Goal: Task Accomplishment & Management: Manage account settings

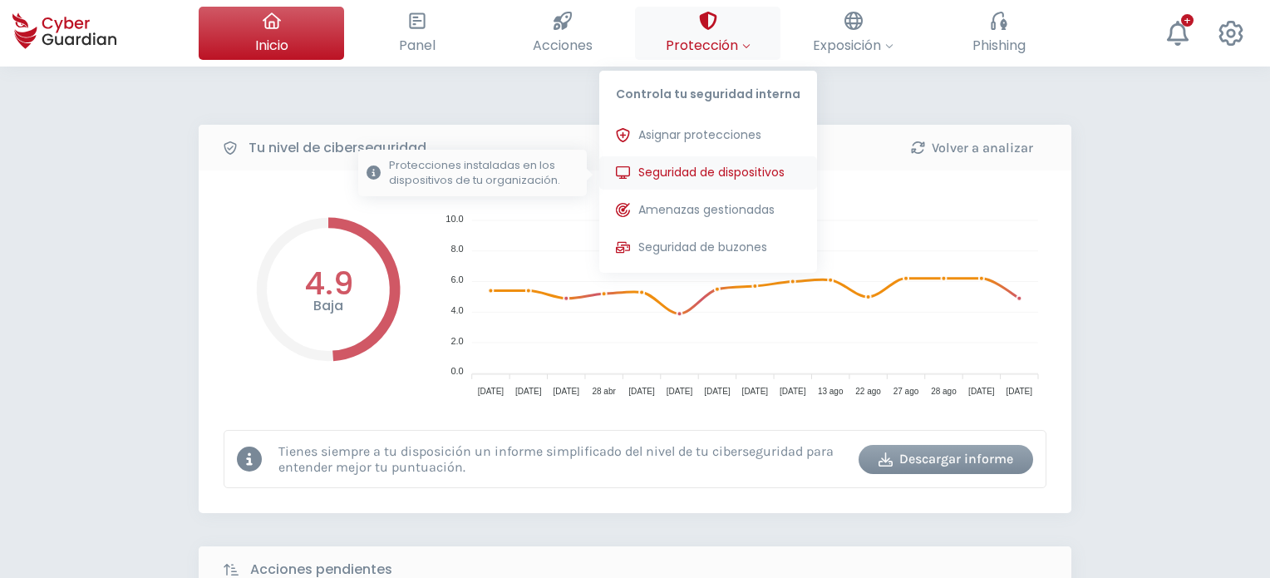
click at [680, 170] on span "Seguridad de dispositivos" at bounding box center [711, 172] width 146 height 17
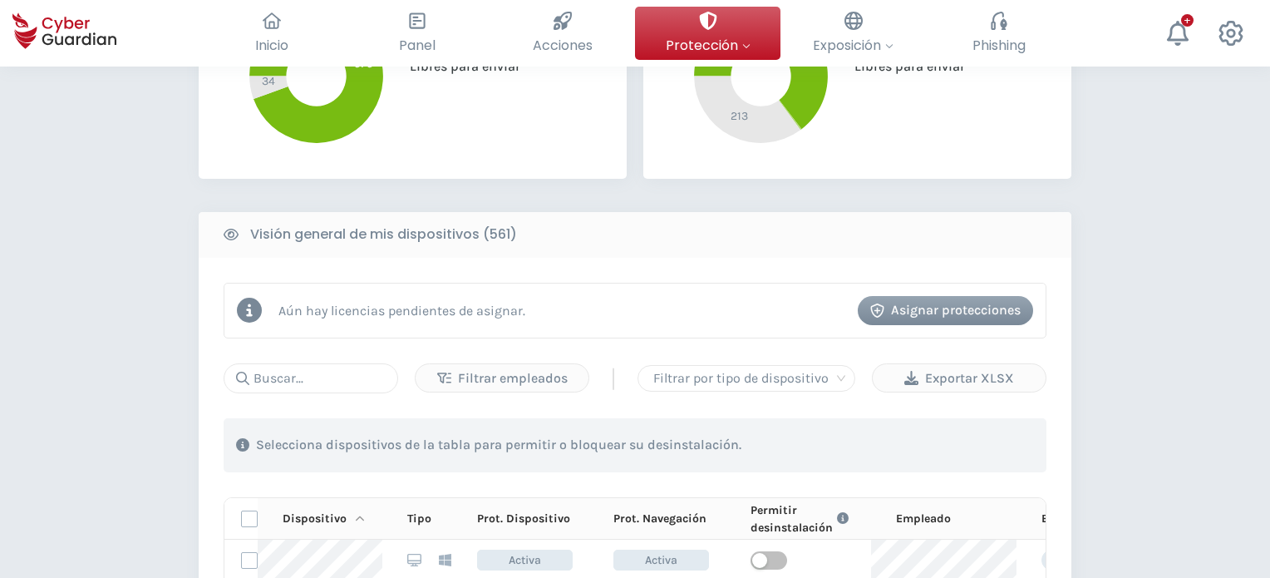
scroll to position [665, 0]
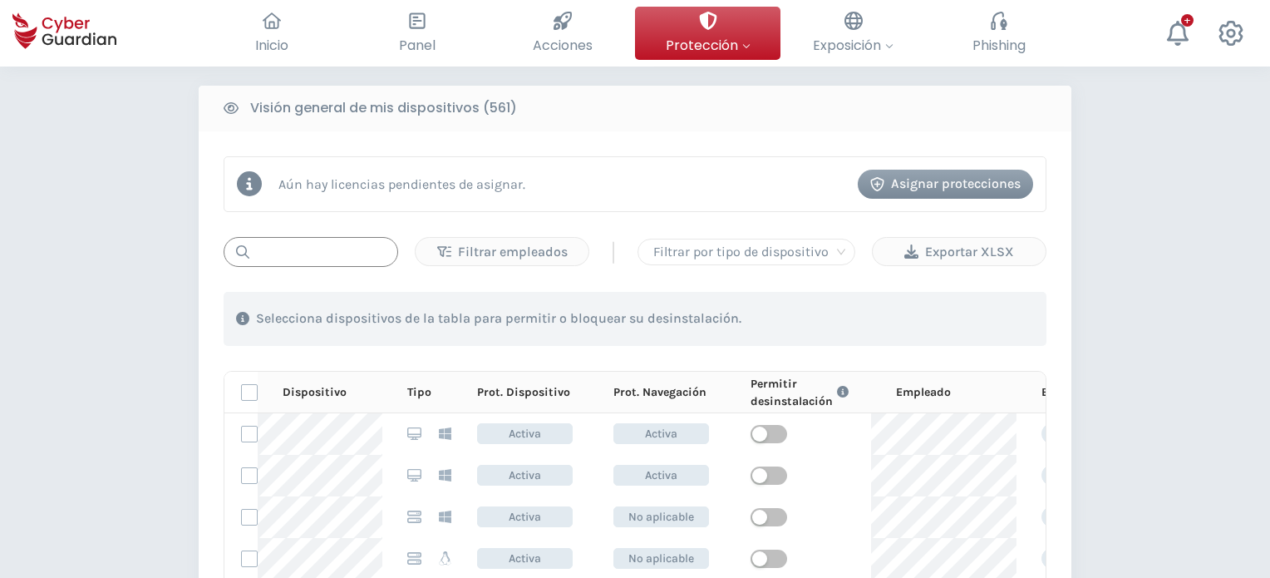
click at [287, 250] on input "text" at bounding box center [311, 252] width 175 height 30
paste input "PC-S097-12"
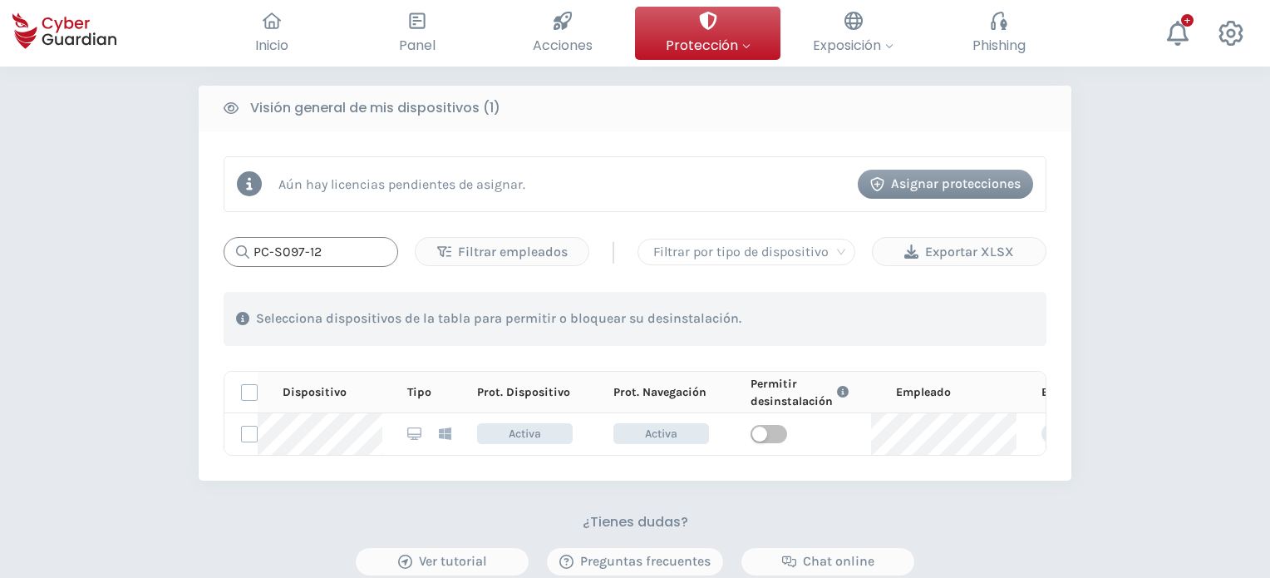
drag, startPoint x: 332, startPoint y: 246, endPoint x: 162, endPoint y: 222, distance: 172.1
click at [163, 222] on div "PROTECCIÓN > Seguridad de dispositivos ¿Cómo funciona? Añade empleados Instala …" at bounding box center [635, 118] width 1270 height 1433
paste input "i135-10"
drag, startPoint x: 331, startPoint y: 250, endPoint x: 126, endPoint y: 246, distance: 204.5
click at [132, 245] on div "PROTECCIÓN > Seguridad de dispositivos ¿Cómo funciona? Añade empleados Instala …" at bounding box center [635, 118] width 1270 height 1433
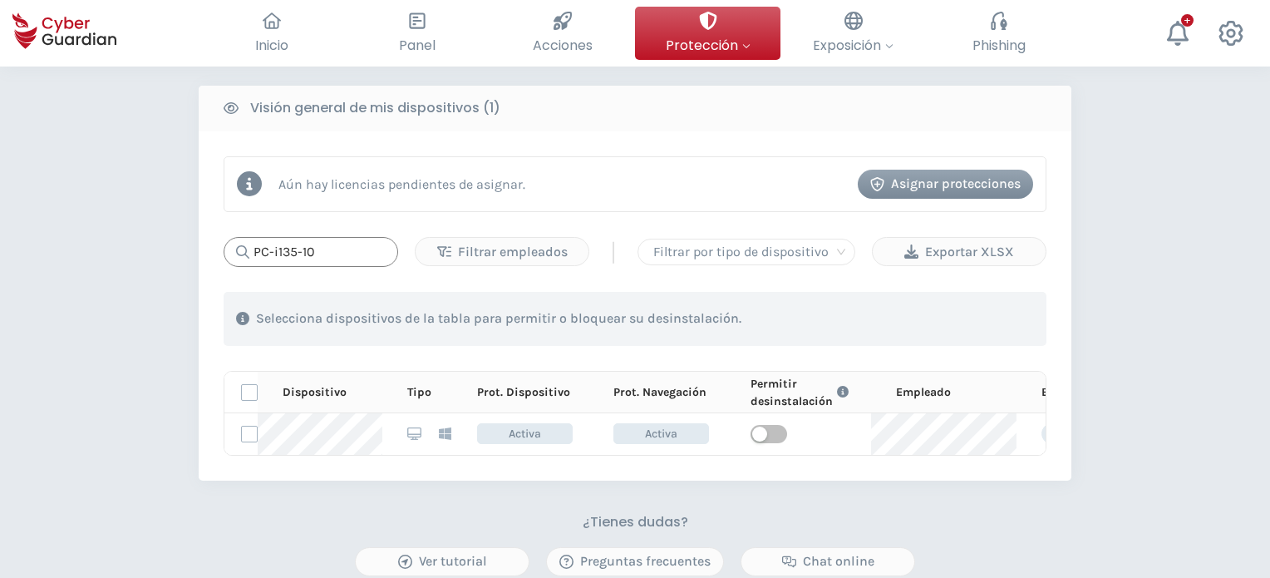
paste input "S035-14"
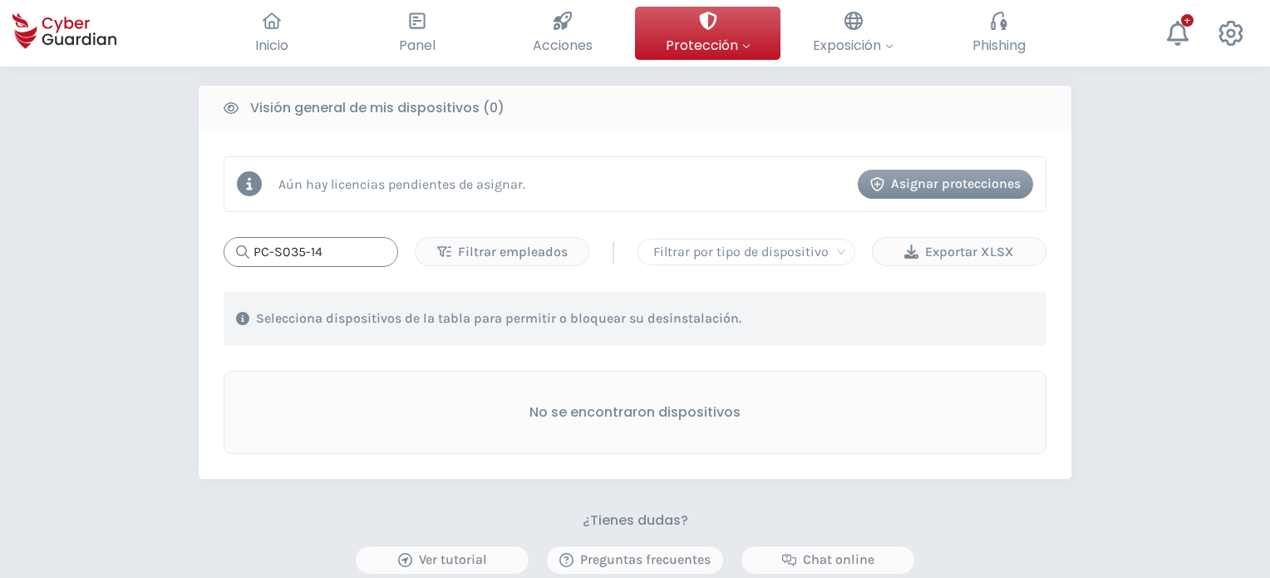
drag, startPoint x: 343, startPoint y: 255, endPoint x: 77, endPoint y: 217, distance: 268.7
click at [77, 217] on div "PROTECCIÓN > Seguridad de dispositivos ¿Cómo funciona? Añade empleados Instala …" at bounding box center [635, 118] width 1270 height 1432
paste input "06-11"
drag, startPoint x: 318, startPoint y: 245, endPoint x: 141, endPoint y: 248, distance: 177.0
click at [141, 247] on div "PROTECCIÓN > Seguridad de dispositivos ¿Cómo funciona? Añade empleados Instala …" at bounding box center [635, 118] width 1270 height 1432
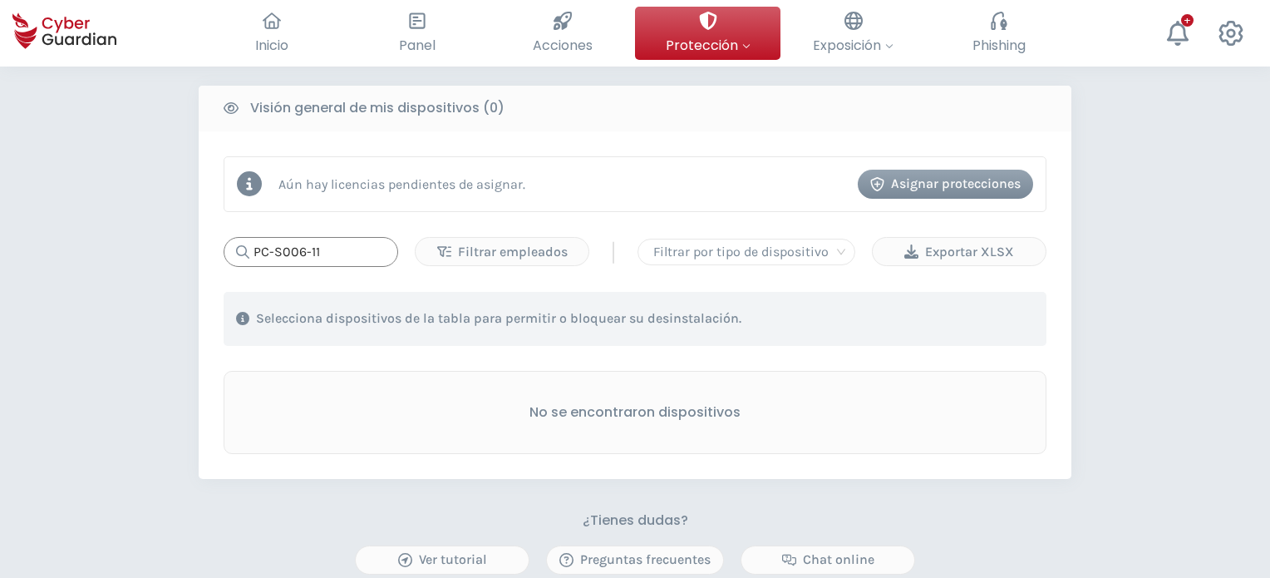
paste input "s021_106"
drag, startPoint x: 327, startPoint y: 249, endPoint x: 151, endPoint y: 229, distance: 176.6
click at [151, 229] on div "PROTECCIÓN > Seguridad de dispositivos ¿Cómo funciona? Añade empleados Instala …" at bounding box center [635, 118] width 1270 height 1432
paste input "PC-S014-12"
drag, startPoint x: 346, startPoint y: 255, endPoint x: 96, endPoint y: 242, distance: 249.7
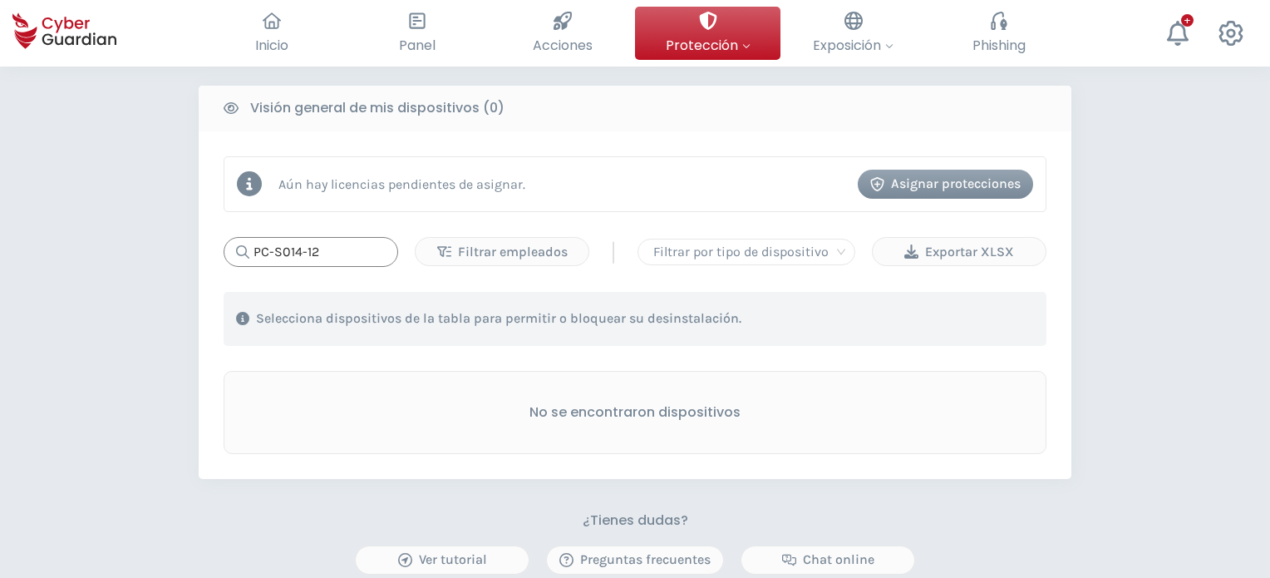
click at [96, 242] on div "PROTECCIÓN > Seguridad de dispositivos ¿Cómo funciona? Añade empleados Instala …" at bounding box center [635, 118] width 1270 height 1432
paste input "s005_105"
type input "s005_105"
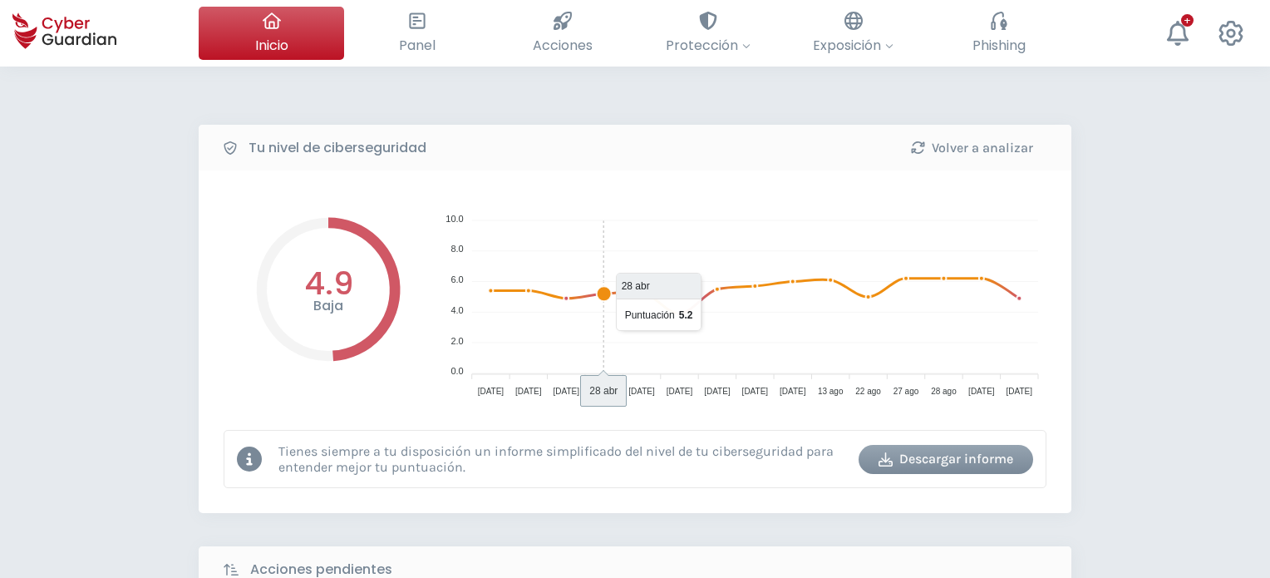
scroll to position [332, 0]
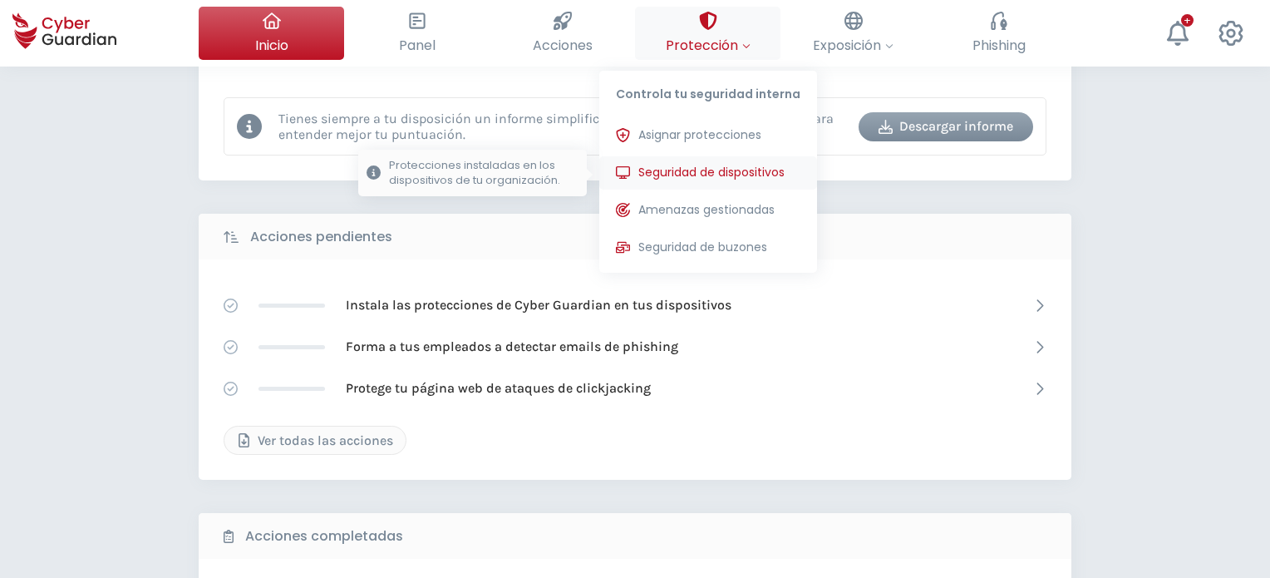
click at [701, 169] on span "Seguridad de dispositivos" at bounding box center [711, 172] width 146 height 17
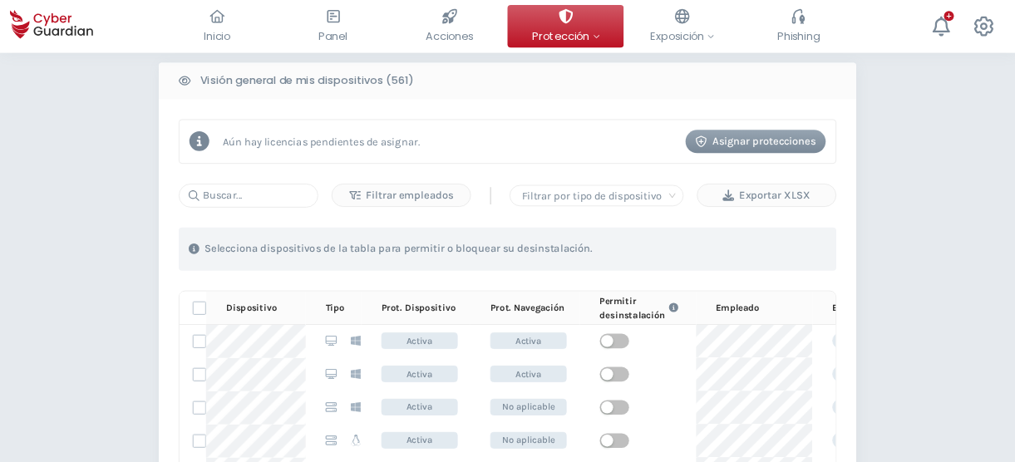
scroll to position [665, 0]
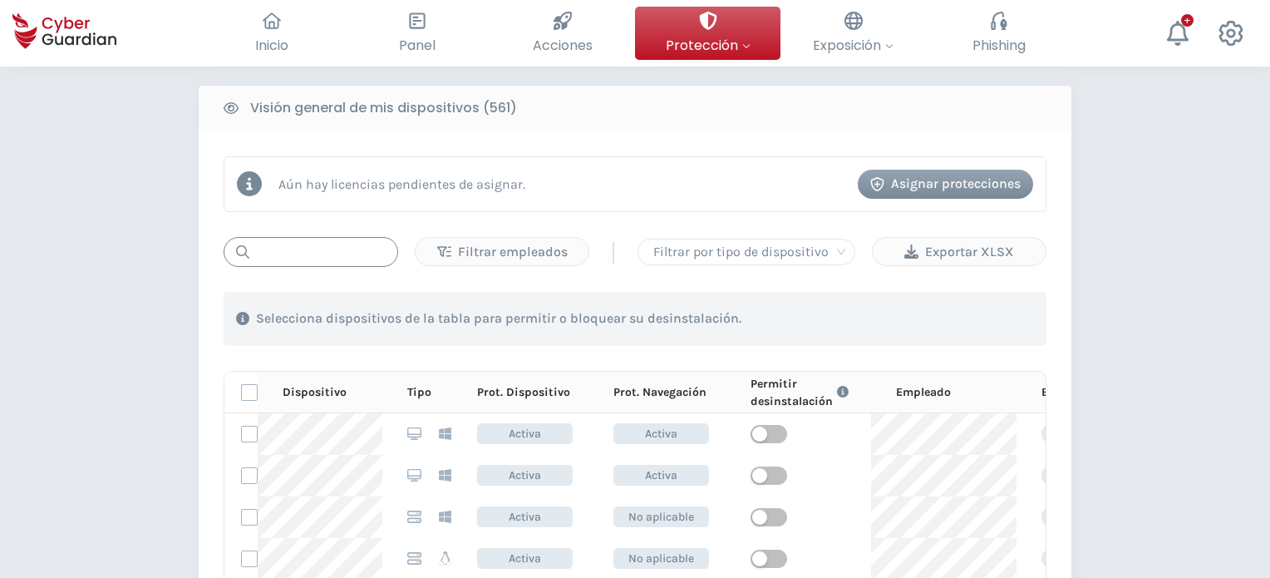
click at [302, 248] on input "text" at bounding box center [311, 252] width 175 height 30
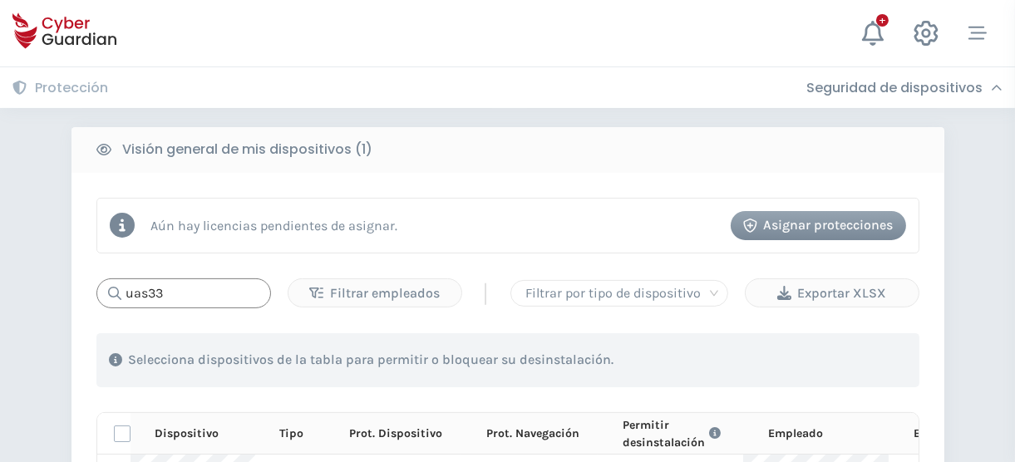
drag, startPoint x: 122, startPoint y: 292, endPoint x: 93, endPoint y: 298, distance: 29.7
click at [109, 293] on div "uas33" at bounding box center [183, 293] width 175 height 30
paste input "PC-S097-02"
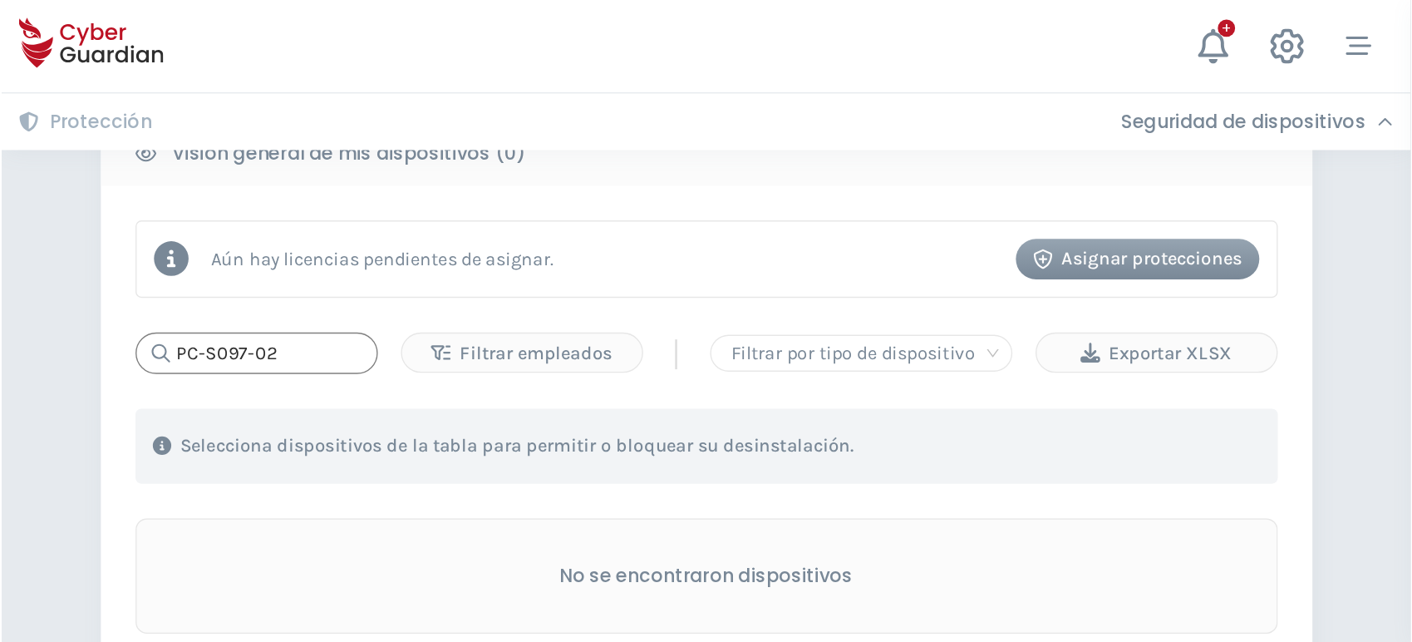
scroll to position [731, 0]
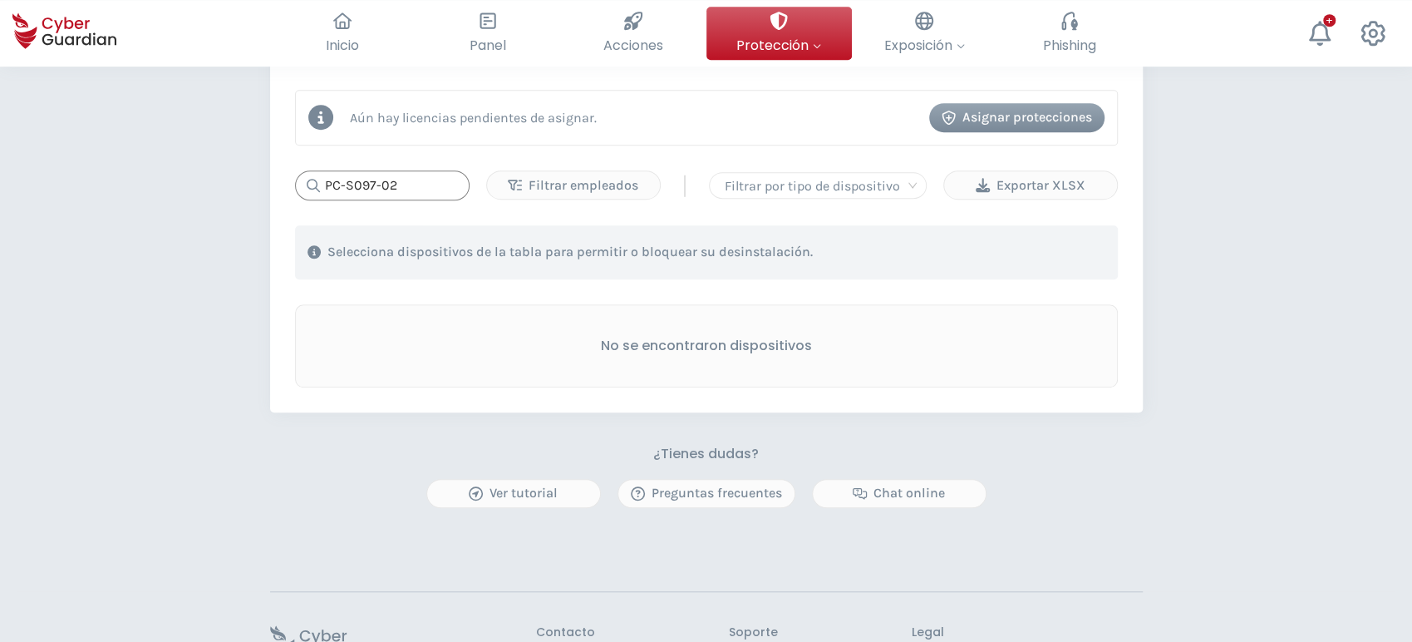
drag, startPoint x: 401, startPoint y: 185, endPoint x: 213, endPoint y: 161, distance: 189.3
click at [213, 161] on div "PROTECCIÓN > Seguridad de dispositivos ¿Cómo funciona? Añade empleados Instala …" at bounding box center [706, 51] width 1412 height 1432
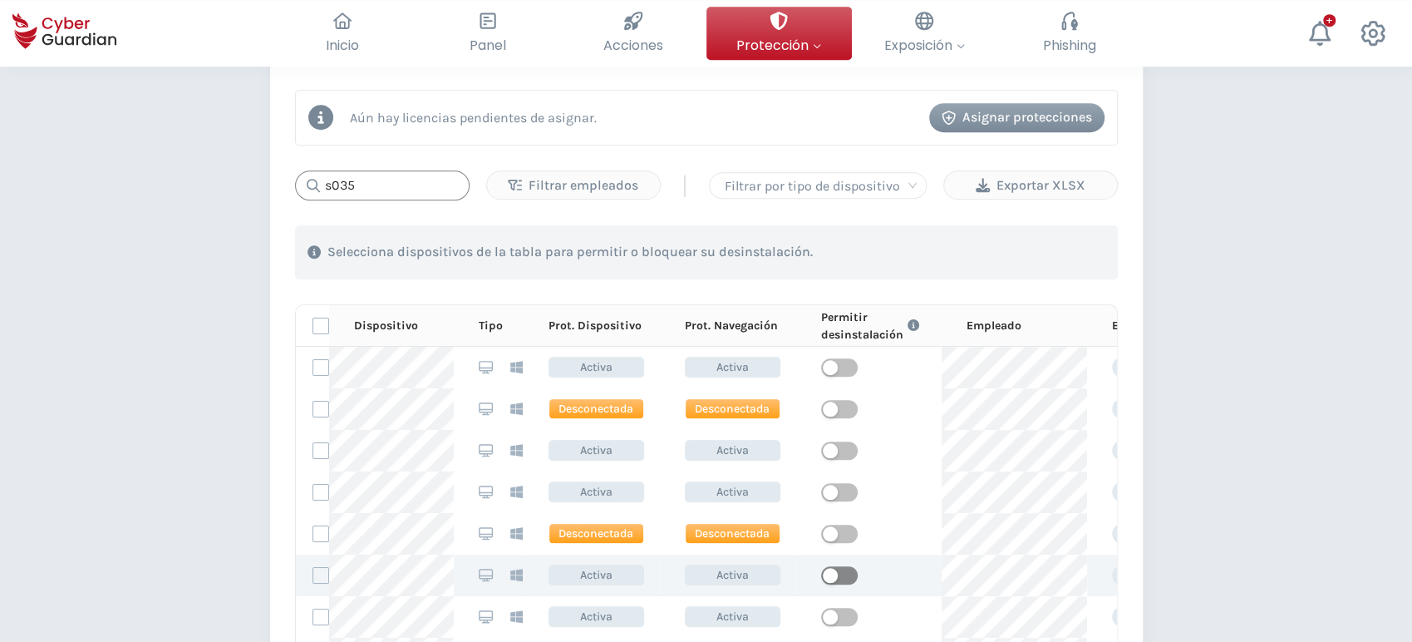
type input "s035"
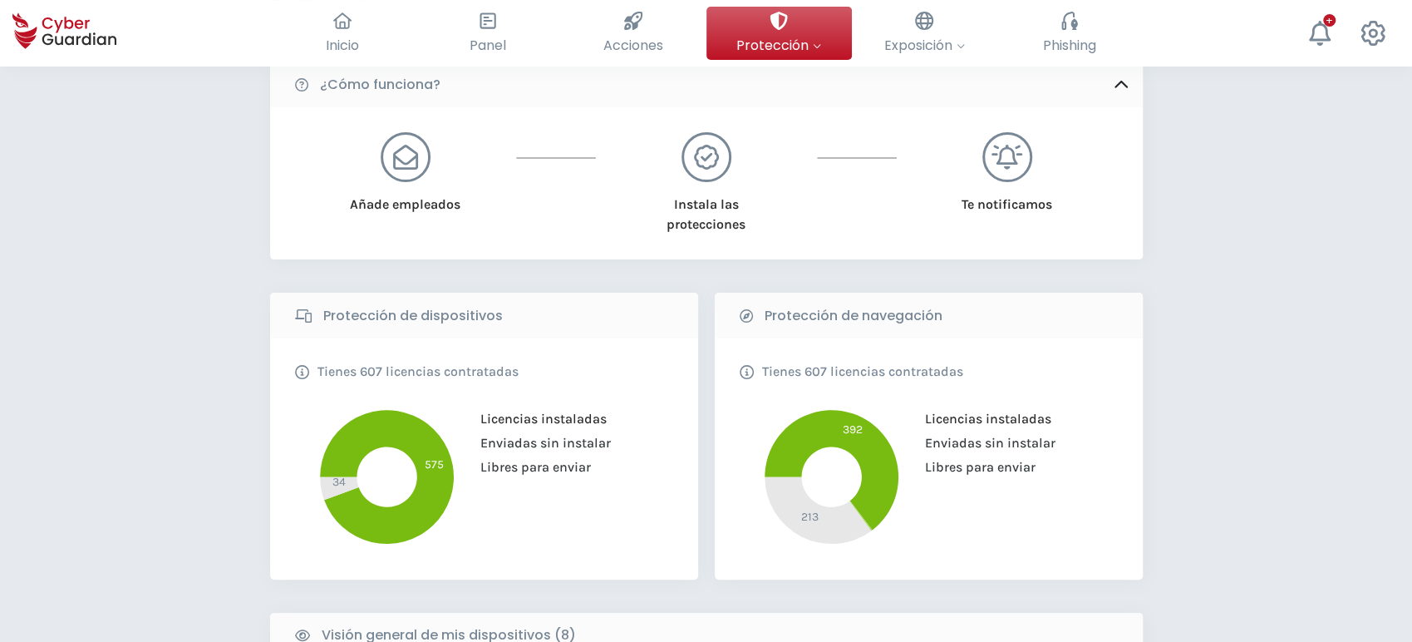
scroll to position [85, 0]
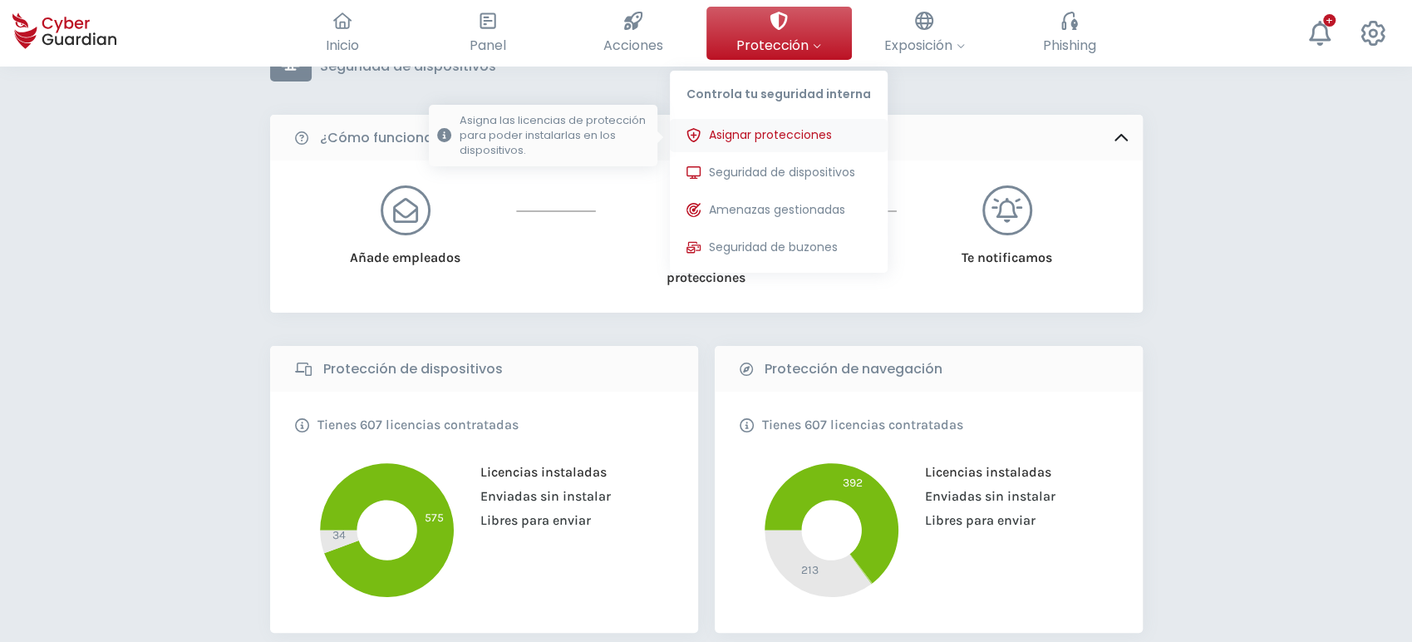
click at [768, 143] on span "Asignar protecciones" at bounding box center [770, 134] width 123 height 17
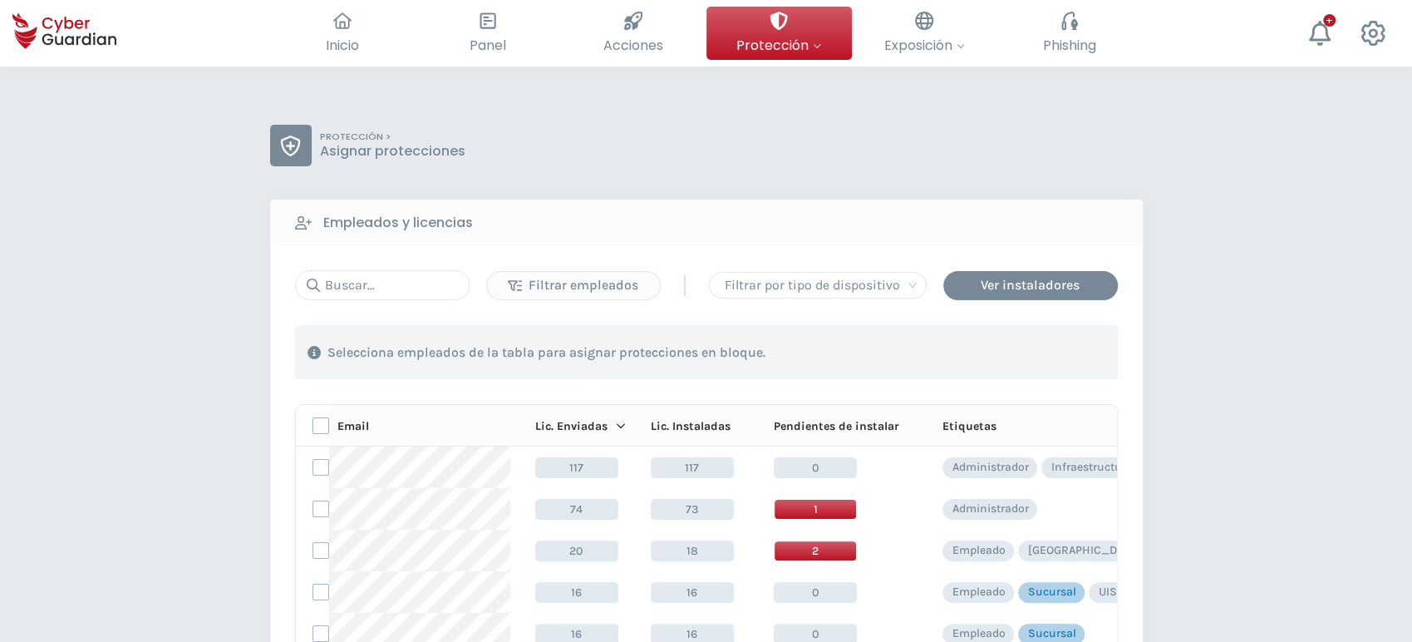
click at [382, 258] on div "Filtrar empleados | Filtrar por tipo de dispositivo Ver instaladores 1 . Con la…" at bounding box center [706, 566] width 873 height 642
click at [381, 283] on input "text" at bounding box center [382, 285] width 175 height 30
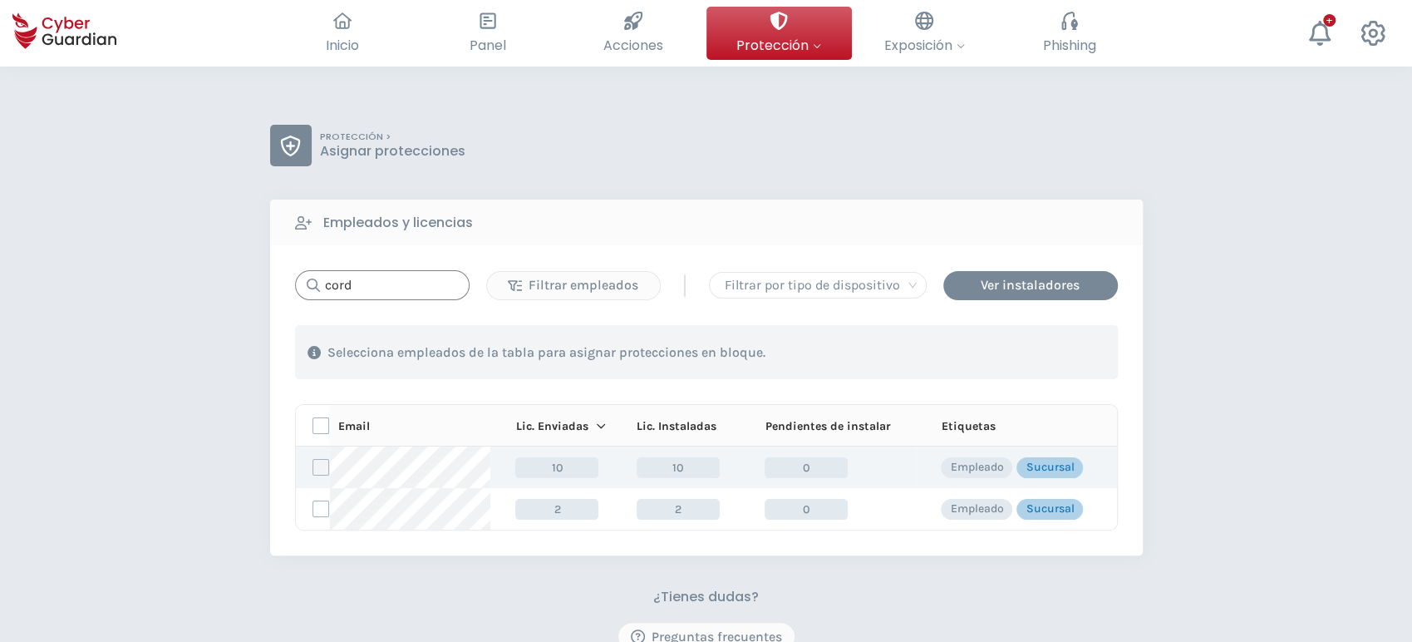
type input "cord"
click at [317, 466] on label at bounding box center [320, 467] width 17 height 17
click at [313, 466] on input "checkbox" at bounding box center [313, 467] width 0 height 15
click at [986, 359] on div "Asignar protecciones" at bounding box center [1017, 352] width 150 height 20
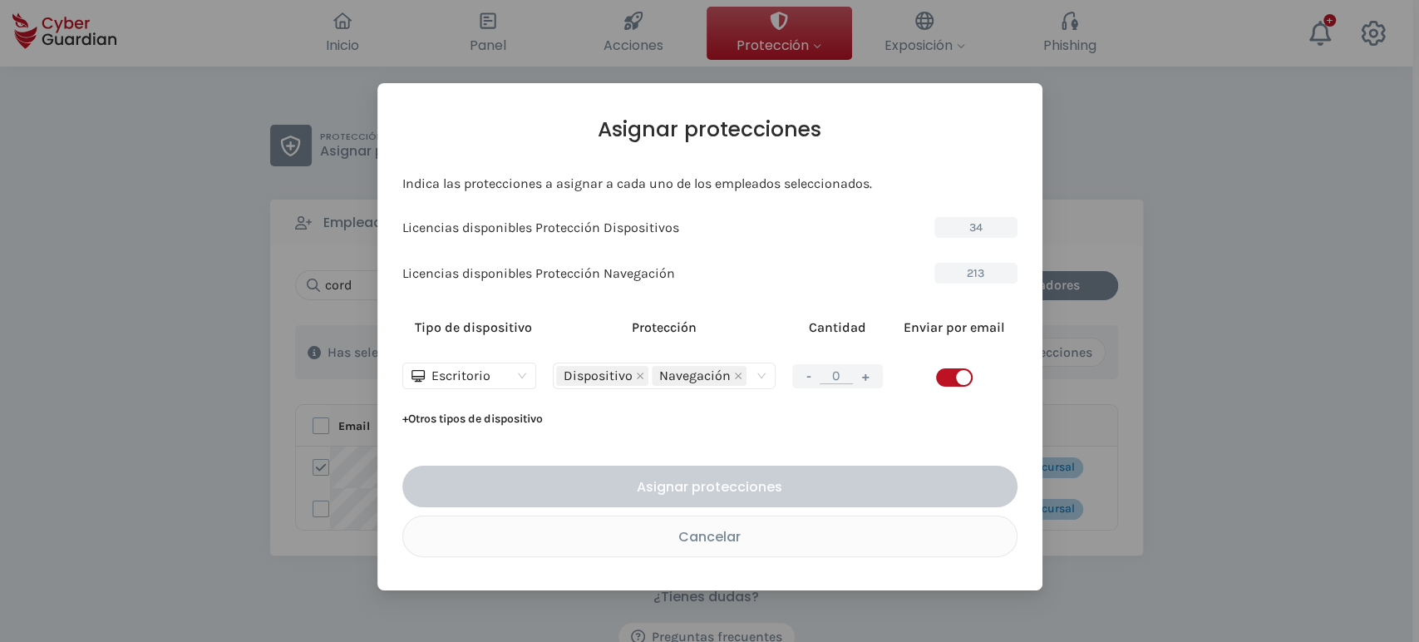
click at [976, 376] on td at bounding box center [953, 376] width 125 height 60
click at [945, 381] on span "button" at bounding box center [954, 377] width 37 height 18
click at [868, 375] on button "+" at bounding box center [865, 376] width 20 height 21
type input "1"
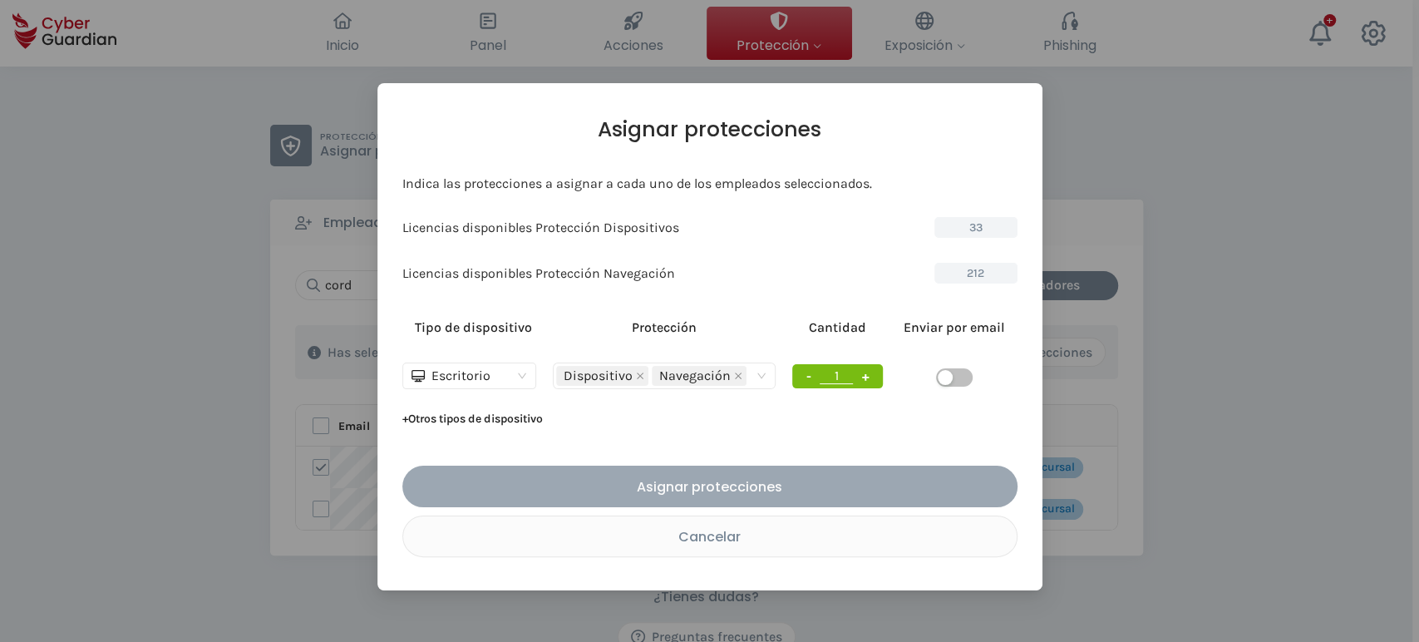
click at [786, 483] on div "Asignar protecciones" at bounding box center [710, 486] width 590 height 21
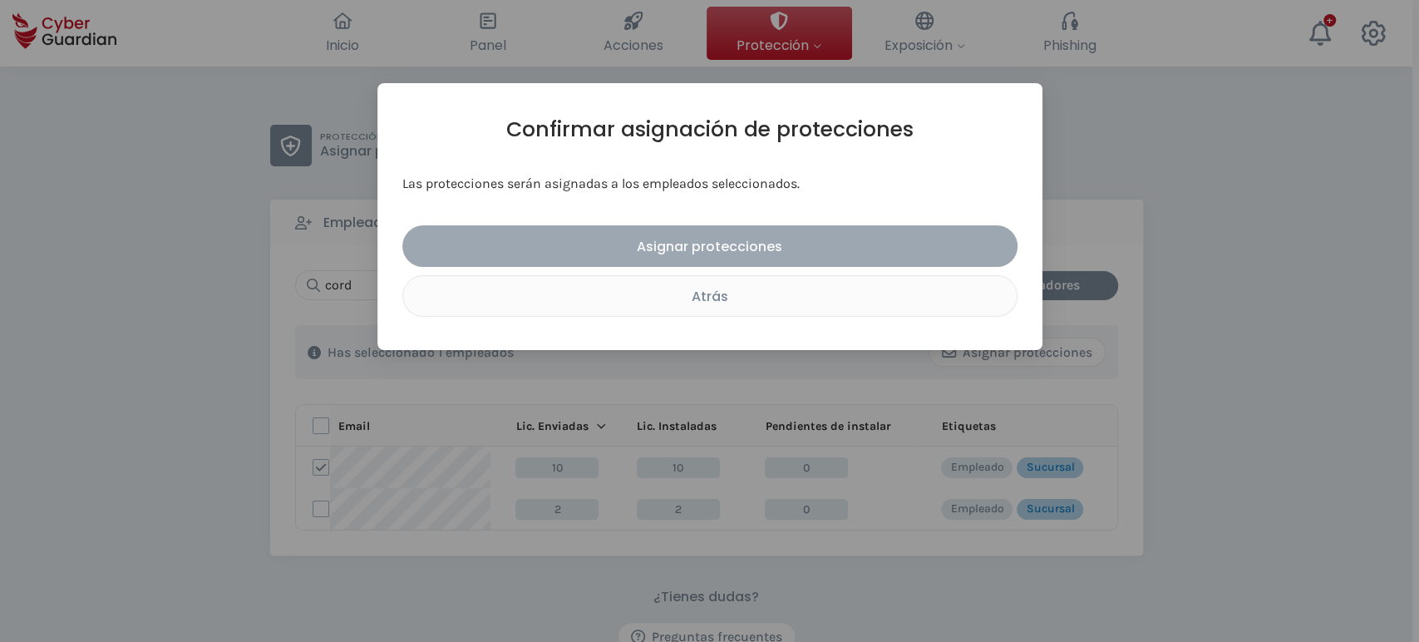
click at [694, 245] on div "Asignar protecciones" at bounding box center [710, 246] width 590 height 21
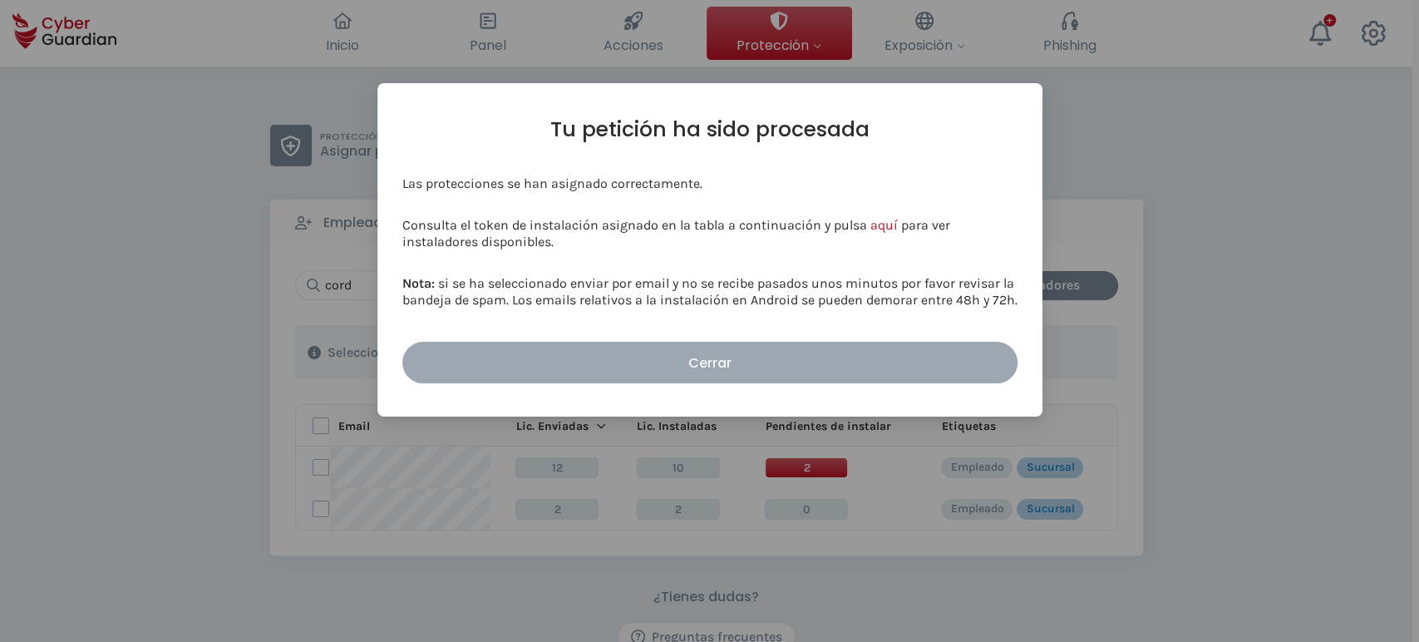
drag, startPoint x: 738, startPoint y: 349, endPoint x: 743, endPoint y: 357, distance: 9.0
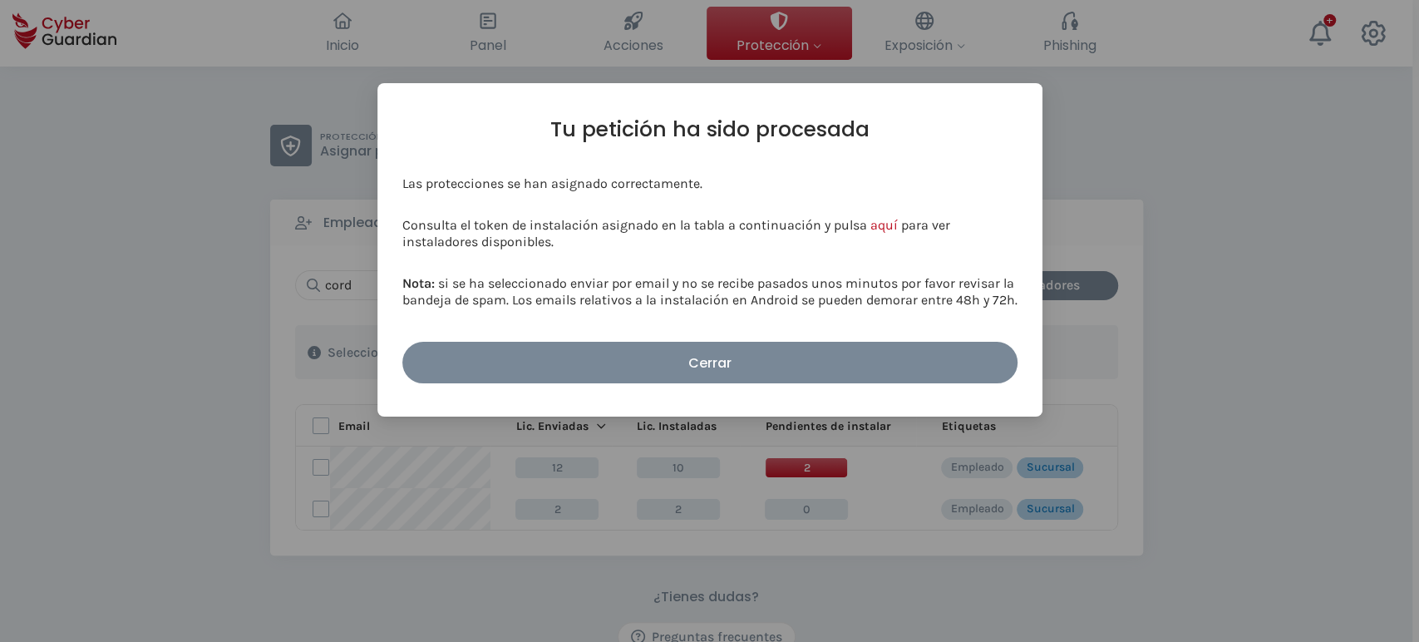
click at [738, 350] on button "Cerrar" at bounding box center [709, 363] width 615 height 42
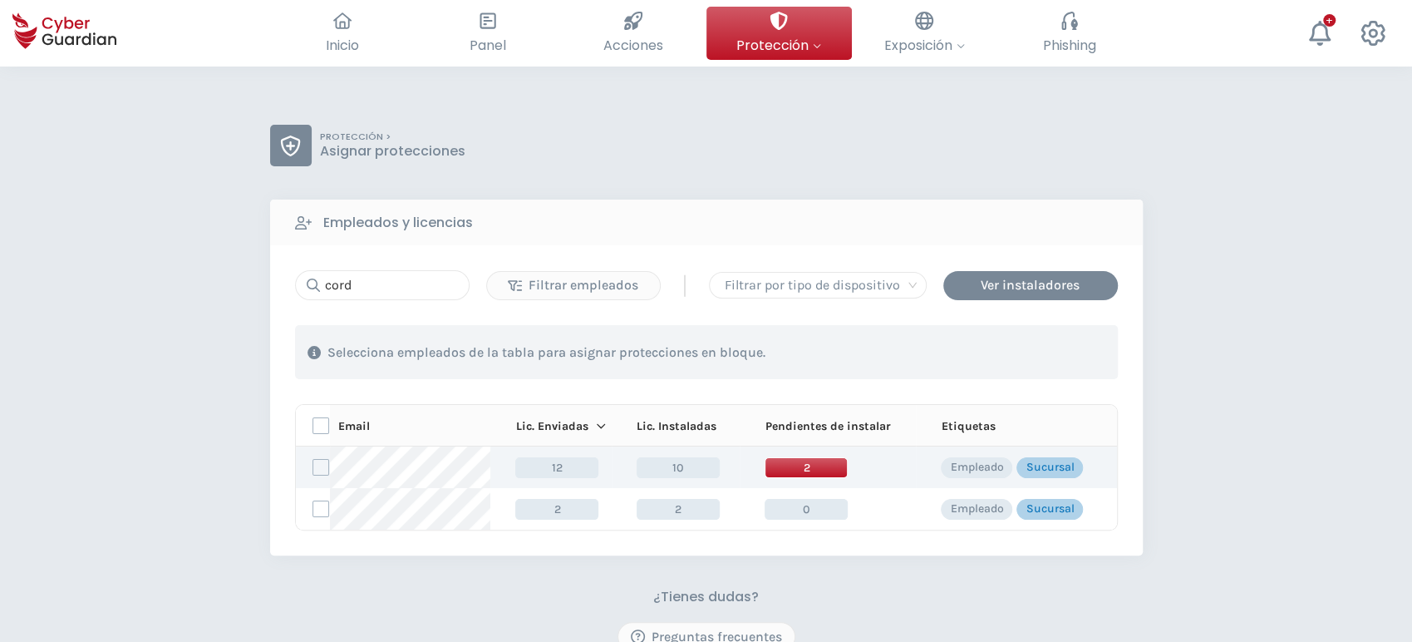
click at [804, 466] on span "2" at bounding box center [806, 467] width 83 height 21
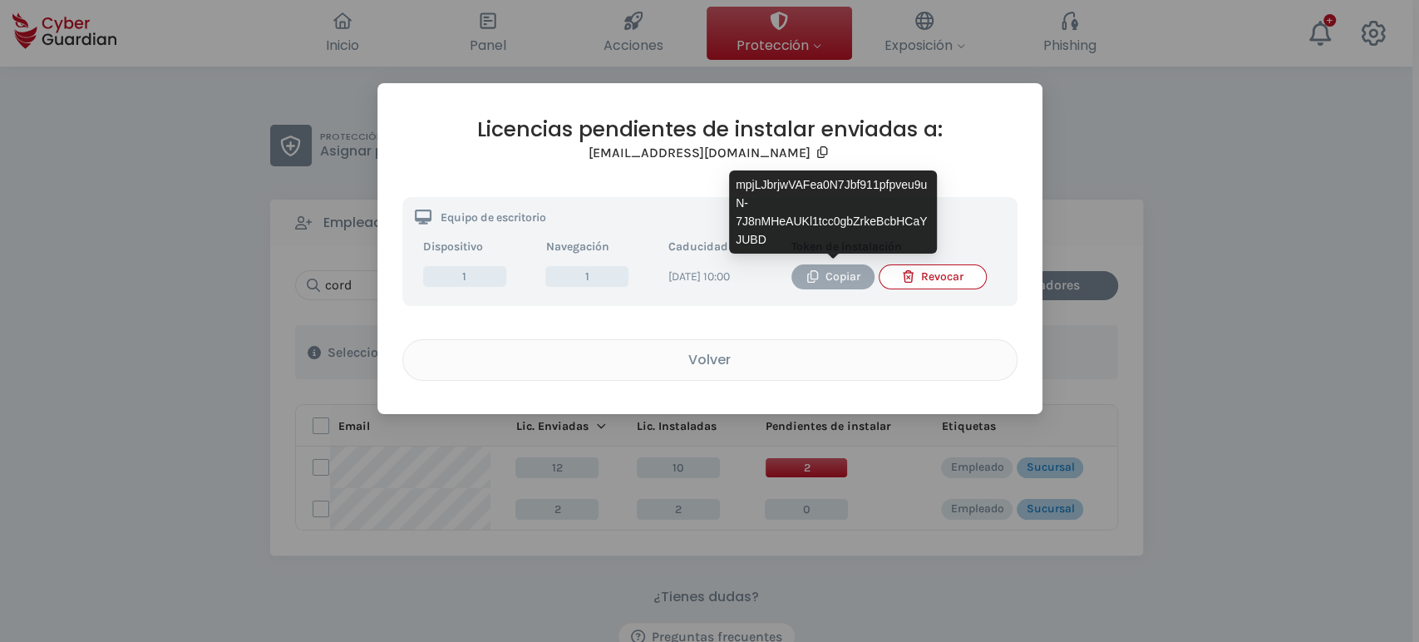
click at [823, 278] on div "Copiar" at bounding box center [833, 277] width 58 height 18
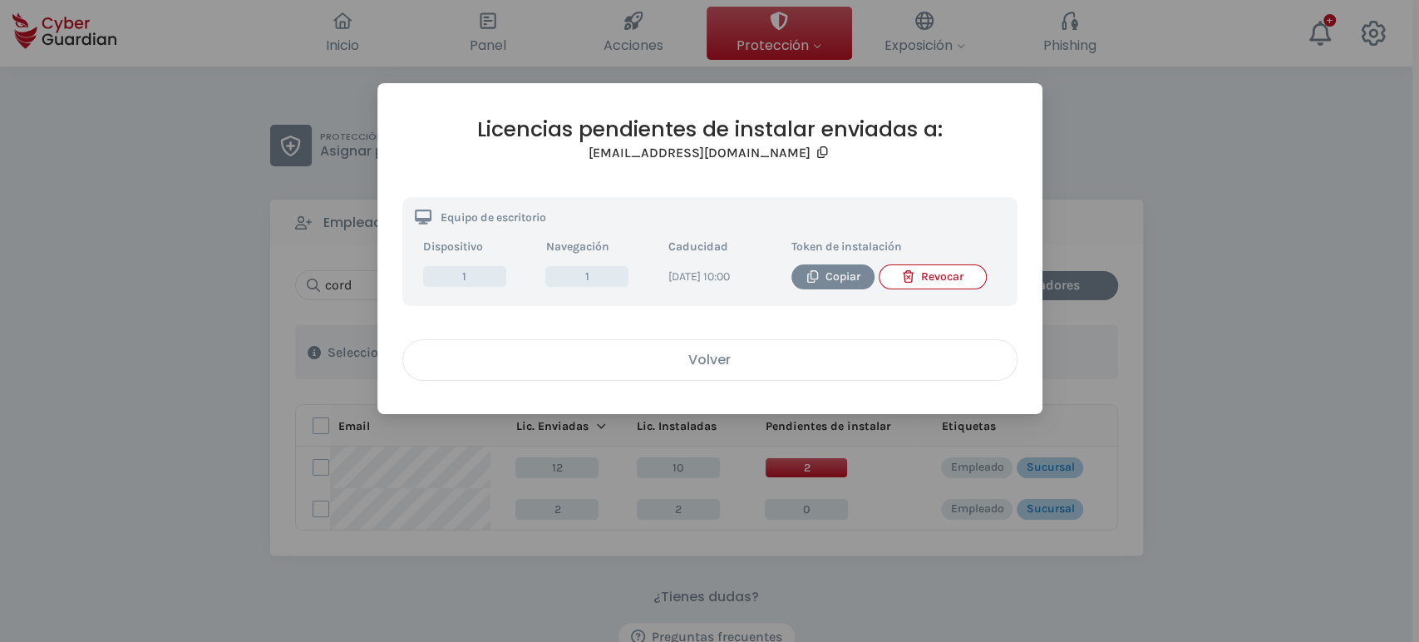
click at [761, 370] on div "Volver" at bounding box center [710, 359] width 588 height 21
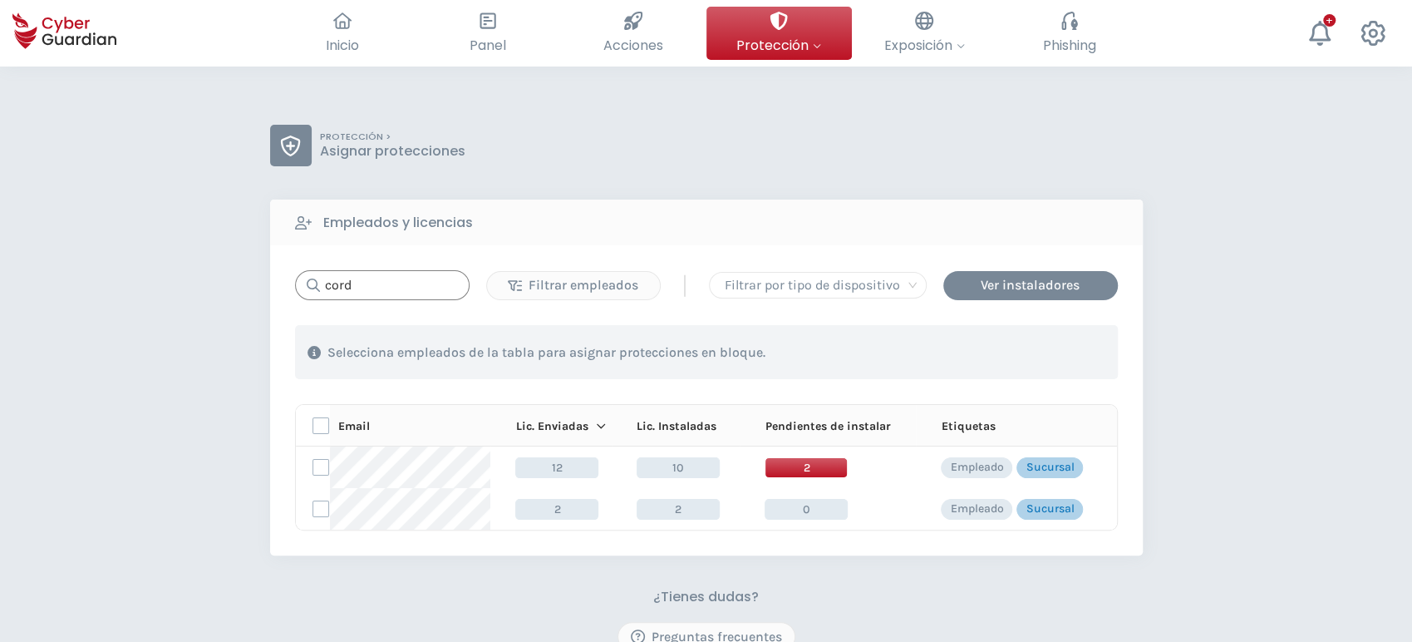
click at [423, 272] on input "cord" at bounding box center [382, 285] width 175 height 30
drag, startPoint x: 396, startPoint y: 287, endPoint x: 192, endPoint y: 274, distance: 204.8
click at [204, 274] on div "PROTECCIÓN > Asignar protecciones Empleados y licencias cord Filtrar empleados …" at bounding box center [706, 488] width 1412 height 844
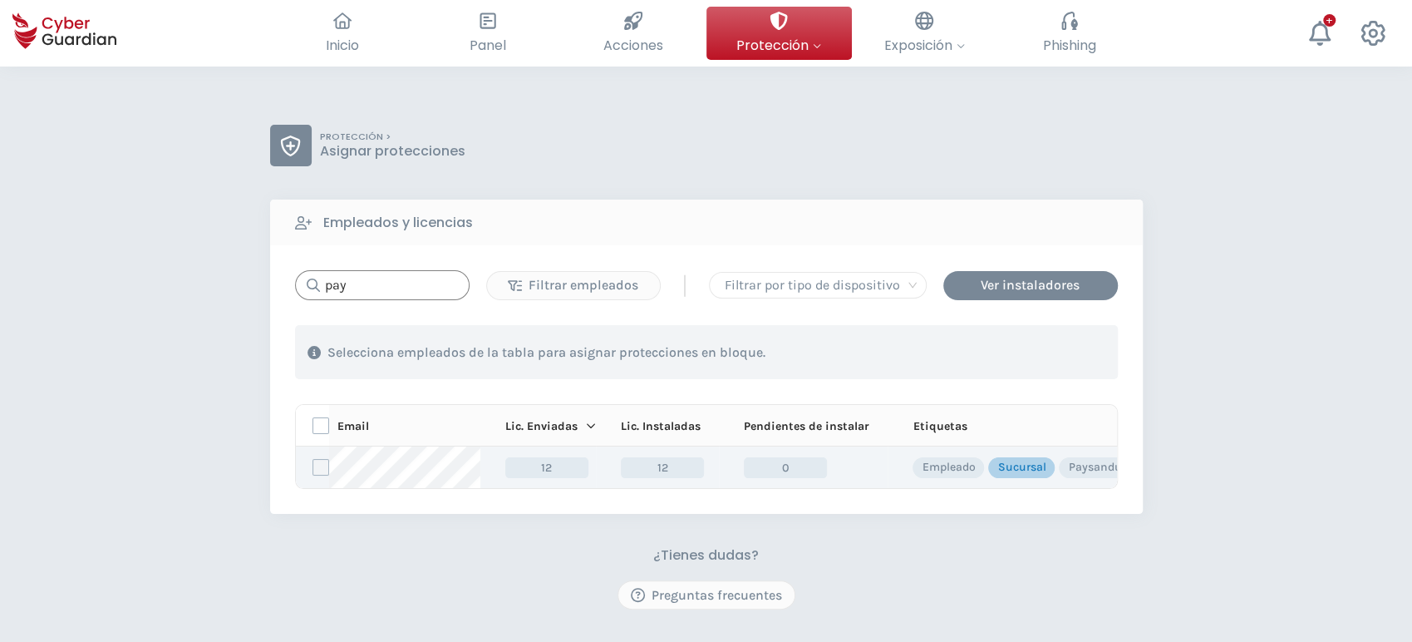
type input "pay"
click at [317, 467] on label at bounding box center [320, 467] width 17 height 17
click at [313, 467] on input "checkbox" at bounding box center [313, 467] width 0 height 15
click at [1006, 361] on button "Asignar protecciones" at bounding box center [1016, 351] width 177 height 29
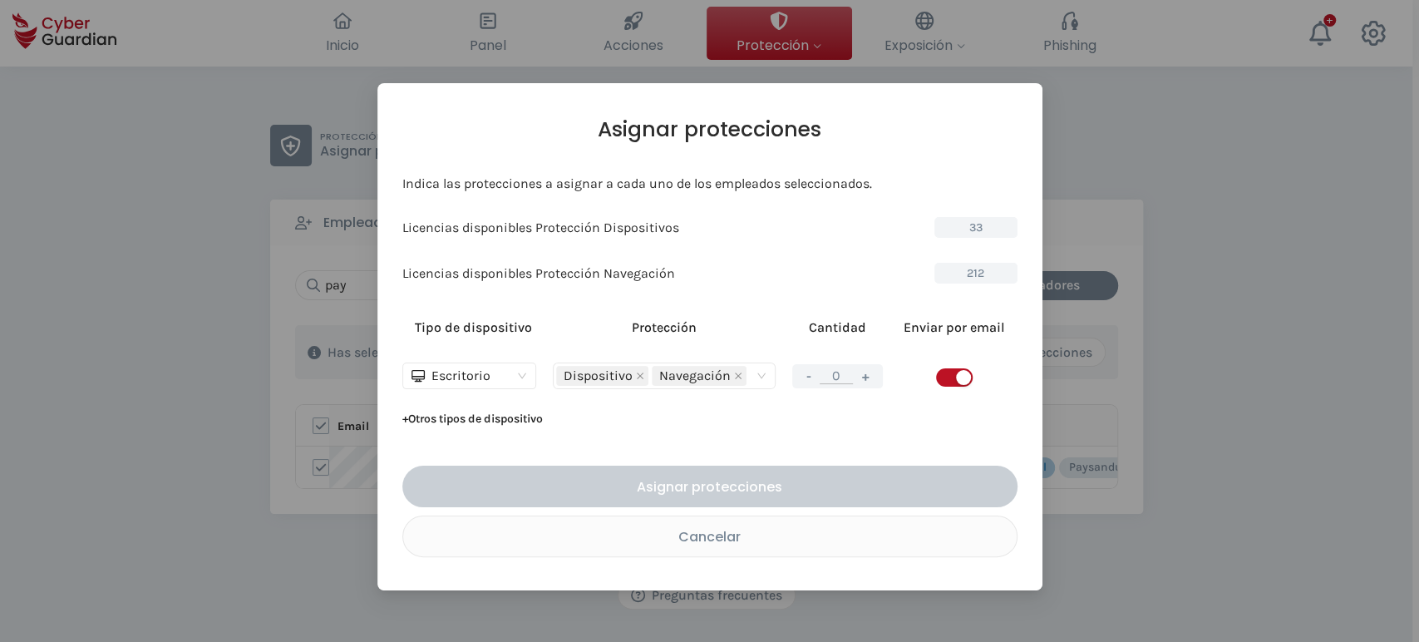
click at [862, 380] on button "+" at bounding box center [865, 376] width 20 height 21
type input "1"
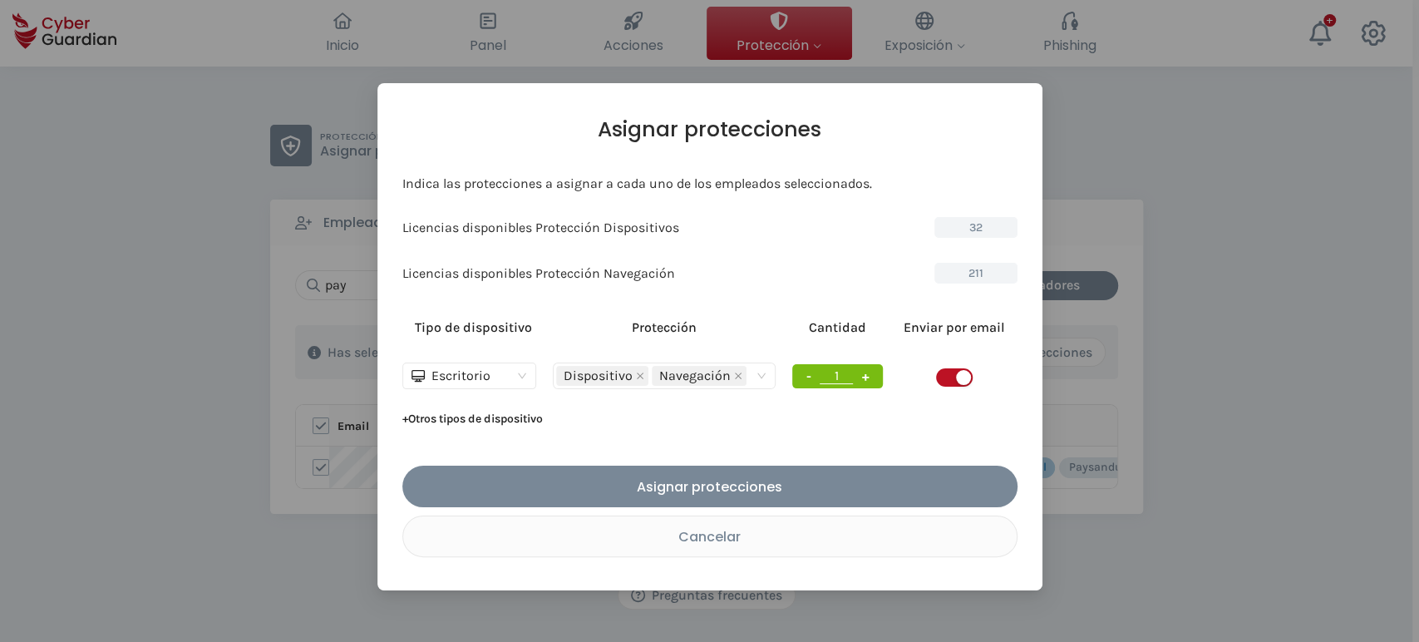
click at [951, 379] on span "button" at bounding box center [954, 377] width 37 height 18
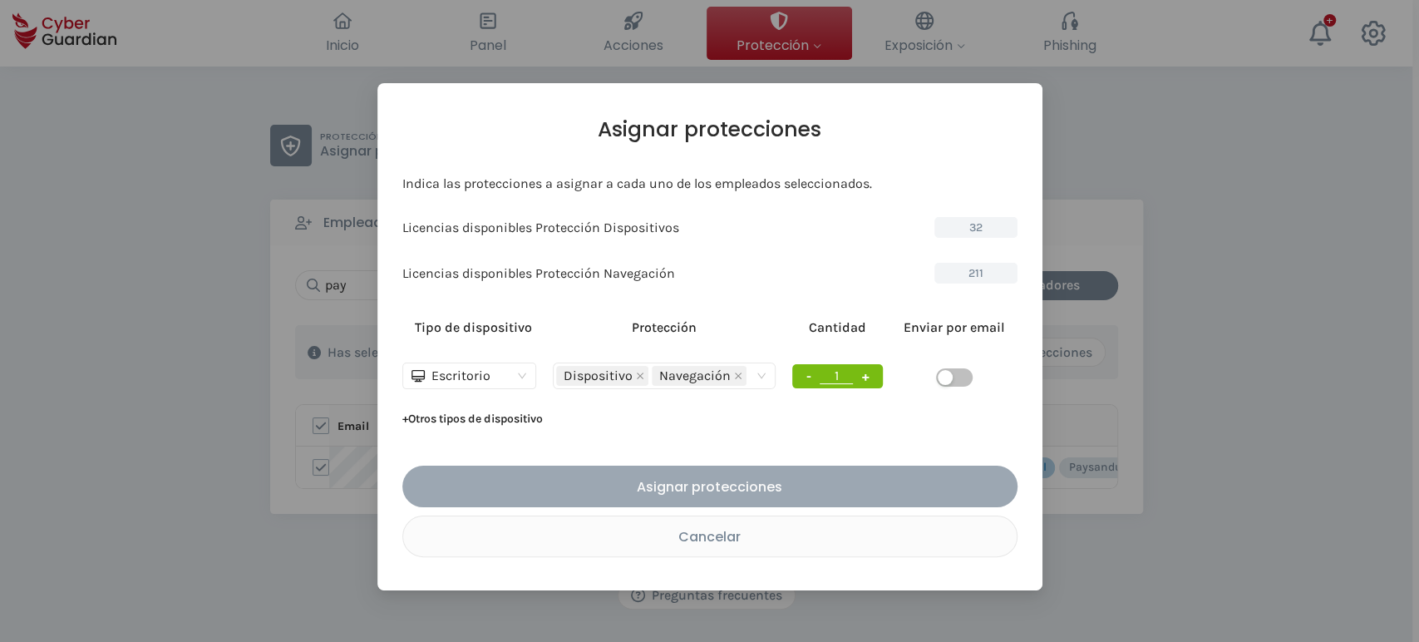
click at [778, 497] on button "Asignar protecciones" at bounding box center [709, 486] width 615 height 42
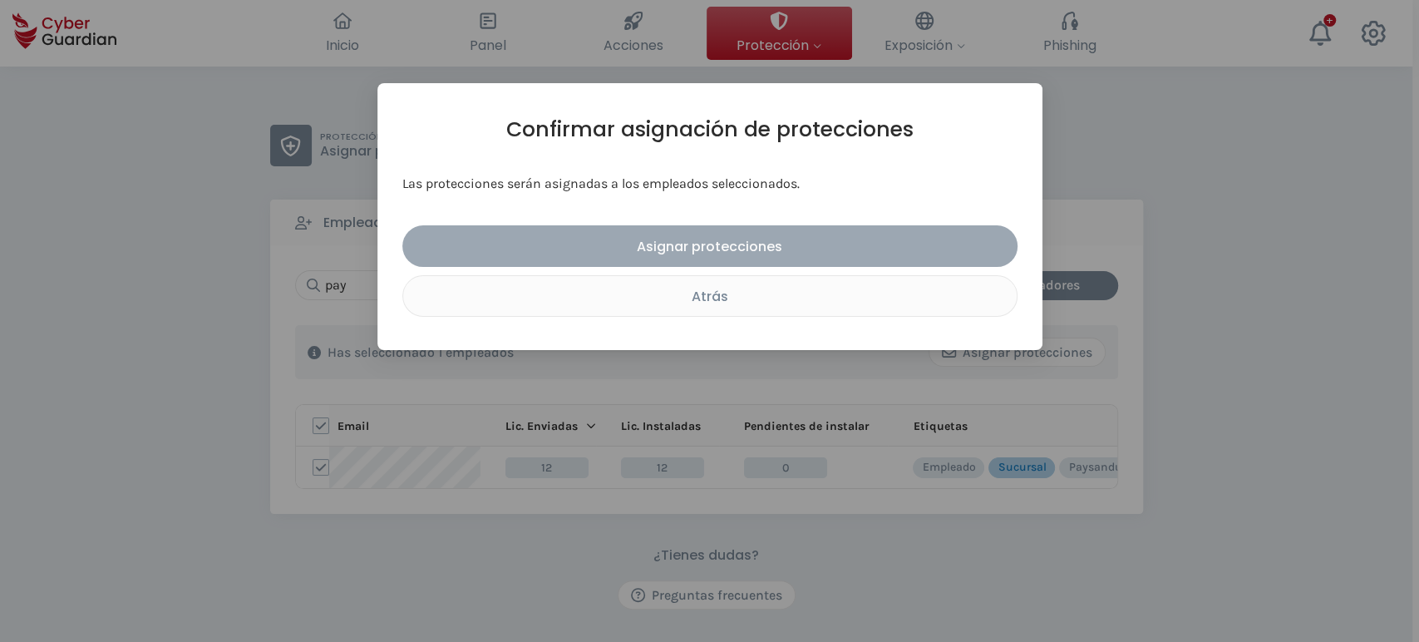
click at [715, 248] on div "Asignar protecciones" at bounding box center [710, 246] width 590 height 21
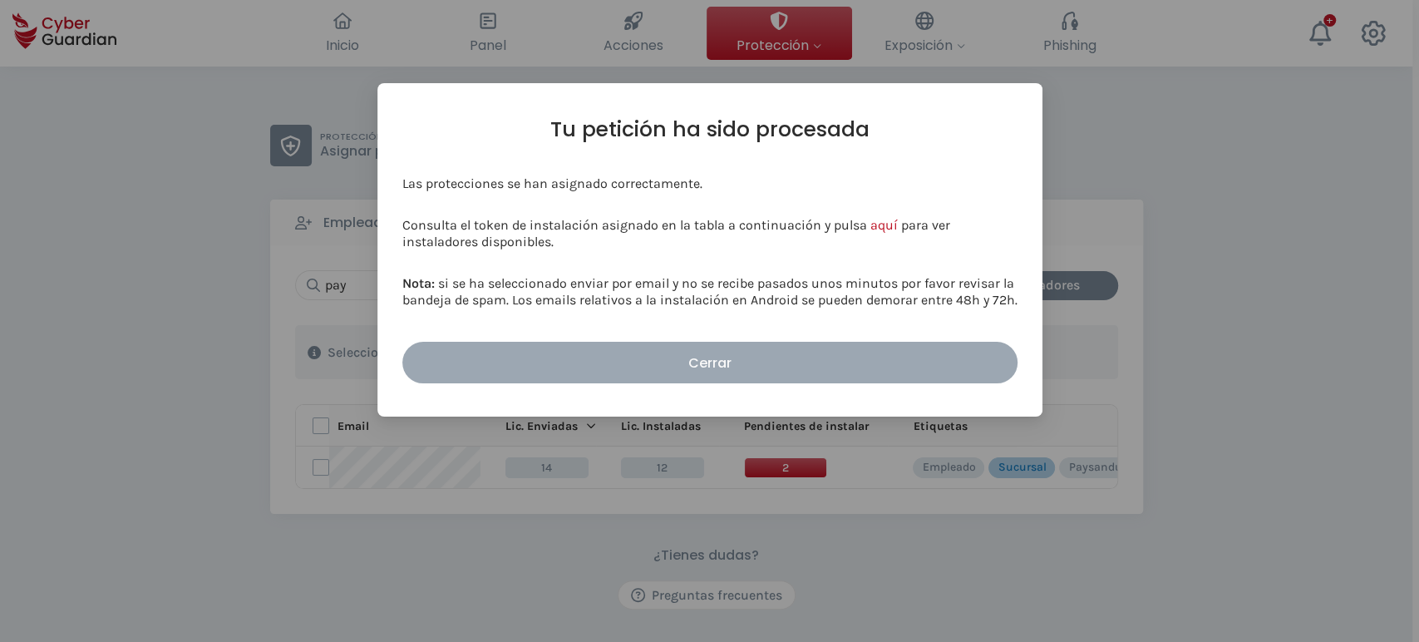
click at [728, 346] on button "Cerrar" at bounding box center [709, 363] width 615 height 42
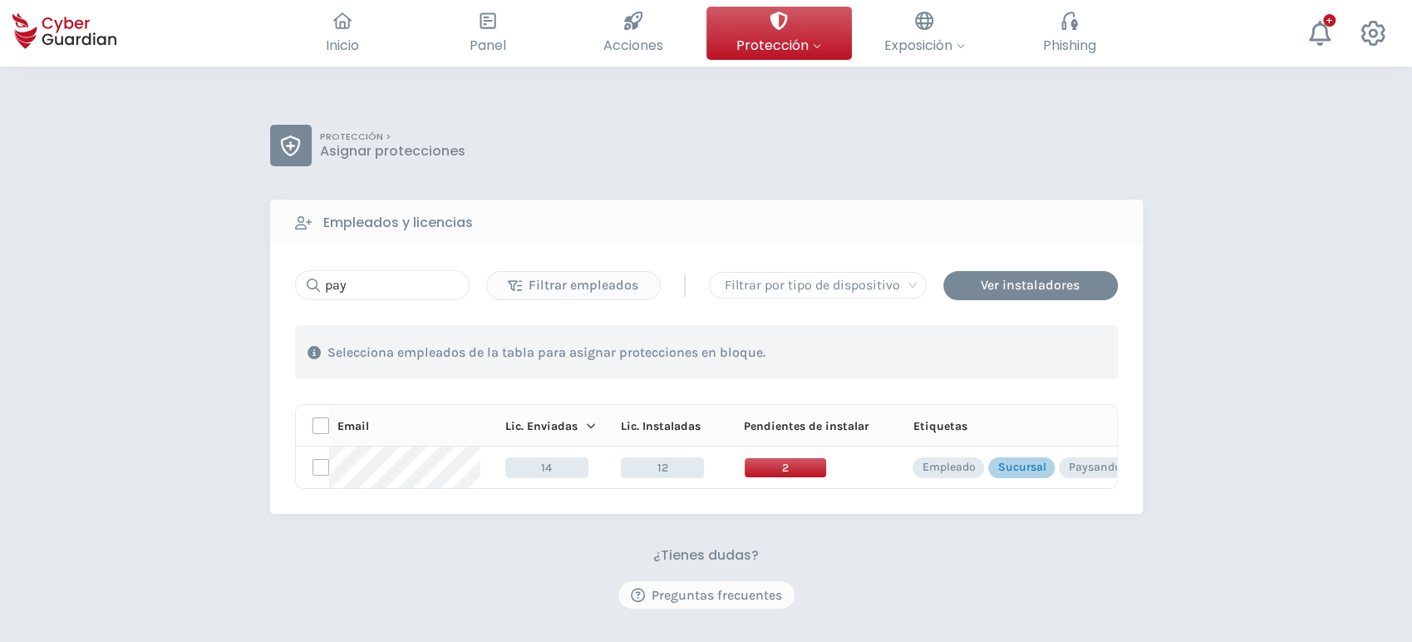
click at [813, 472] on span "2" at bounding box center [785, 467] width 83 height 21
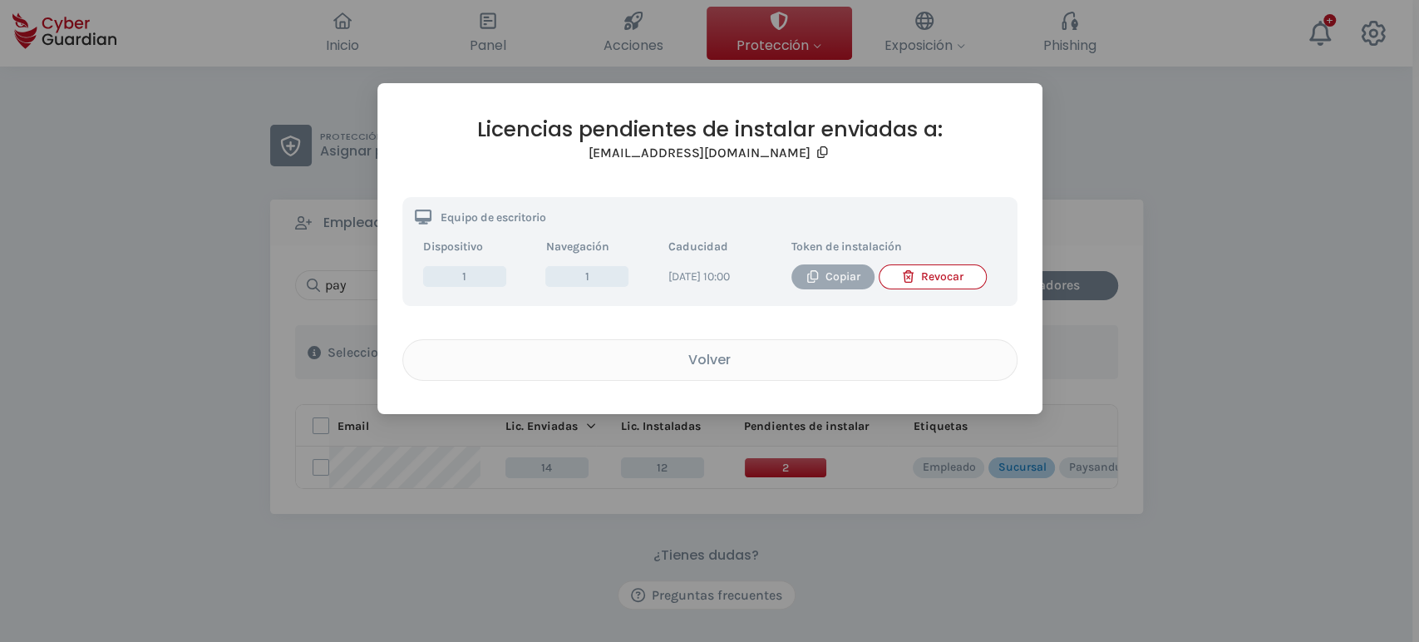
click at [829, 285] on div "Copiar" at bounding box center [833, 277] width 58 height 18
click at [680, 365] on div "Volver" at bounding box center [710, 359] width 588 height 21
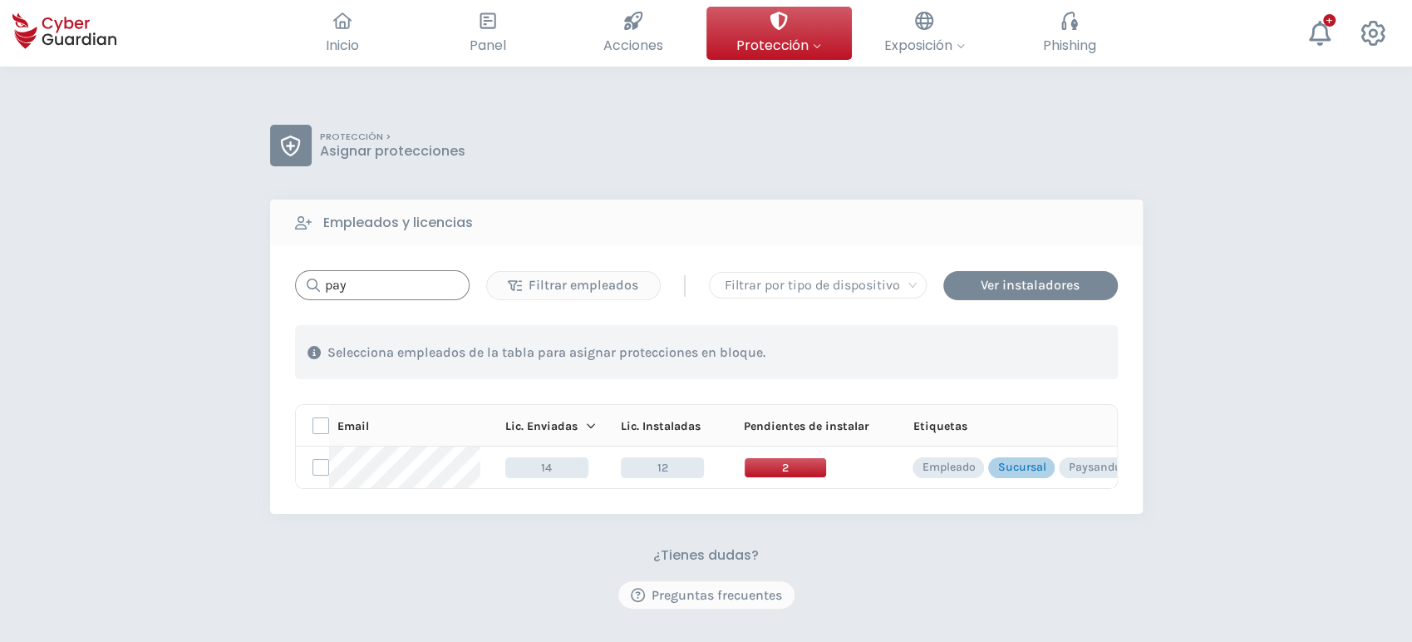
drag, startPoint x: 361, startPoint y: 291, endPoint x: 316, endPoint y: 284, distance: 45.4
click at [317, 284] on div "pay" at bounding box center [382, 285] width 175 height 30
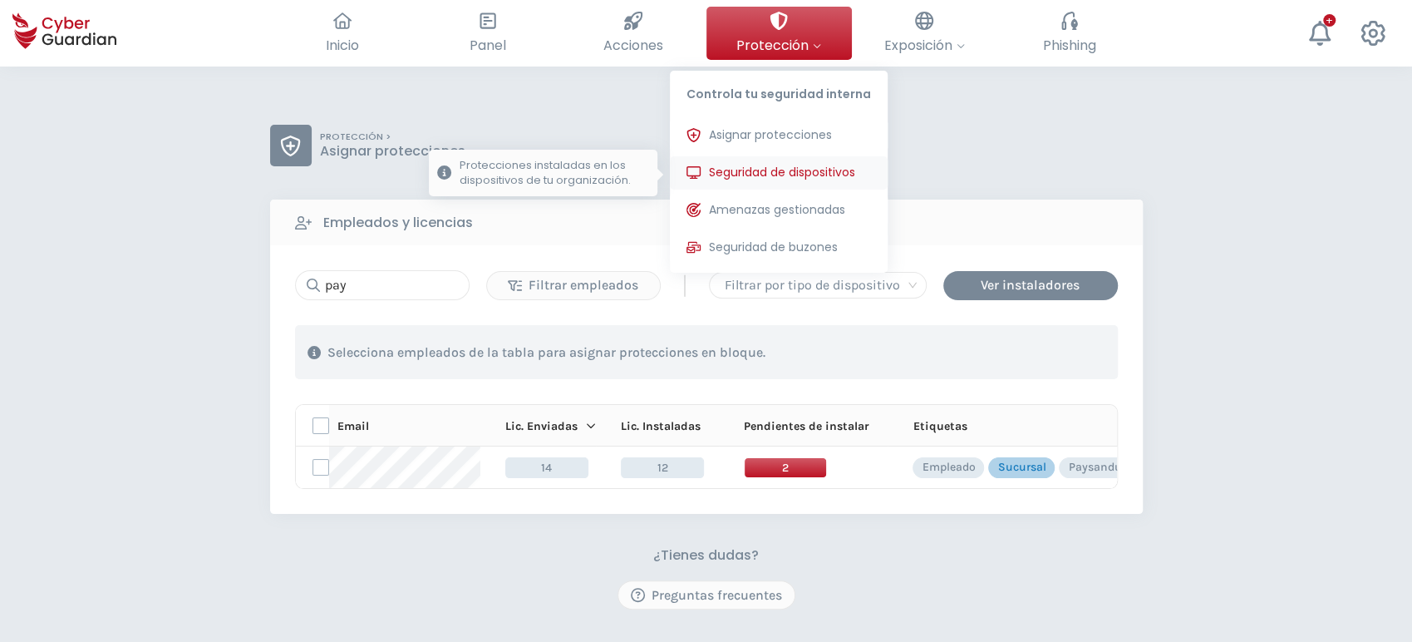
click at [770, 160] on button "Seguridad de dispositivos Protecciones instaladas en los dispositivos de tu org…" at bounding box center [779, 172] width 218 height 33
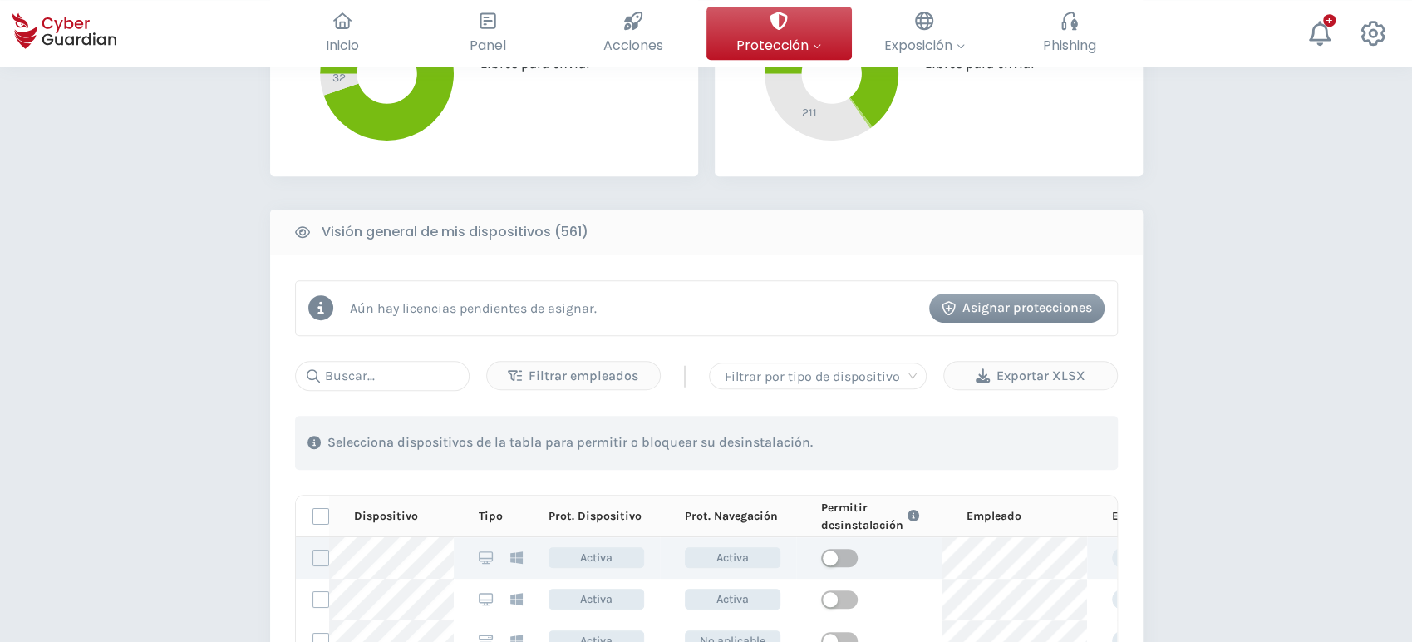
scroll to position [646, 0]
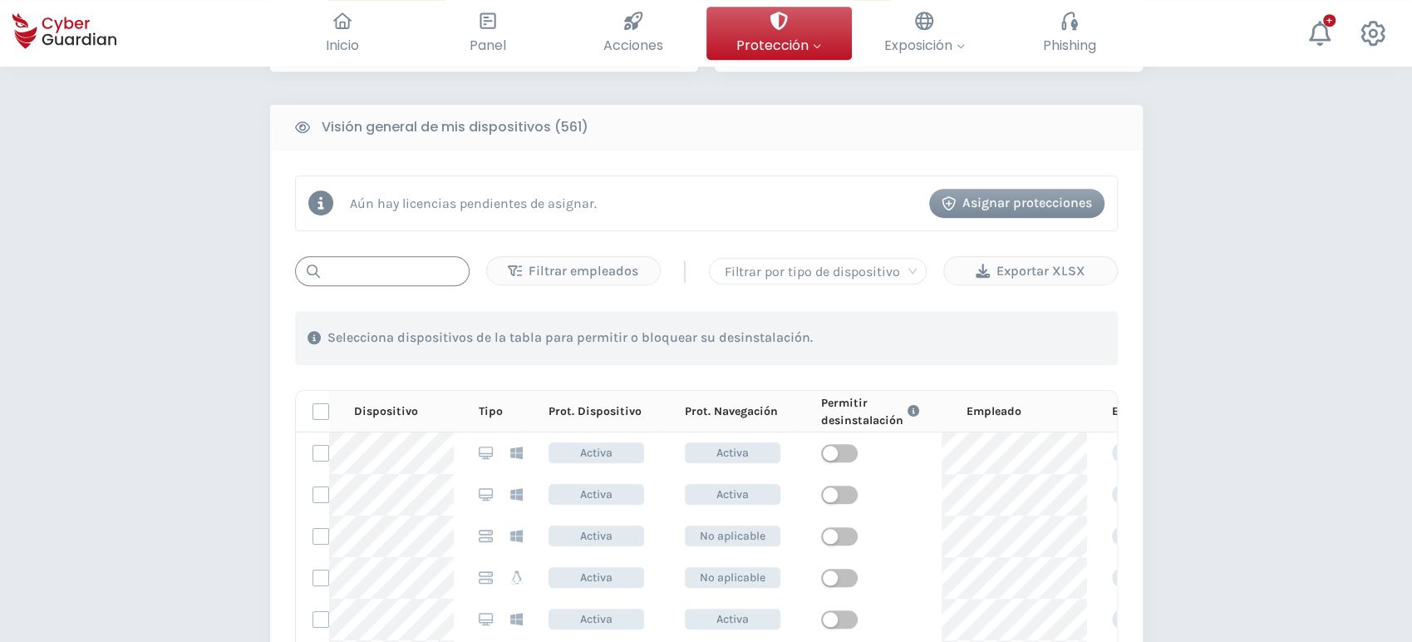
click at [365, 261] on input "text" at bounding box center [382, 271] width 175 height 30
paste input "PC-i135-10"
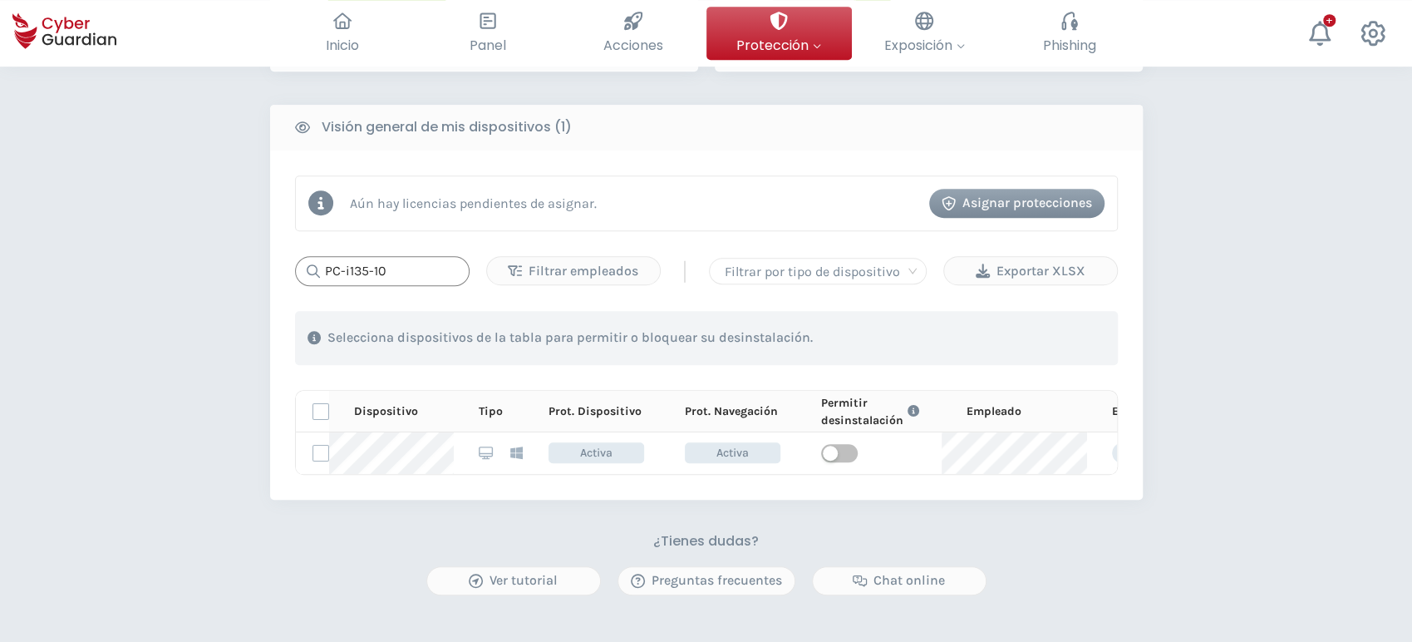
type input "PC-i135-10"
click at [695, 37] on button "Acciones Complétalas para mejorar tu ciberseguridad" at bounding box center [633, 33] width 145 height 53
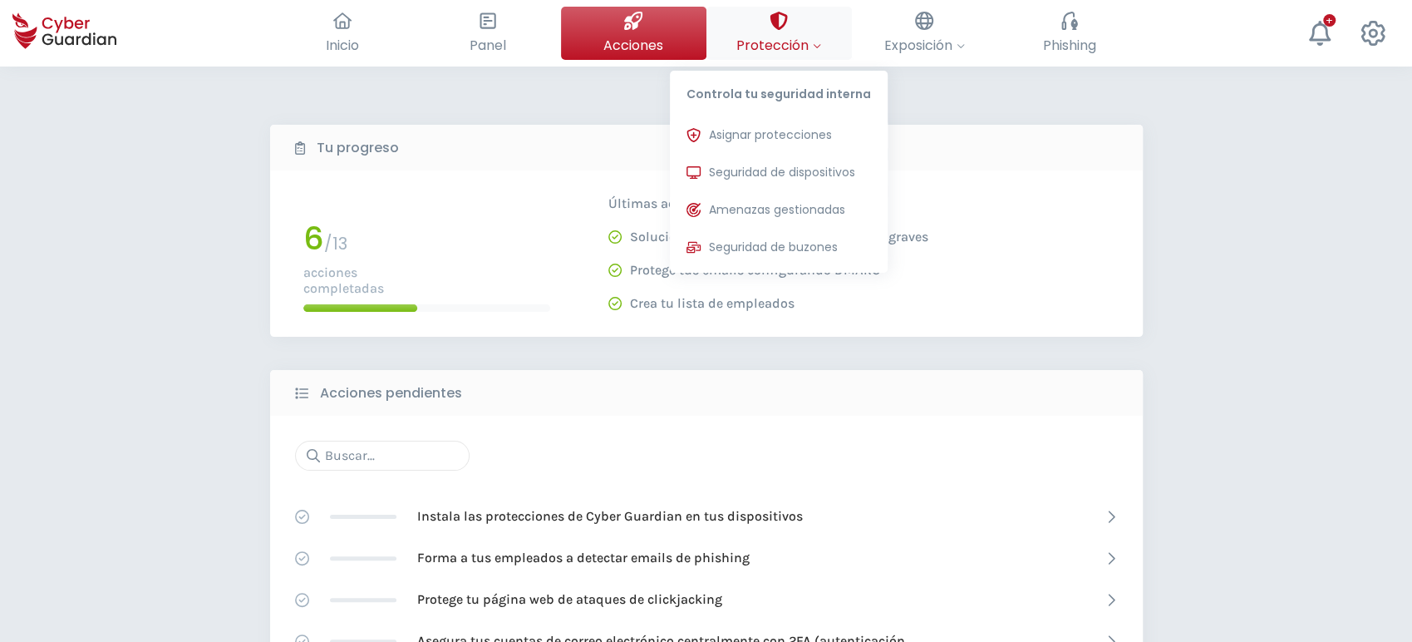
click at [761, 38] on span "Protección" at bounding box center [778, 45] width 85 height 21
click at [745, 156] on button "Seguridad de dispositivos Protecciones instaladas en los dispositivos de tu org…" at bounding box center [779, 172] width 218 height 33
click at [741, 127] on span "Asignar protecciones" at bounding box center [770, 134] width 123 height 17
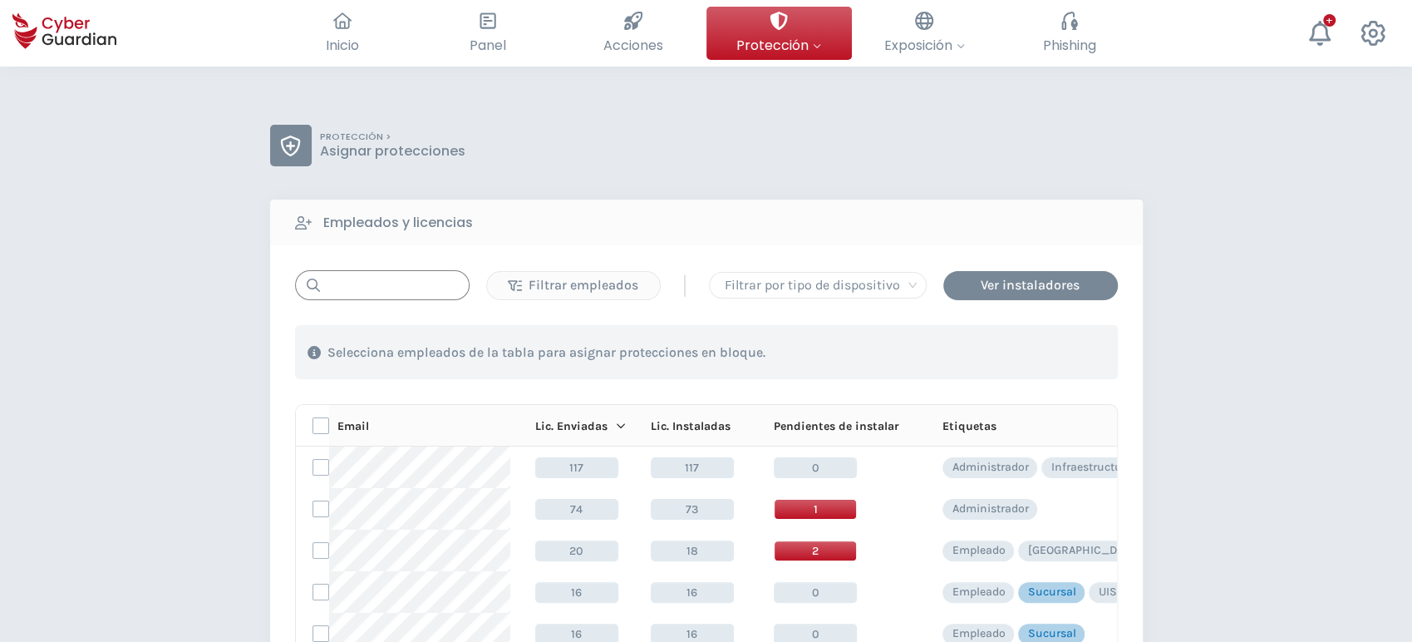
click at [371, 273] on input "text" at bounding box center [382, 285] width 175 height 30
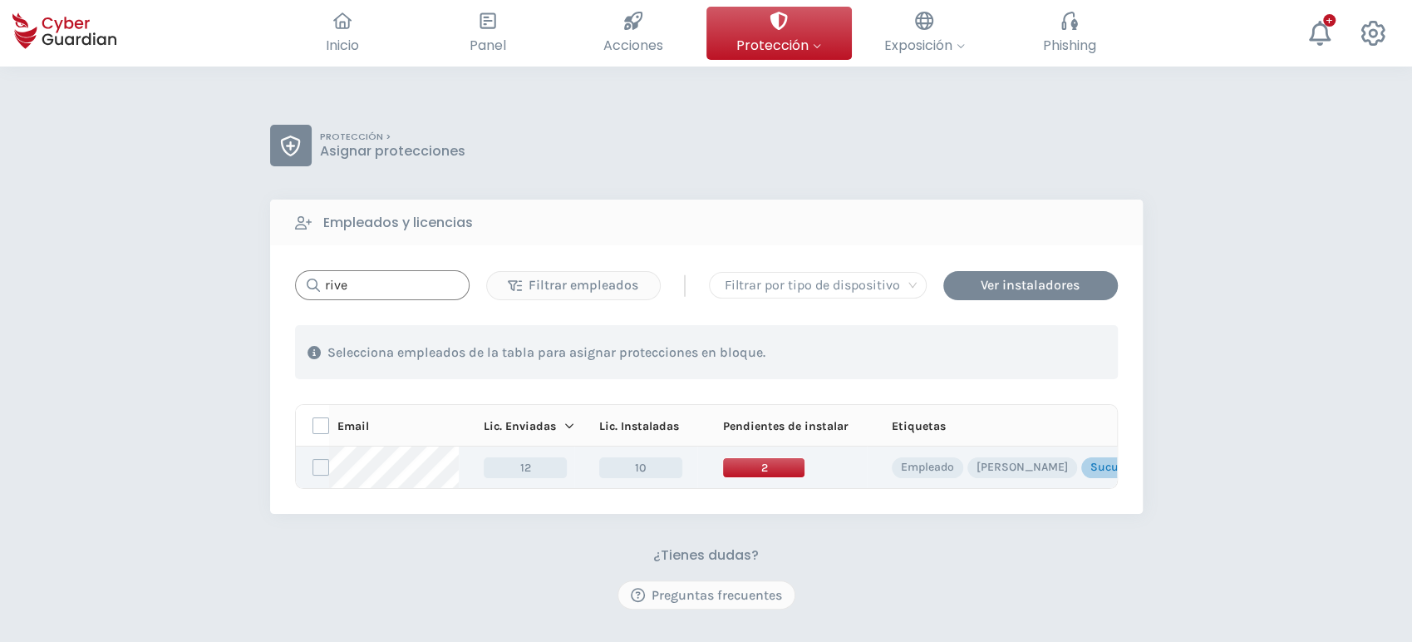
type input "rive"
click at [762, 469] on span "2" at bounding box center [763, 467] width 83 height 21
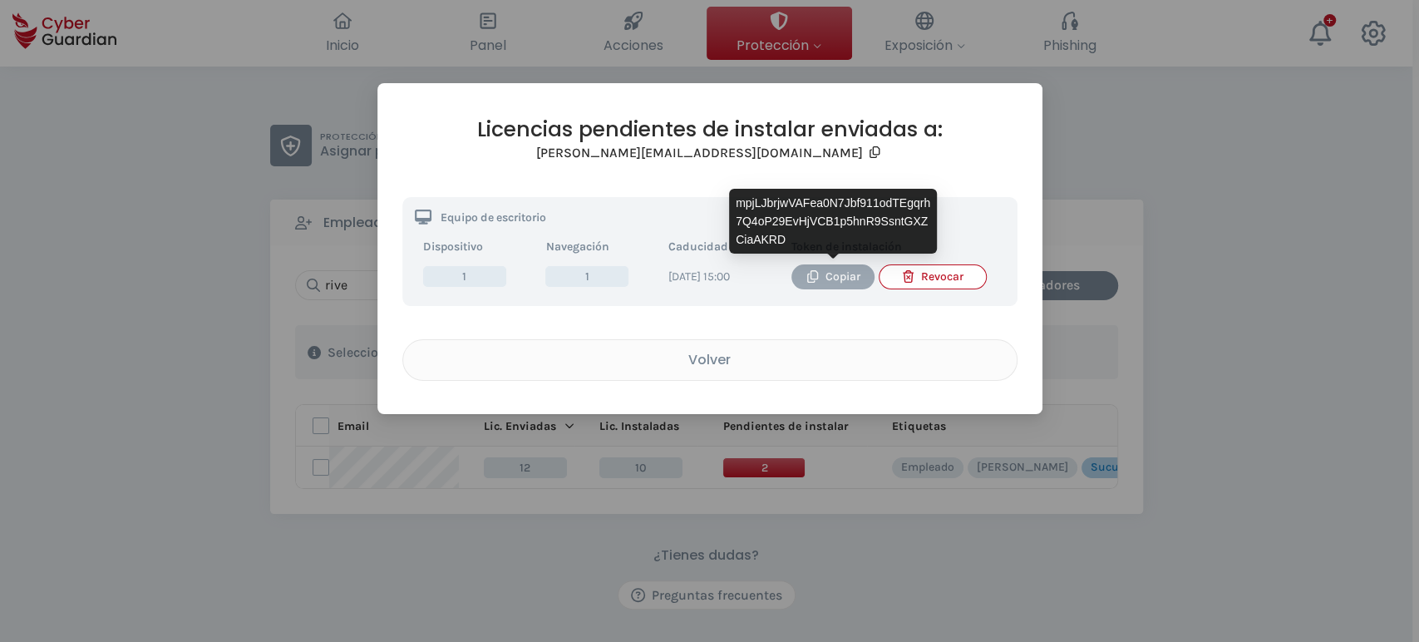
click at [832, 270] on div "Copiar" at bounding box center [833, 277] width 58 height 18
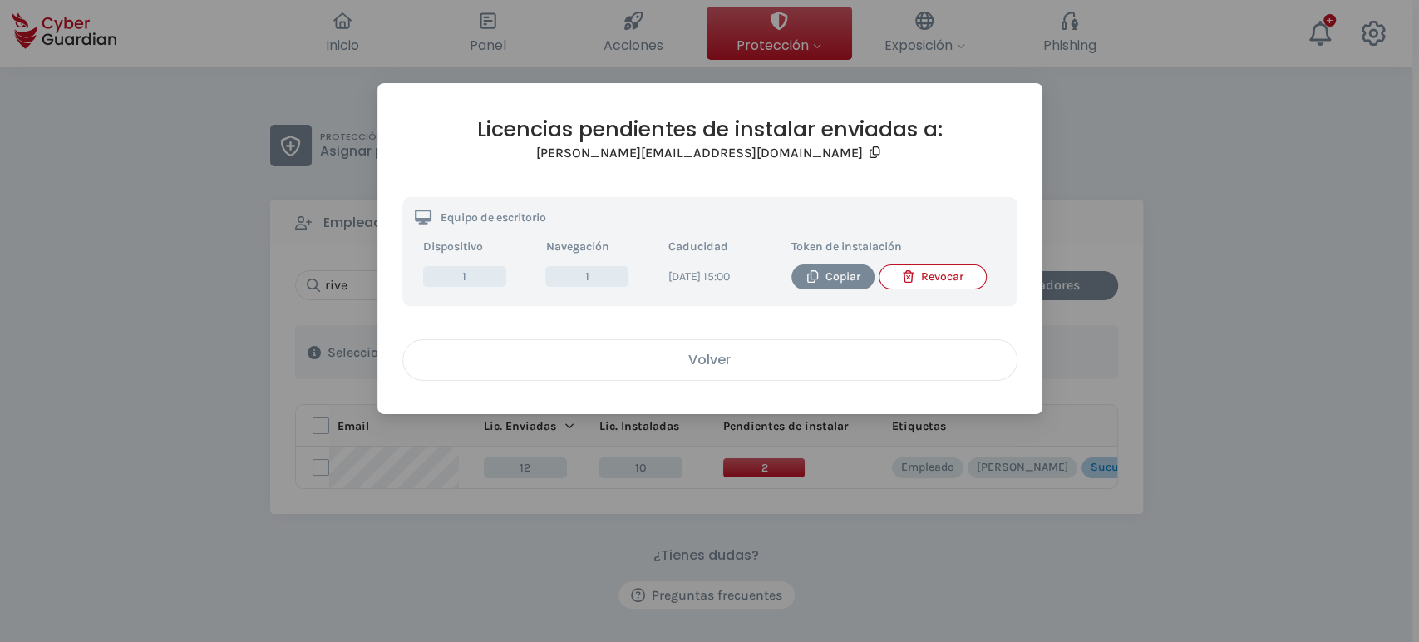
click at [706, 370] on div "Volver" at bounding box center [710, 359] width 588 height 21
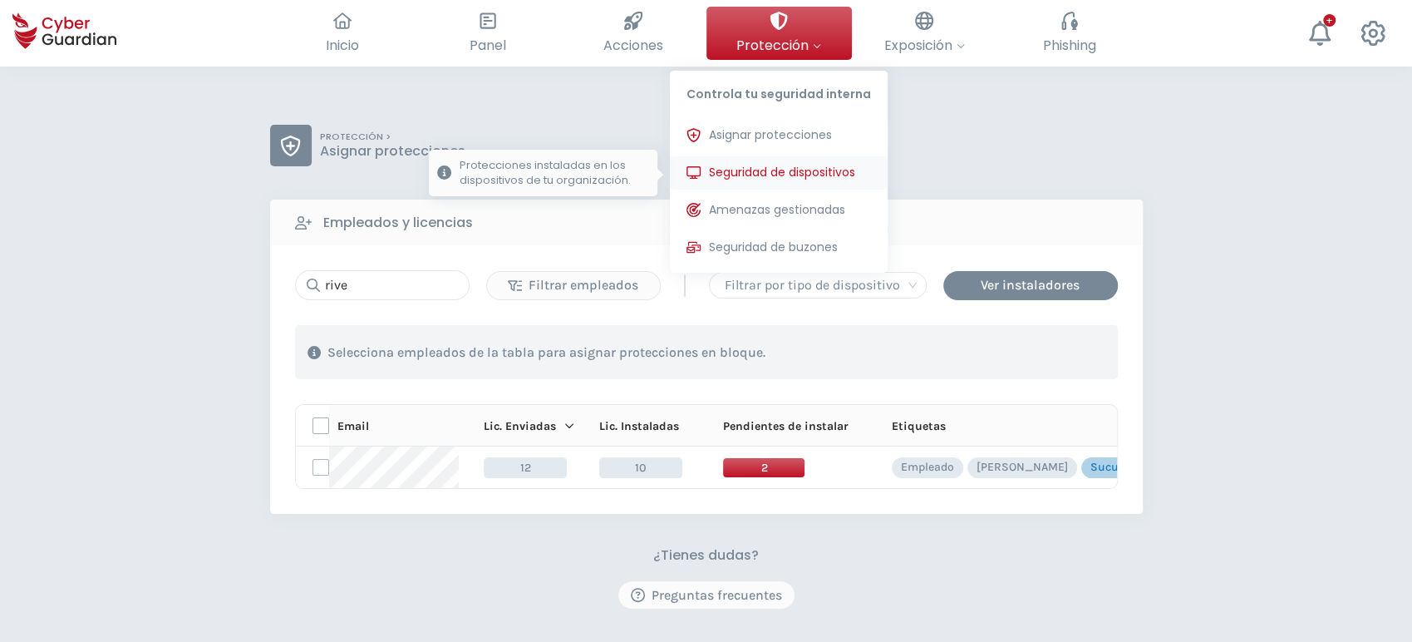
click at [770, 165] on span "Seguridad de dispositivos" at bounding box center [782, 172] width 146 height 17
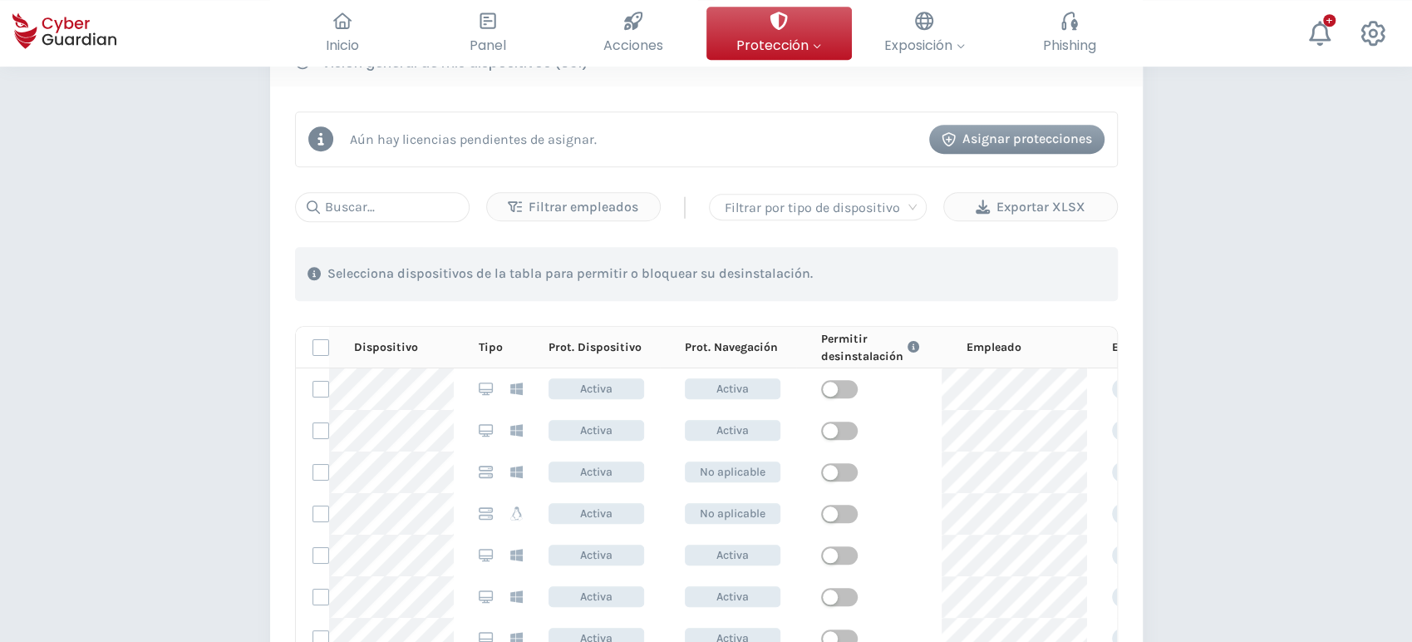
scroll to position [738, 0]
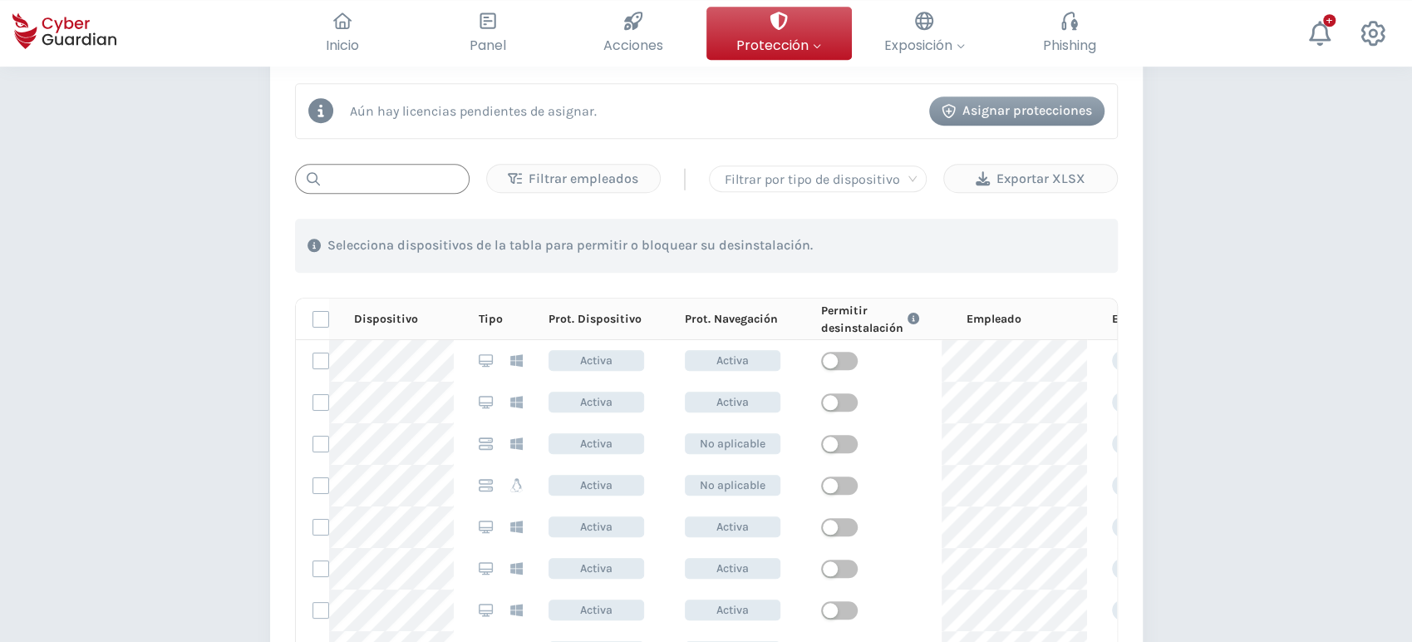
click at [387, 175] on input "text" at bounding box center [382, 179] width 175 height 30
paste input "PC-S006-11"
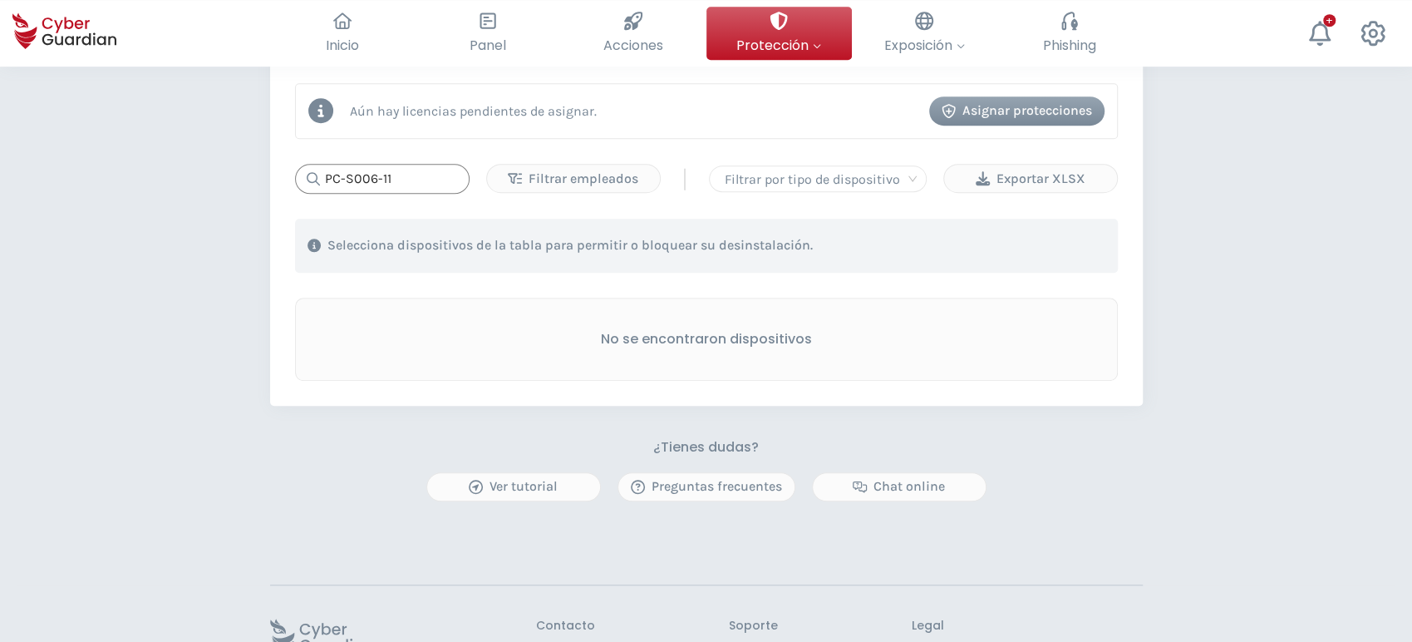
type input "PC-S006-11"
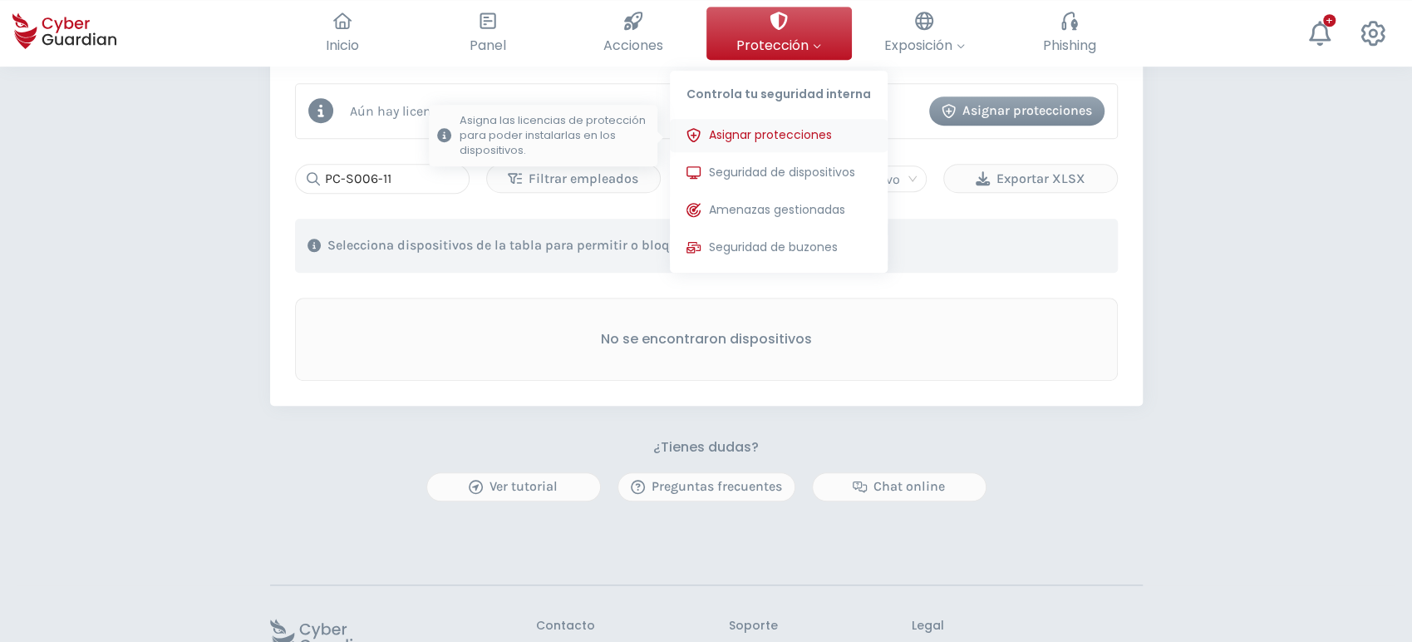
click at [756, 142] on span "Asignar protecciones" at bounding box center [770, 134] width 123 height 17
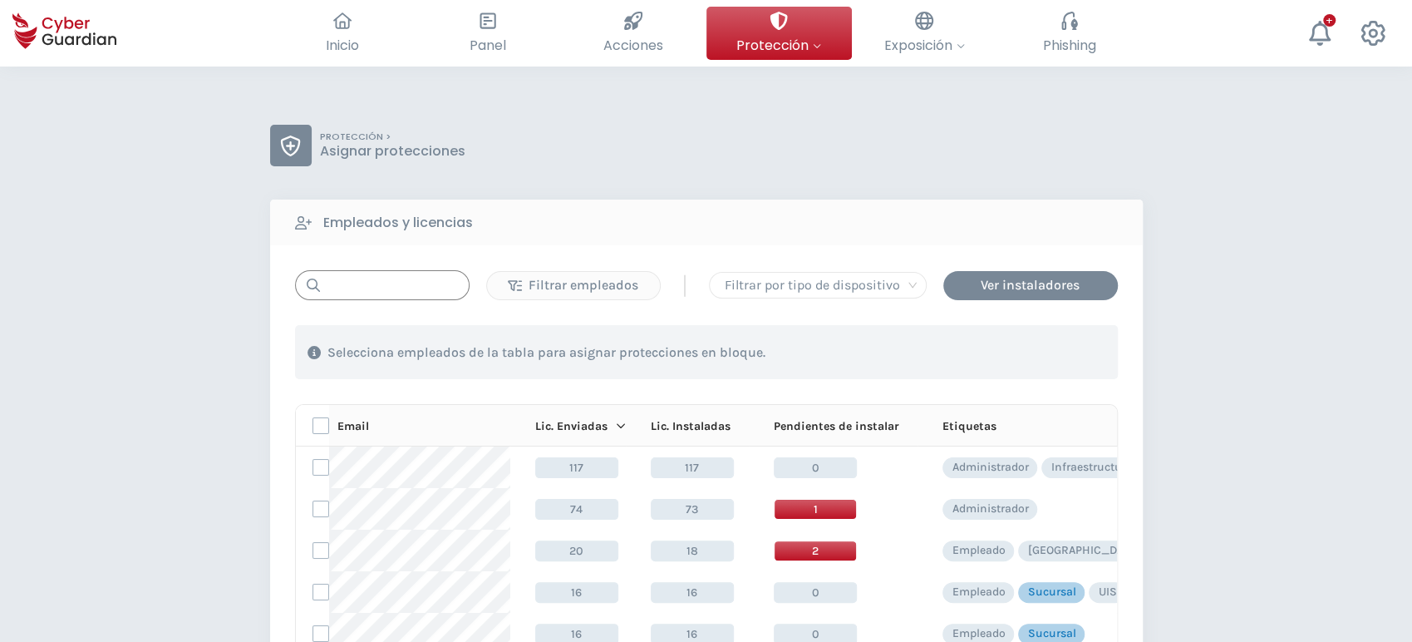
click at [366, 289] on input "text" at bounding box center [382, 285] width 175 height 30
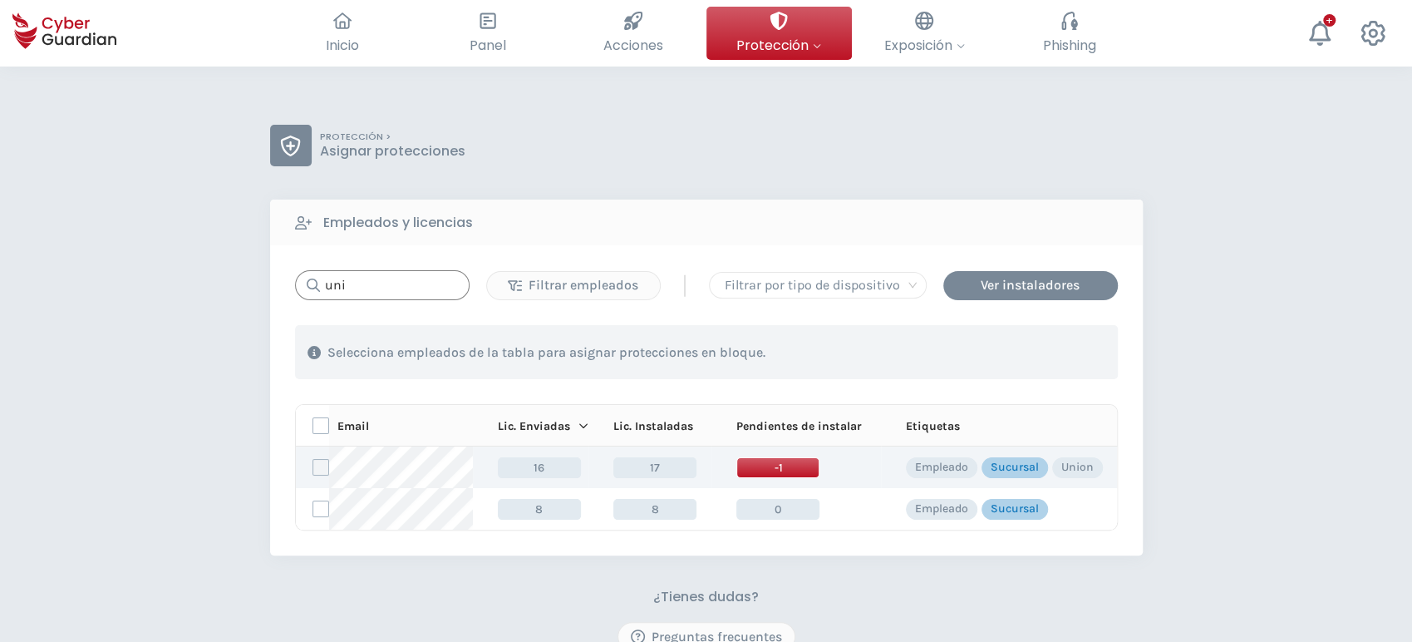
type input "uni"
click at [316, 462] on label at bounding box center [320, 467] width 17 height 17
click at [313, 462] on input "checkbox" at bounding box center [313, 467] width 0 height 15
click at [986, 353] on div "Asignar protecciones" at bounding box center [1017, 352] width 150 height 20
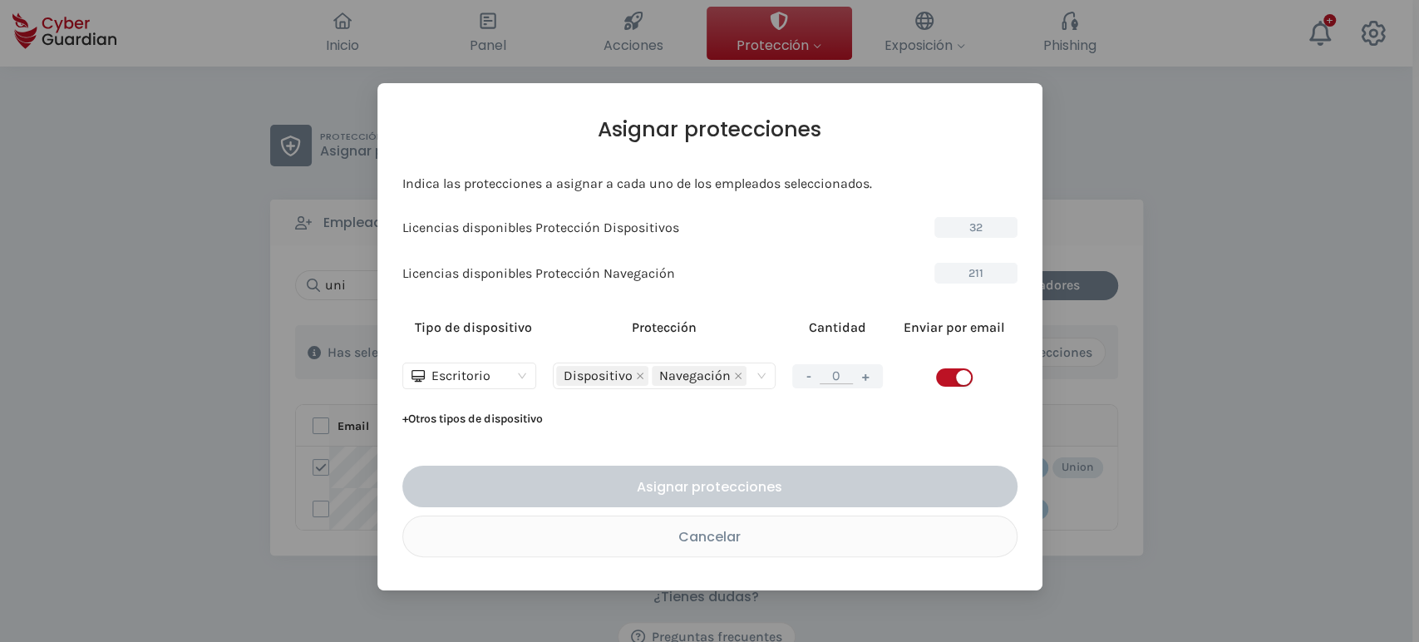
click at [858, 371] on button "+" at bounding box center [865, 376] width 20 height 21
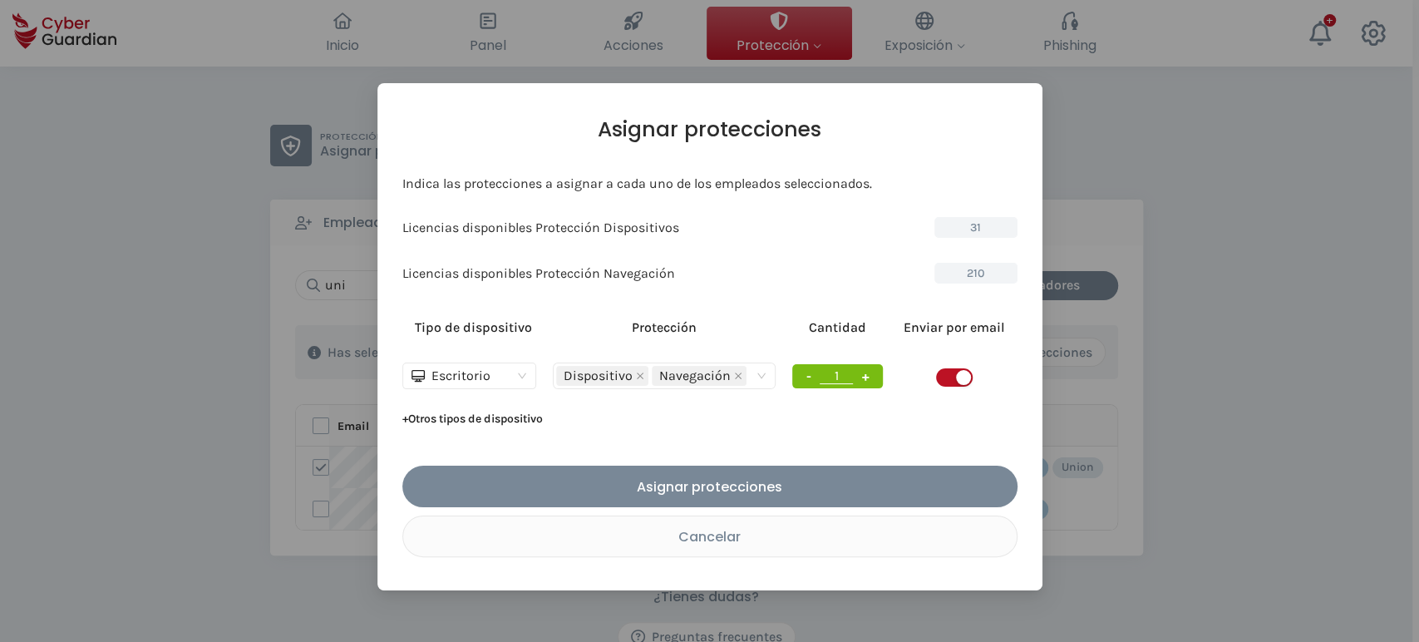
type input "1"
click at [954, 372] on button "button" at bounding box center [954, 377] width 37 height 18
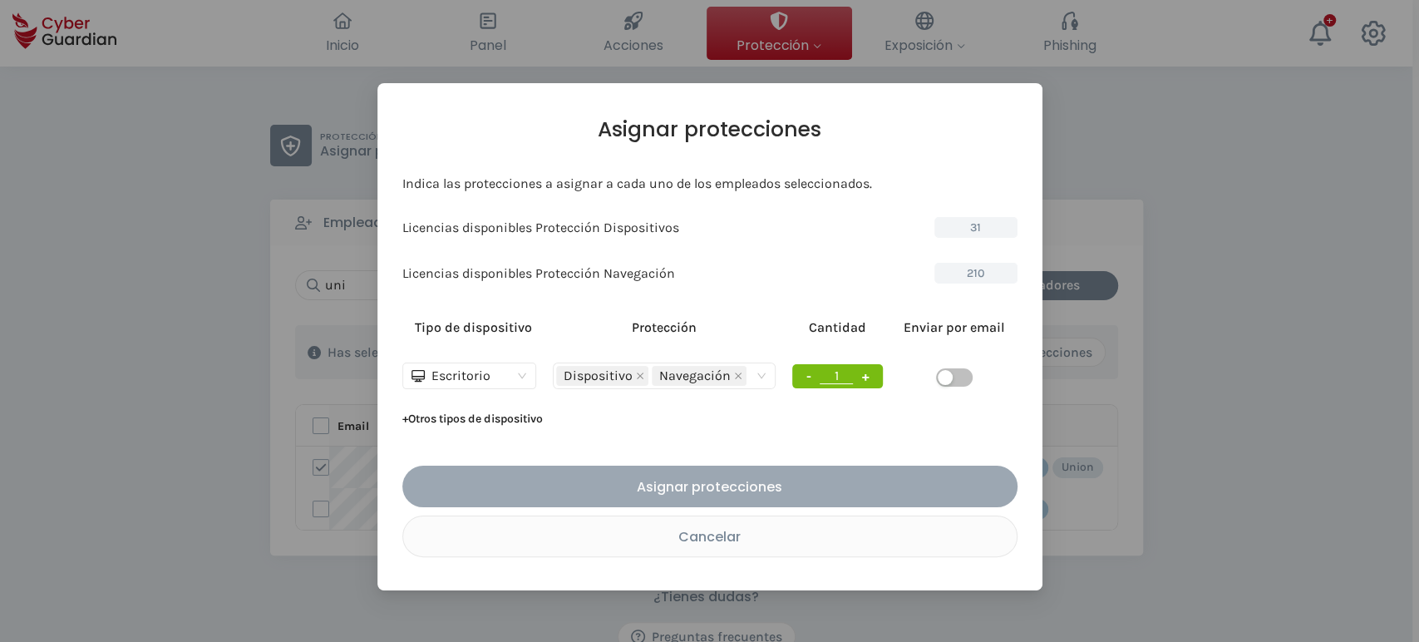
click at [742, 479] on div "Asignar protecciones" at bounding box center [710, 486] width 590 height 21
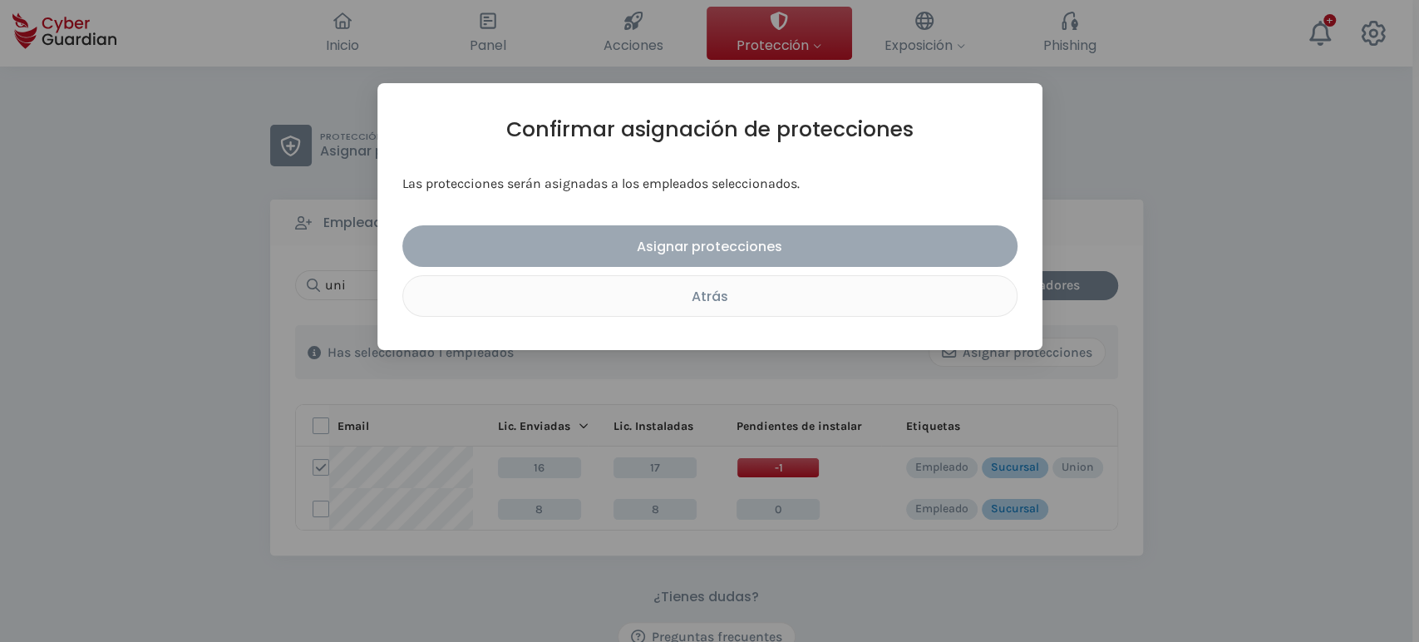
click at [686, 231] on button "Asignar protecciones" at bounding box center [709, 246] width 615 height 42
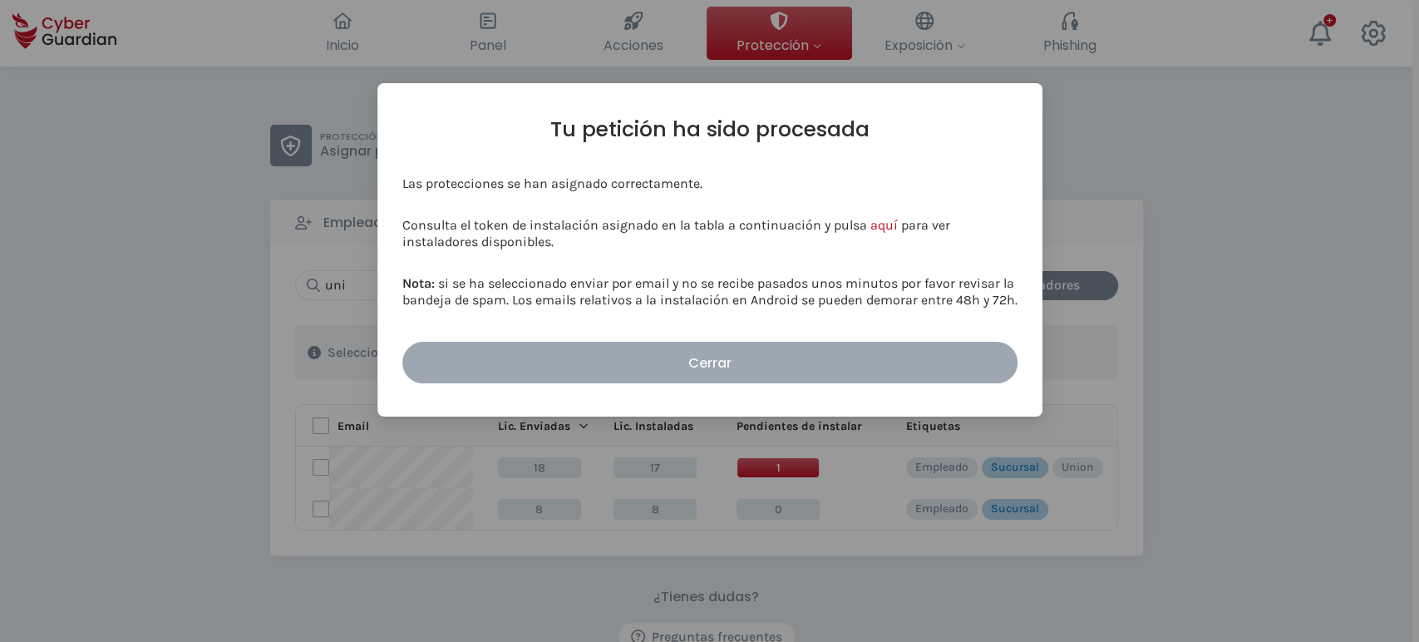
click at [812, 366] on div "Cerrar" at bounding box center [710, 362] width 590 height 21
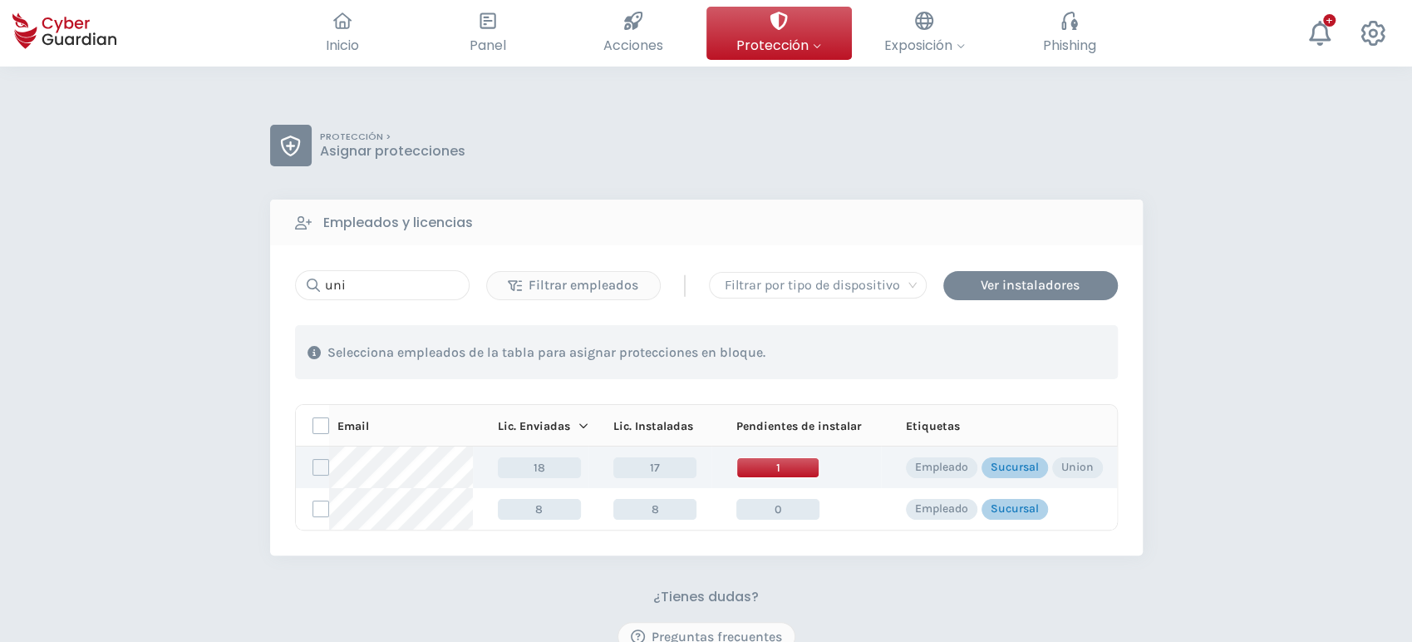
click at [545, 469] on span "18" at bounding box center [539, 467] width 83 height 21
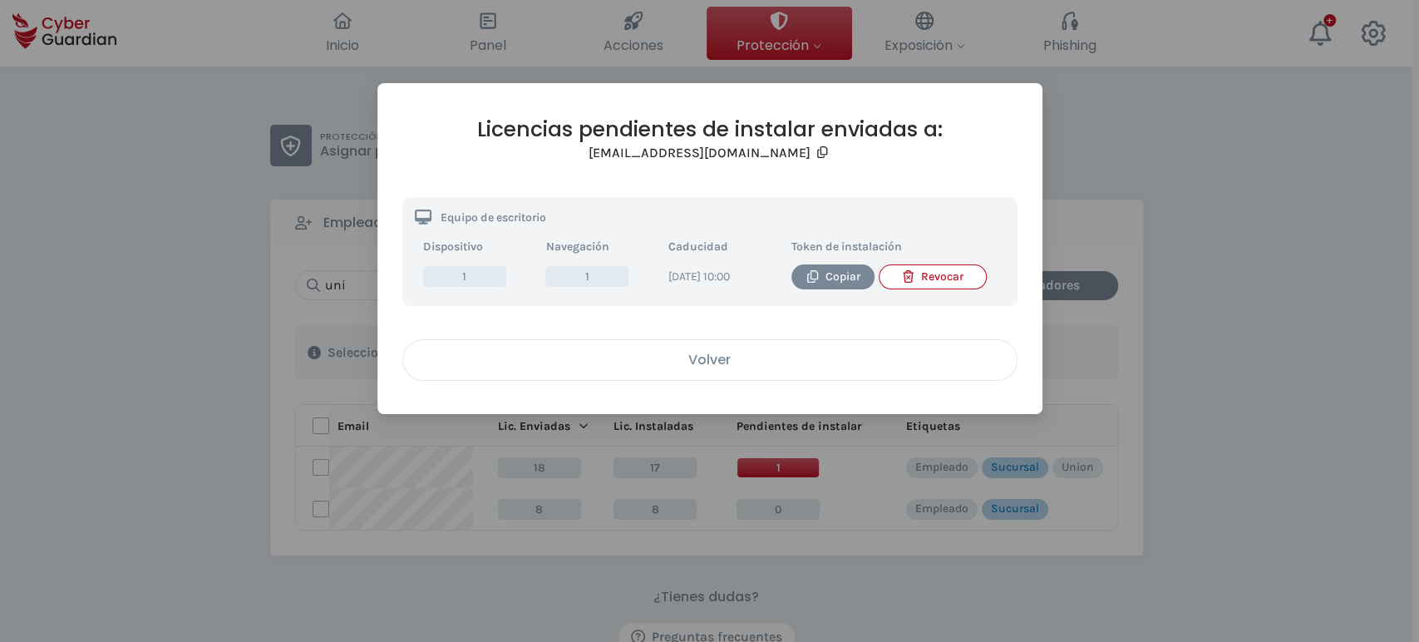
click at [745, 370] on div "Volver" at bounding box center [710, 359] width 588 height 21
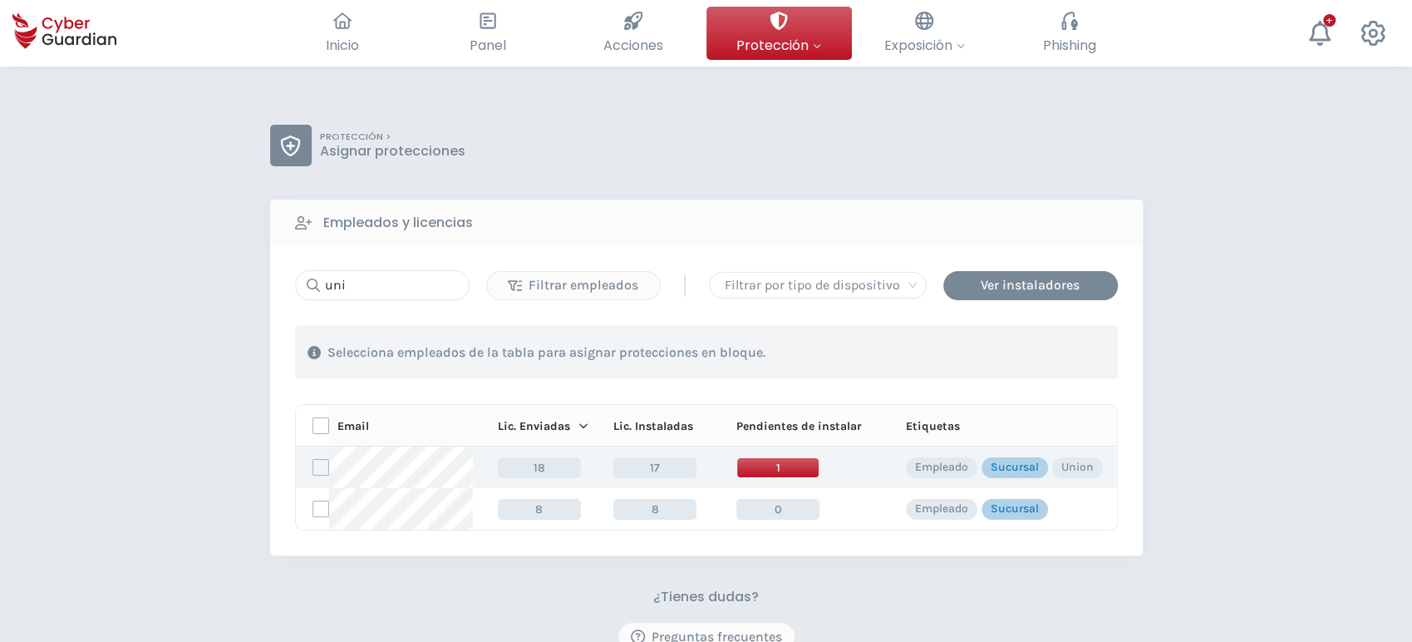
click at [324, 464] on label at bounding box center [320, 467] width 17 height 17
click at [313, 464] on input "checkbox" at bounding box center [313, 467] width 0 height 15
click at [980, 351] on div "Asignar protecciones" at bounding box center [1017, 352] width 150 height 20
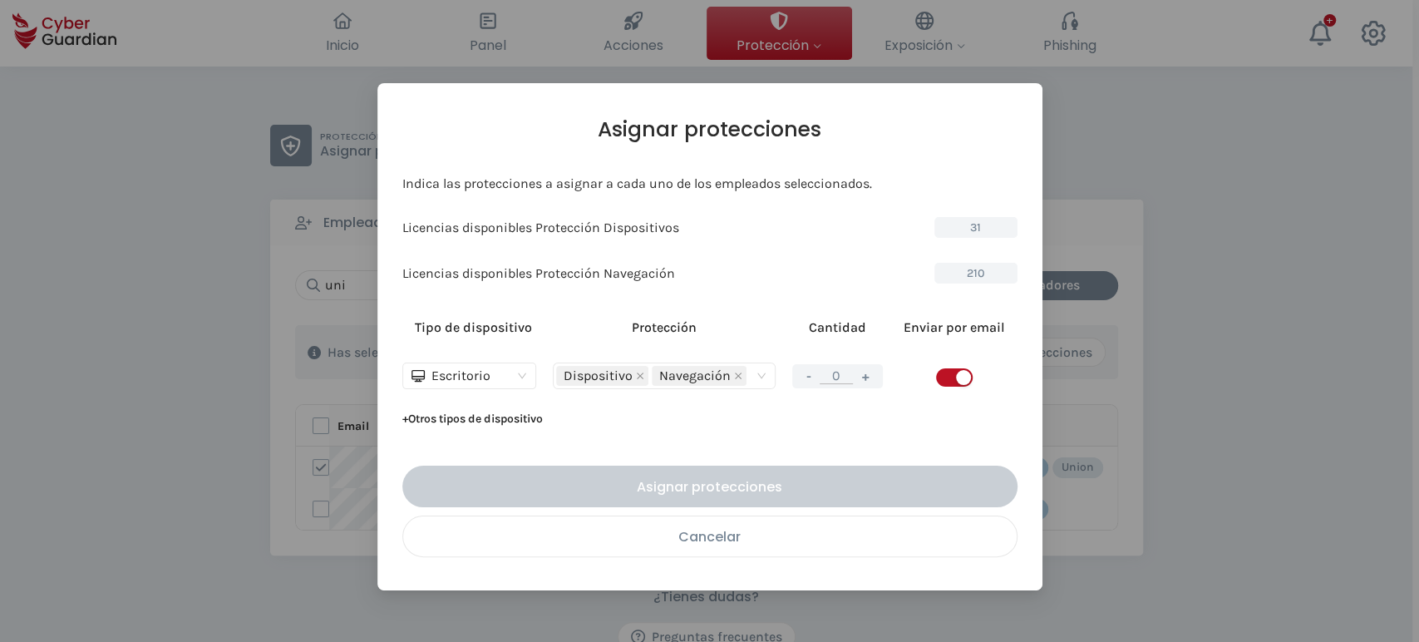
click at [755, 544] on div "Cancelar" at bounding box center [710, 536] width 588 height 21
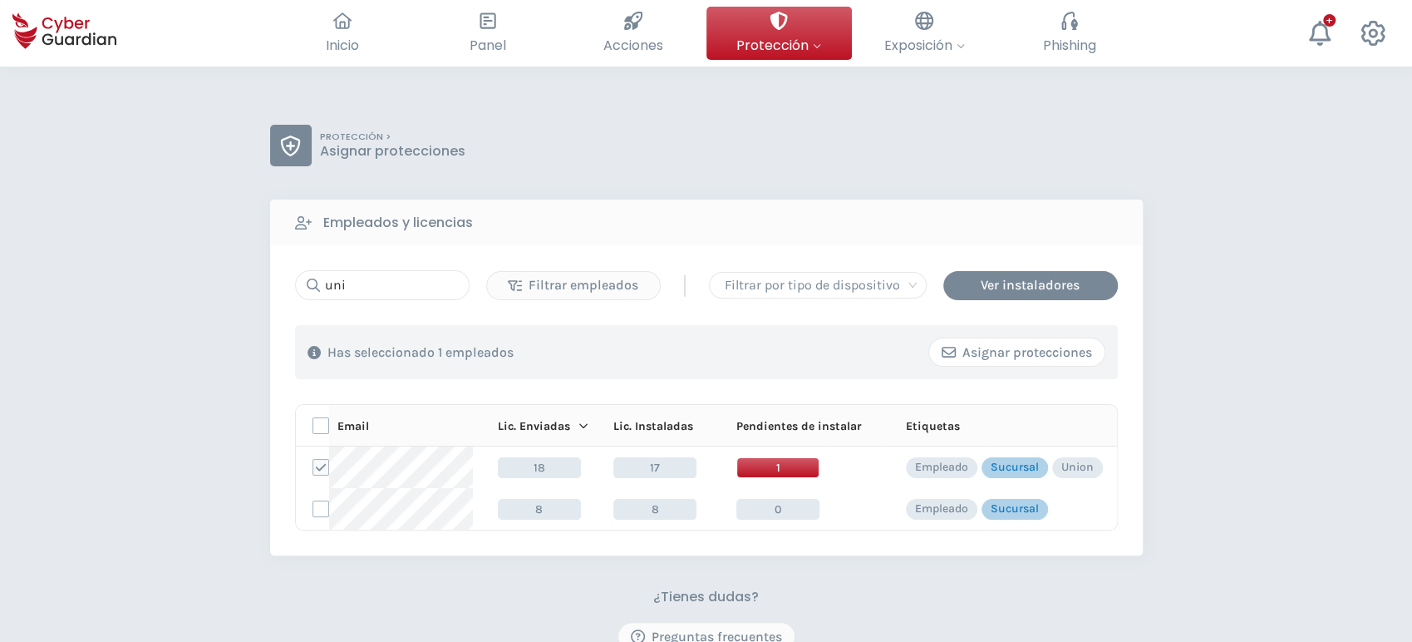
click at [1004, 348] on div "Asignar protecciones" at bounding box center [1017, 352] width 150 height 20
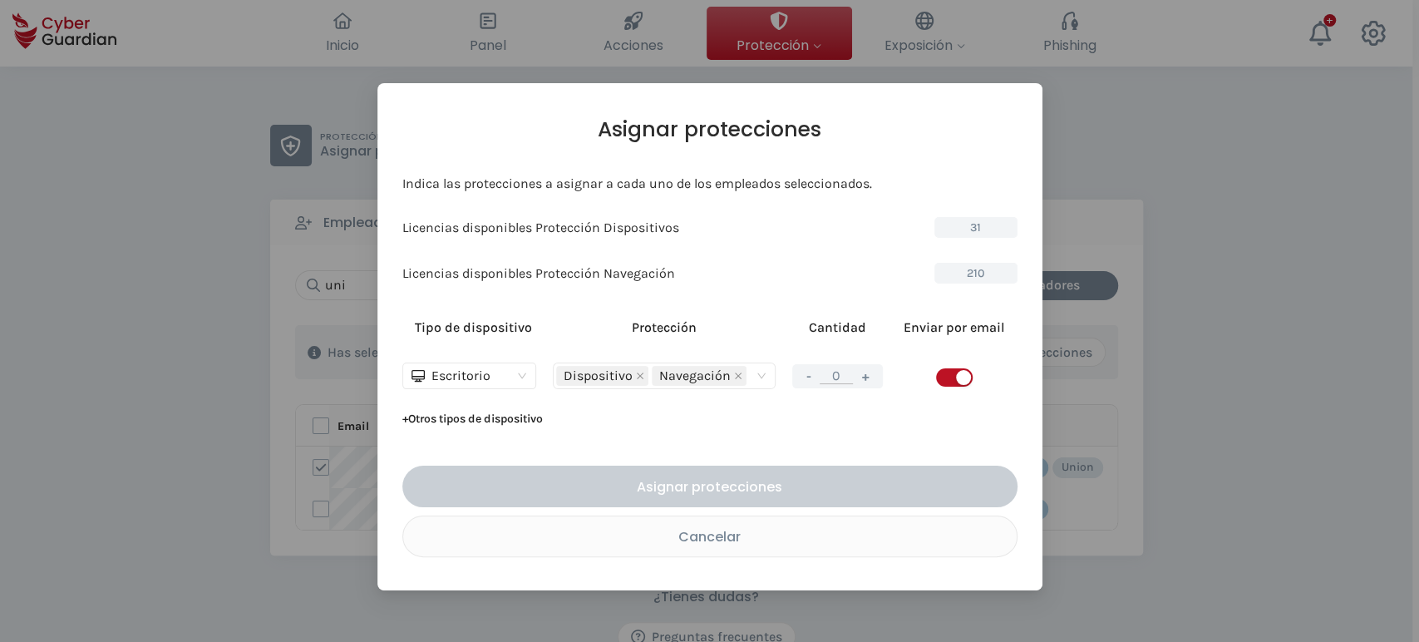
click at [864, 378] on button "+" at bounding box center [865, 376] width 20 height 21
type input "1"
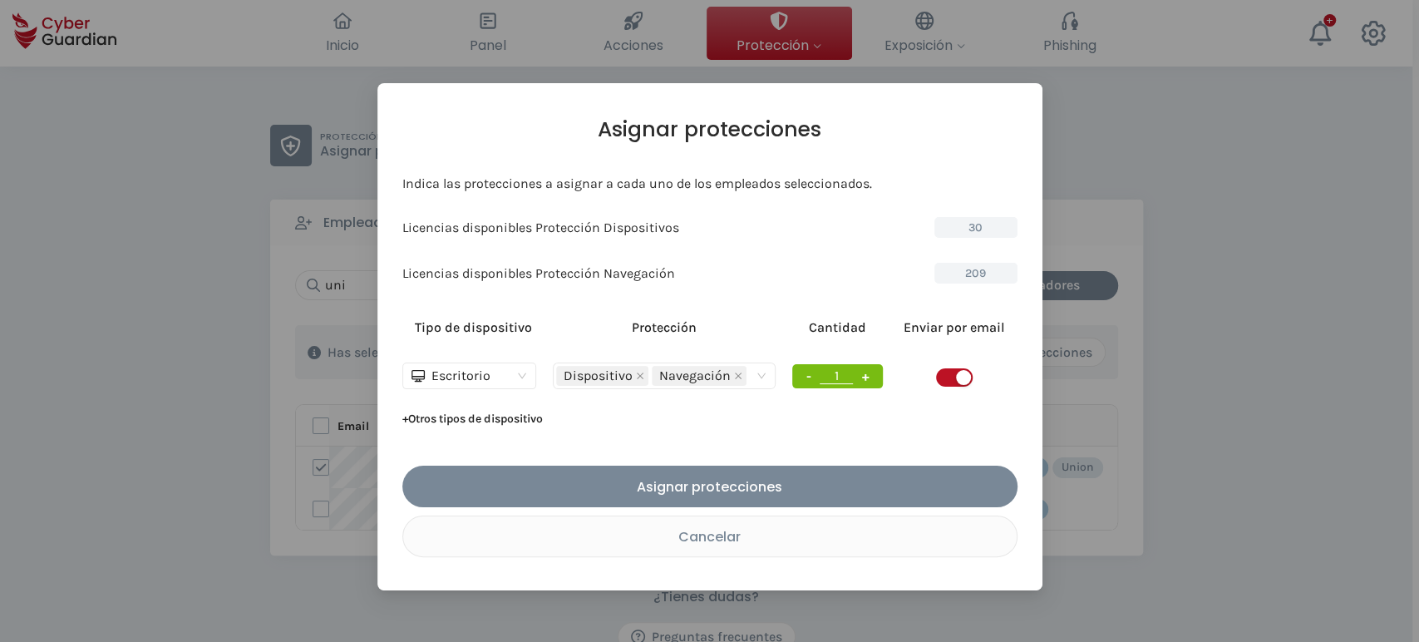
click at [953, 374] on span "button" at bounding box center [954, 377] width 37 height 18
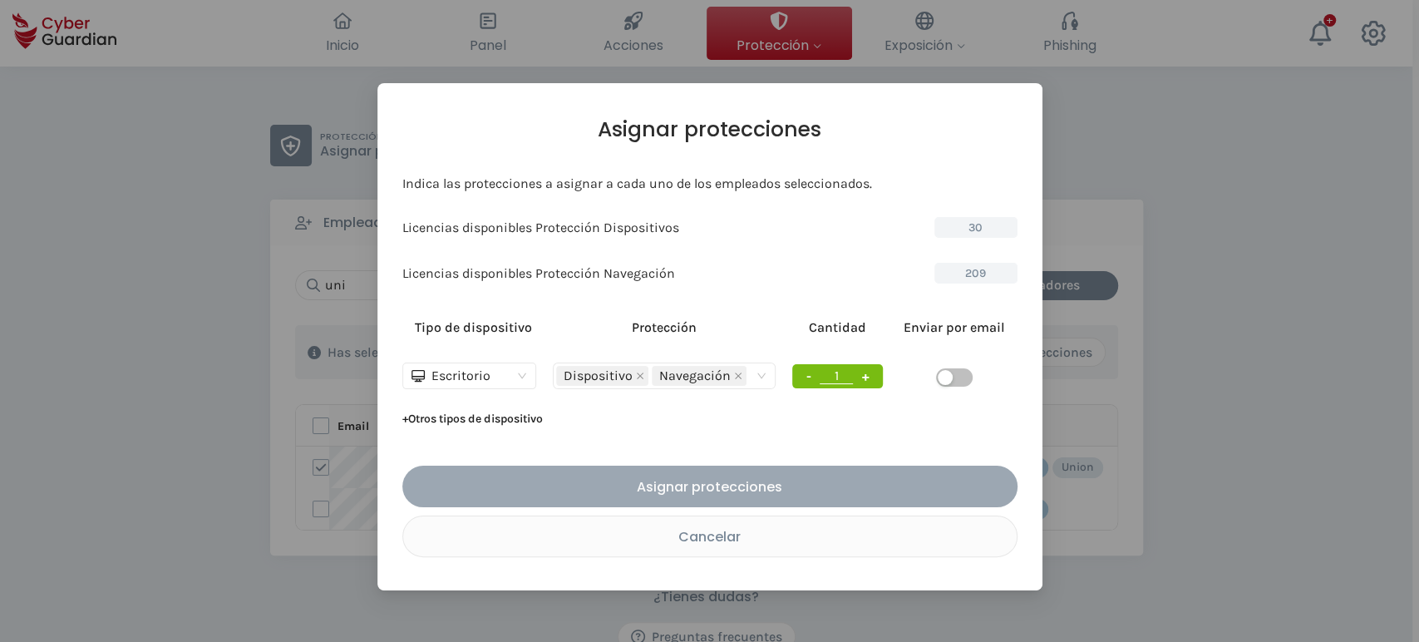
click at [745, 482] on div "Asignar protecciones" at bounding box center [710, 486] width 590 height 21
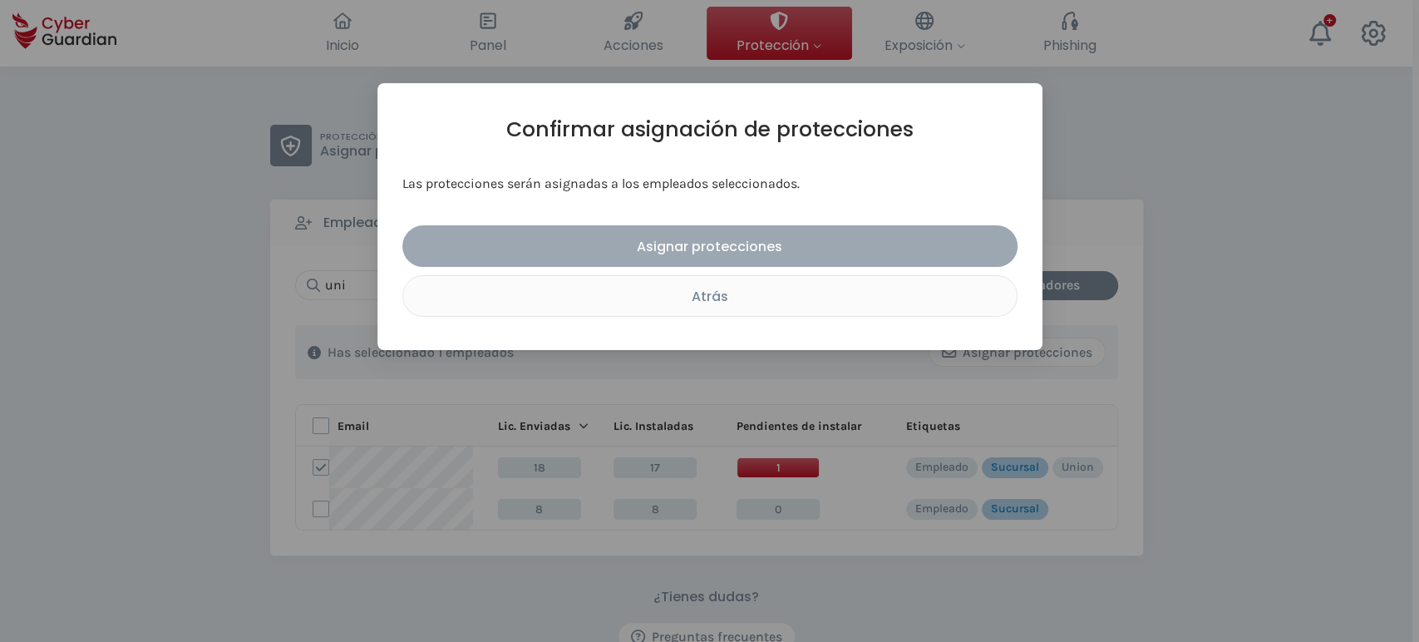
click at [695, 251] on div "Asignar protecciones" at bounding box center [710, 246] width 590 height 21
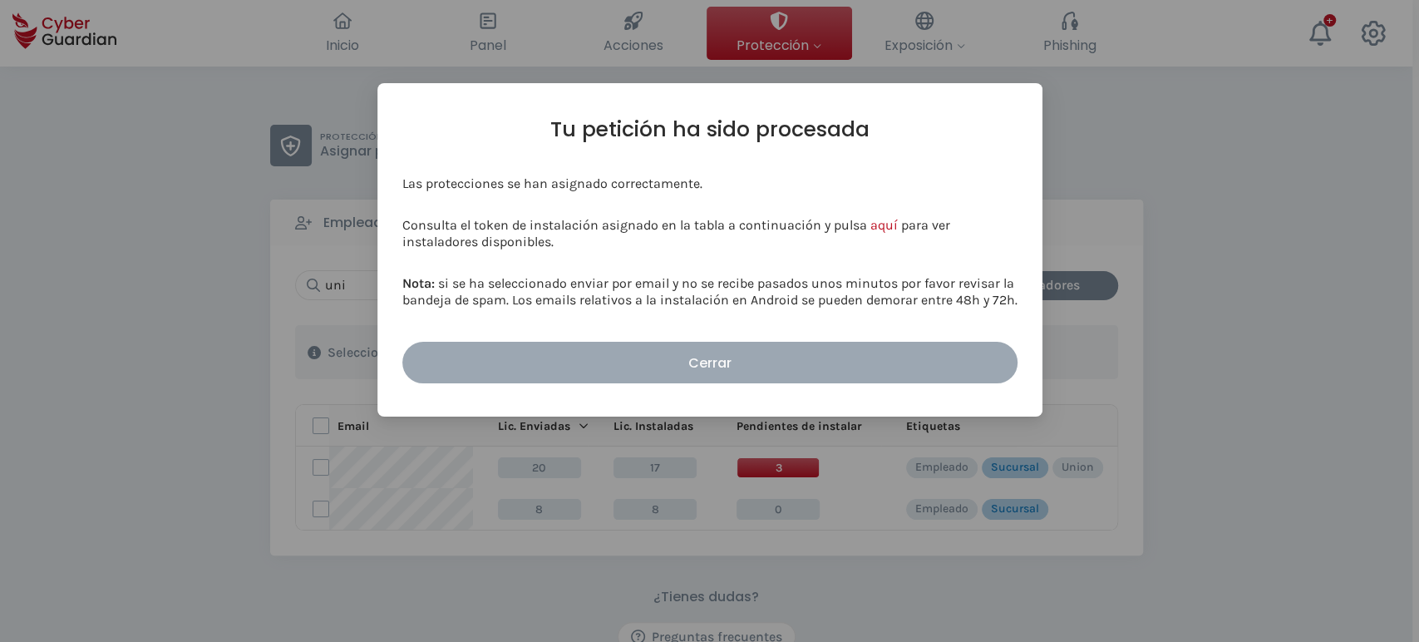
click at [722, 357] on div "Cerrar" at bounding box center [710, 362] width 590 height 21
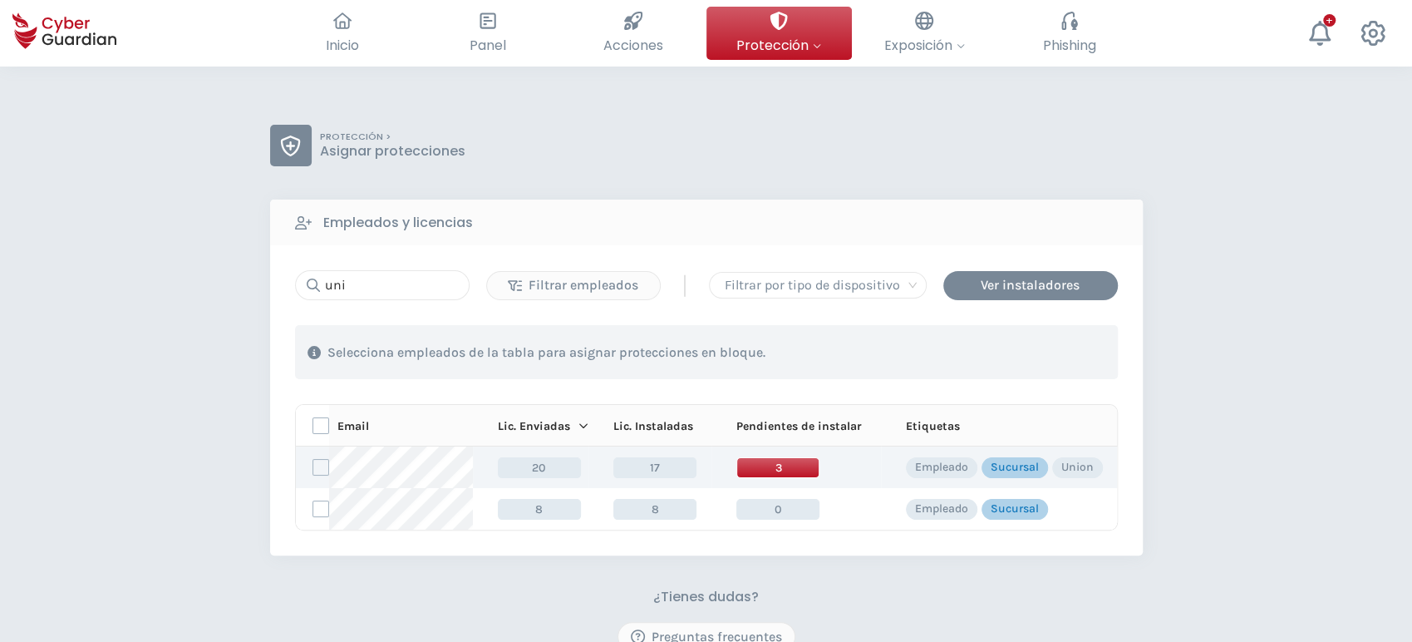
click at [773, 466] on span "3" at bounding box center [777, 467] width 83 height 21
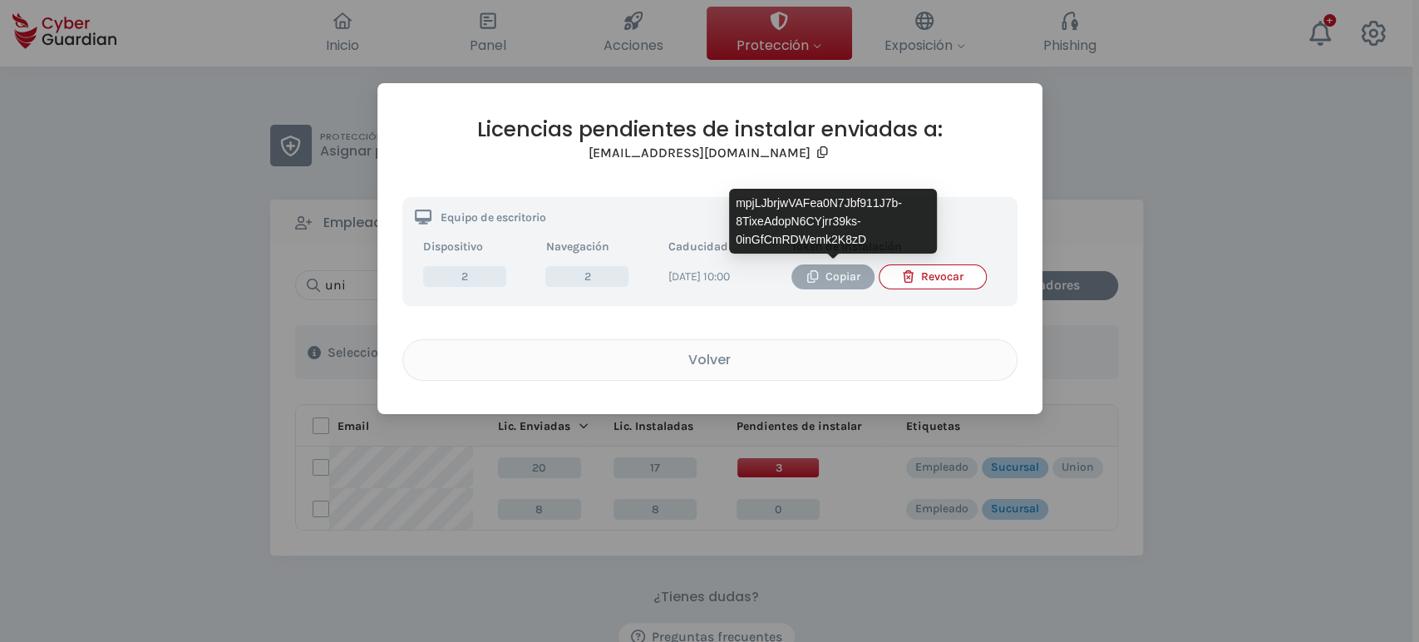
click at [824, 276] on div "Copiar" at bounding box center [833, 277] width 58 height 18
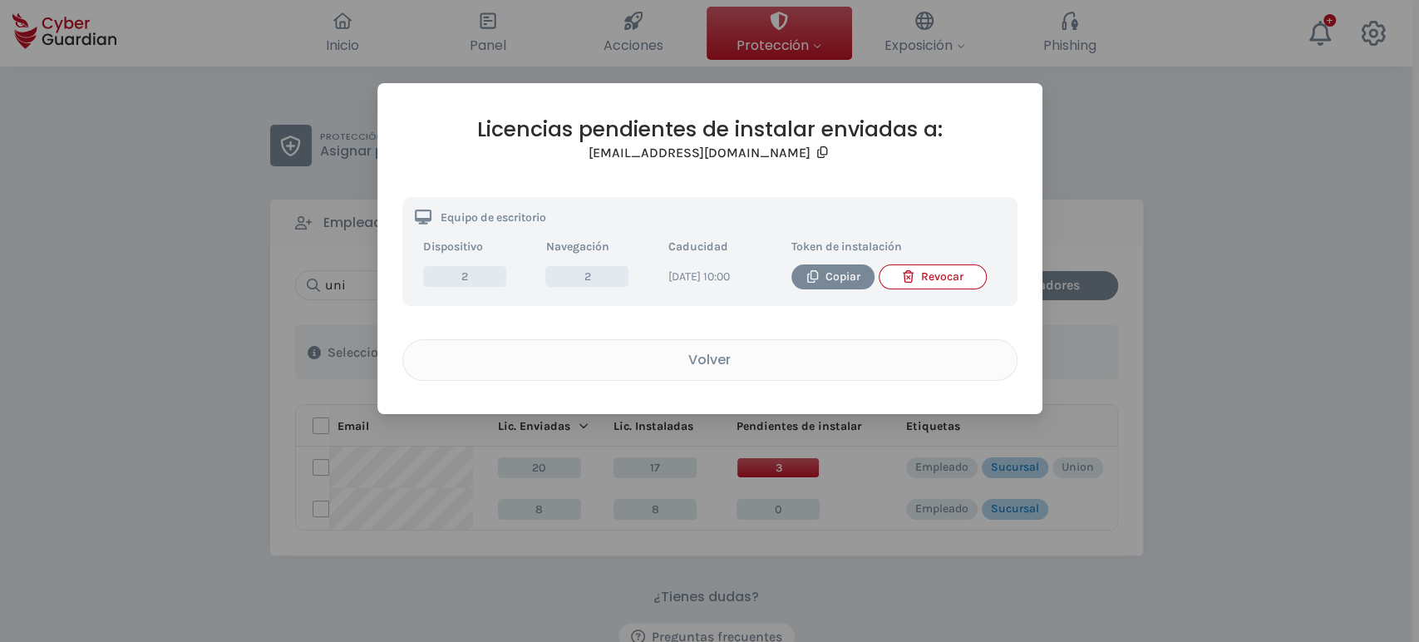
click at [793, 370] on div "Volver" at bounding box center [710, 359] width 588 height 21
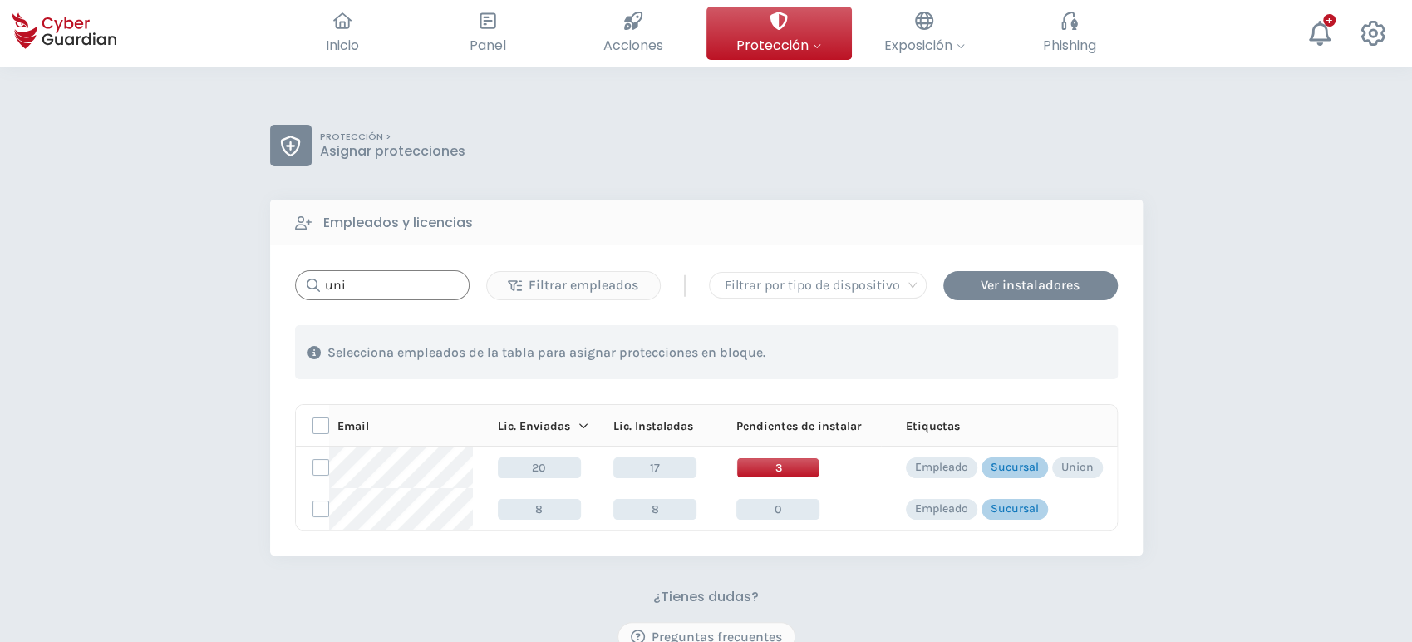
drag, startPoint x: 406, startPoint y: 288, endPoint x: 257, endPoint y: 263, distance: 150.8
click at [257, 263] on div "PROTECCIÓN > Asignar protecciones Empleados y licencias uni Filtrar empleados |…" at bounding box center [706, 488] width 1412 height 844
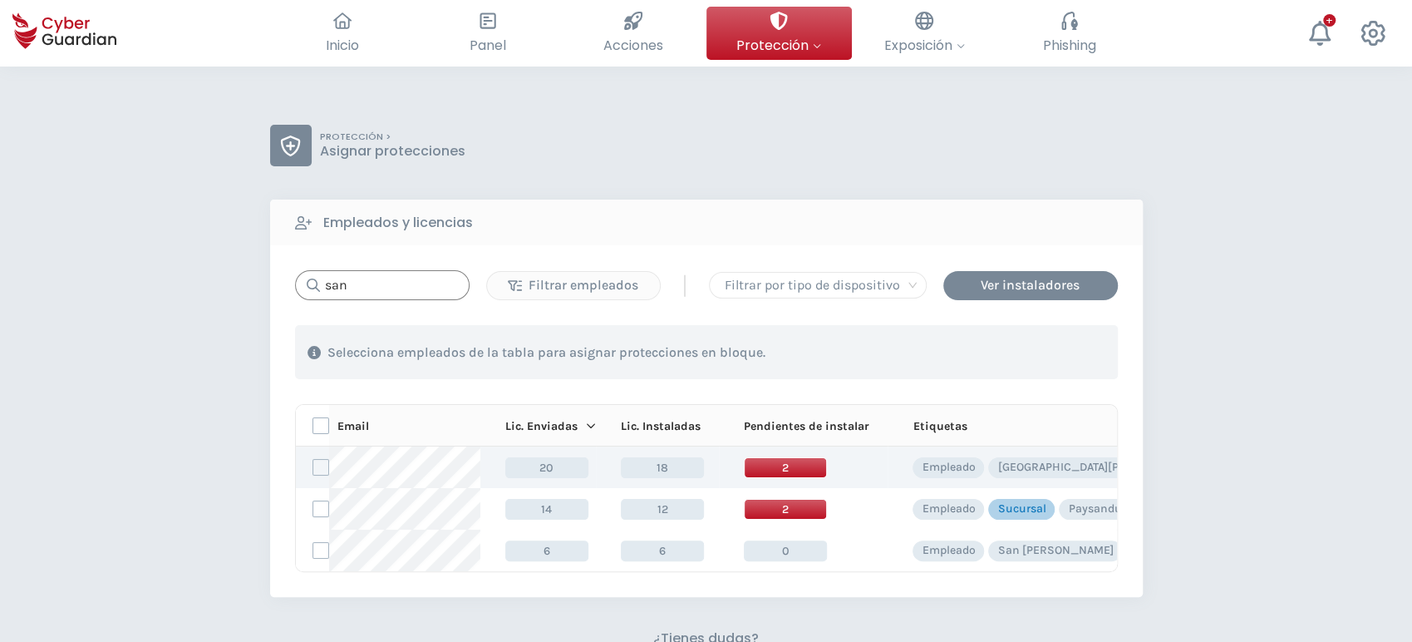
type input "san"
click at [766, 466] on span "2" at bounding box center [785, 467] width 83 height 21
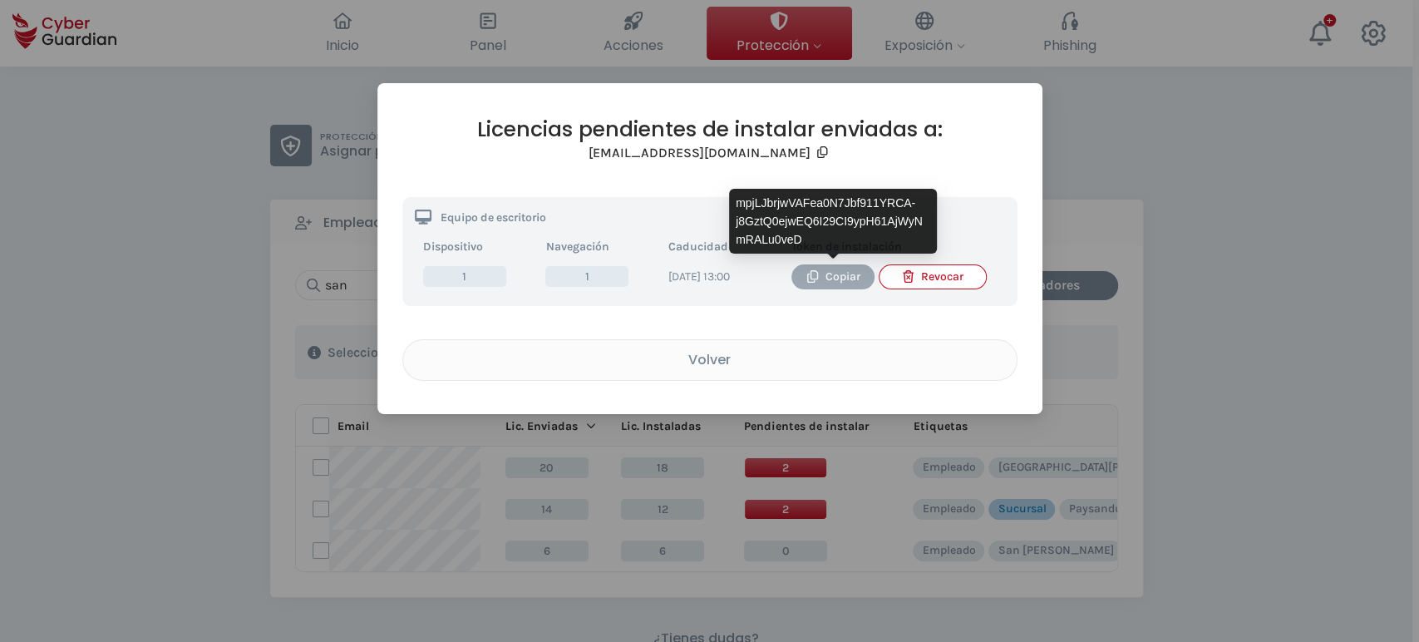
click at [831, 279] on div "Copiar" at bounding box center [833, 277] width 58 height 18
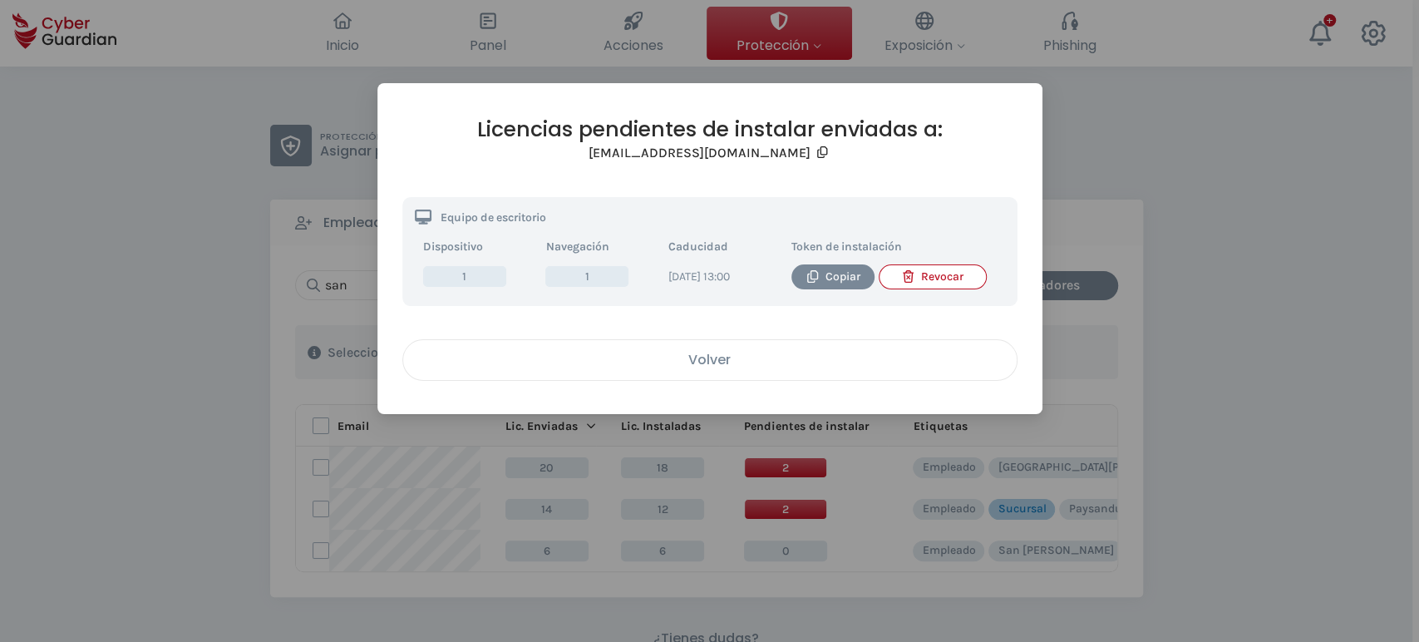
click at [765, 370] on div "Volver" at bounding box center [710, 359] width 588 height 21
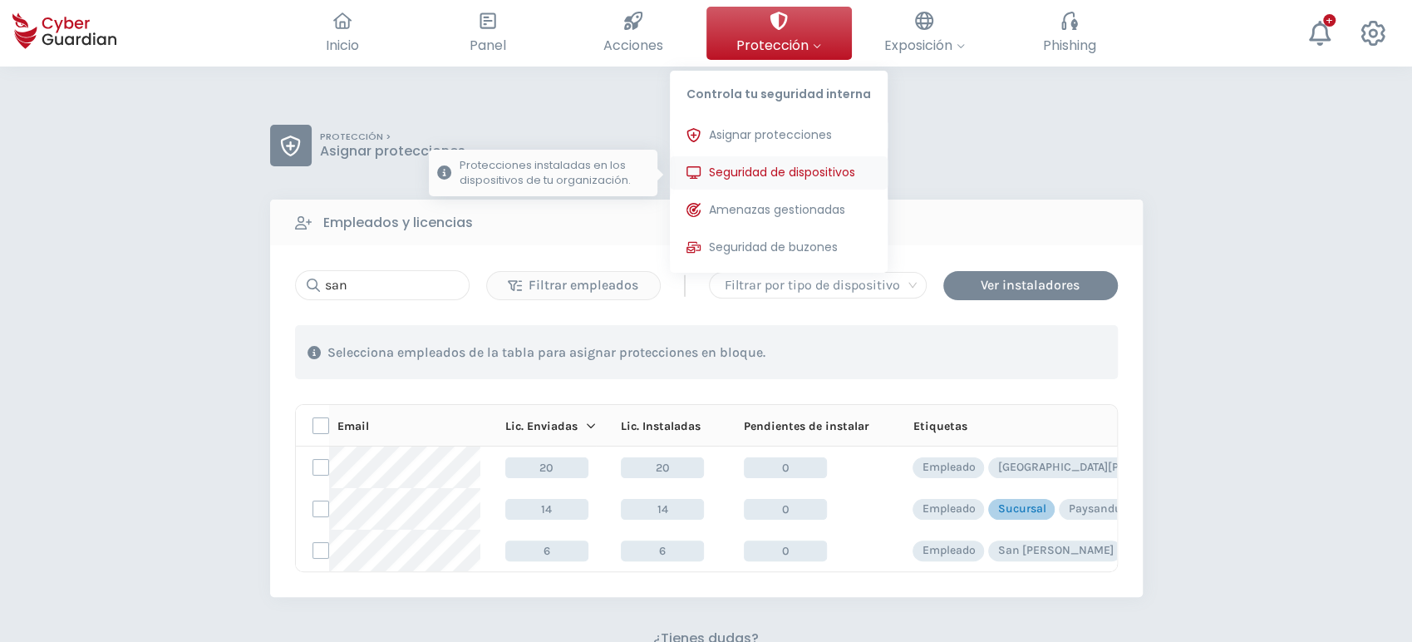
click at [767, 176] on span "Seguridad de dispositivos" at bounding box center [782, 172] width 146 height 17
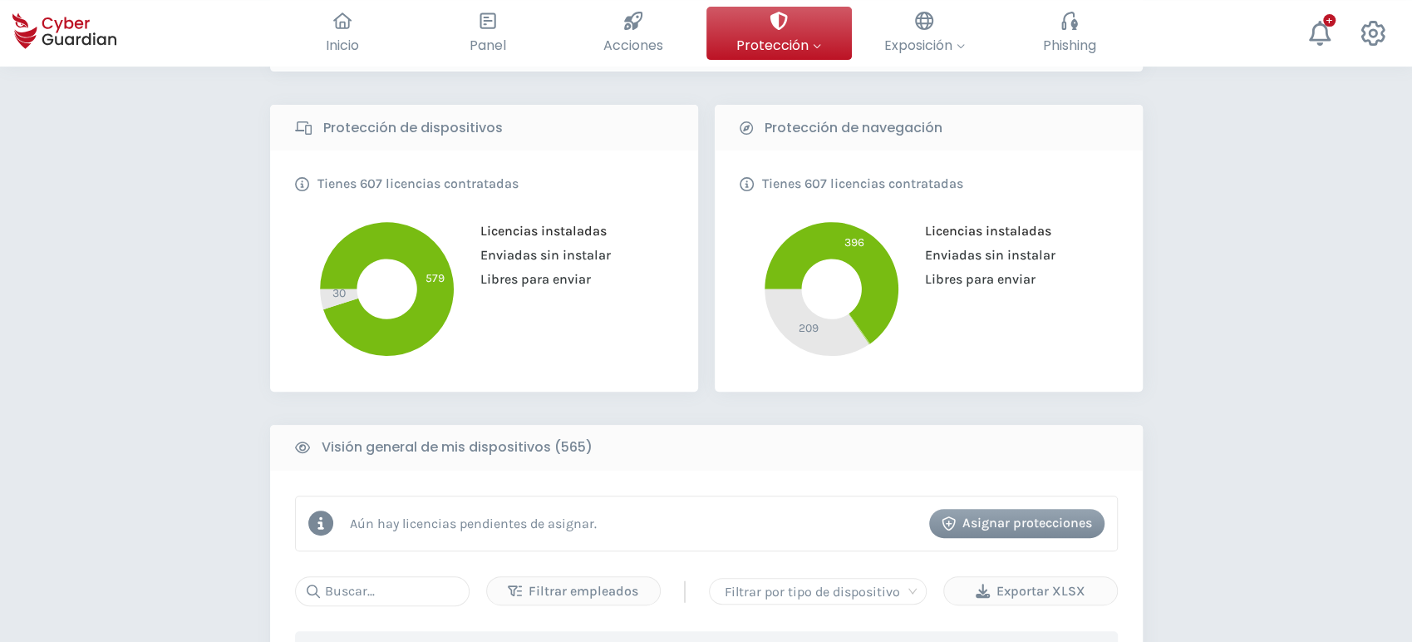
scroll to position [369, 0]
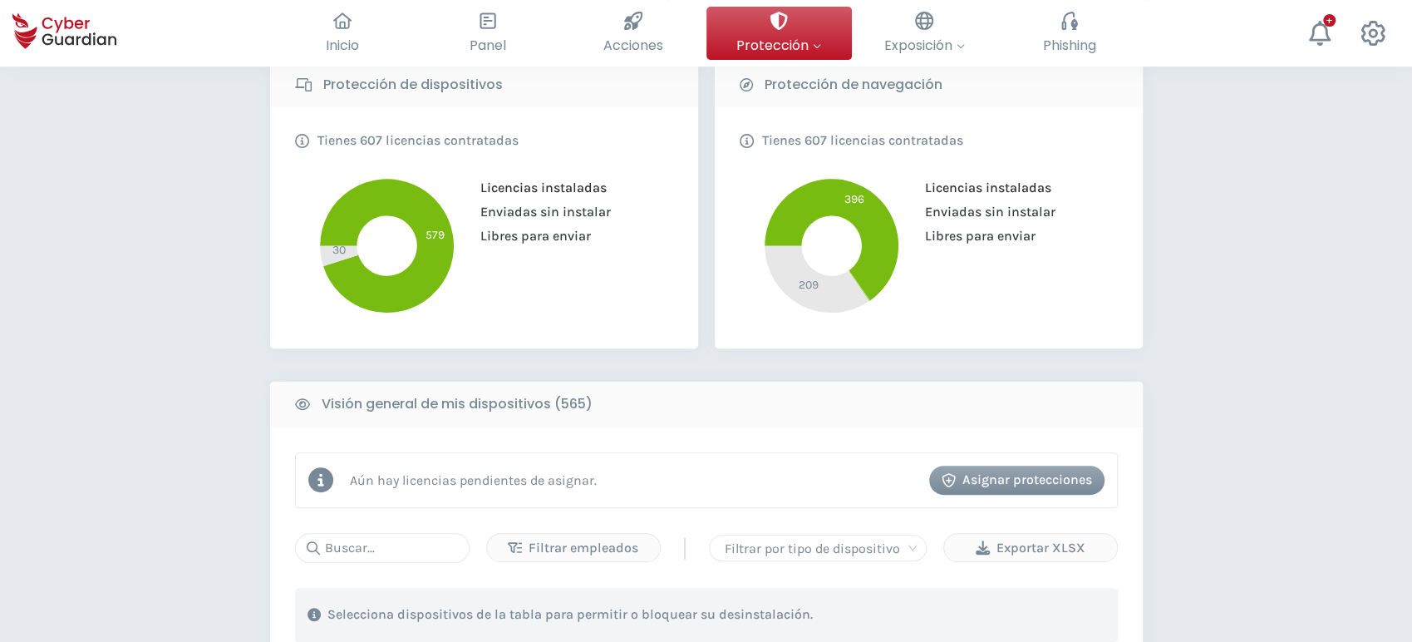
click at [347, 553] on input "text" at bounding box center [382, 548] width 175 height 30
paste input "PC-S183-01"
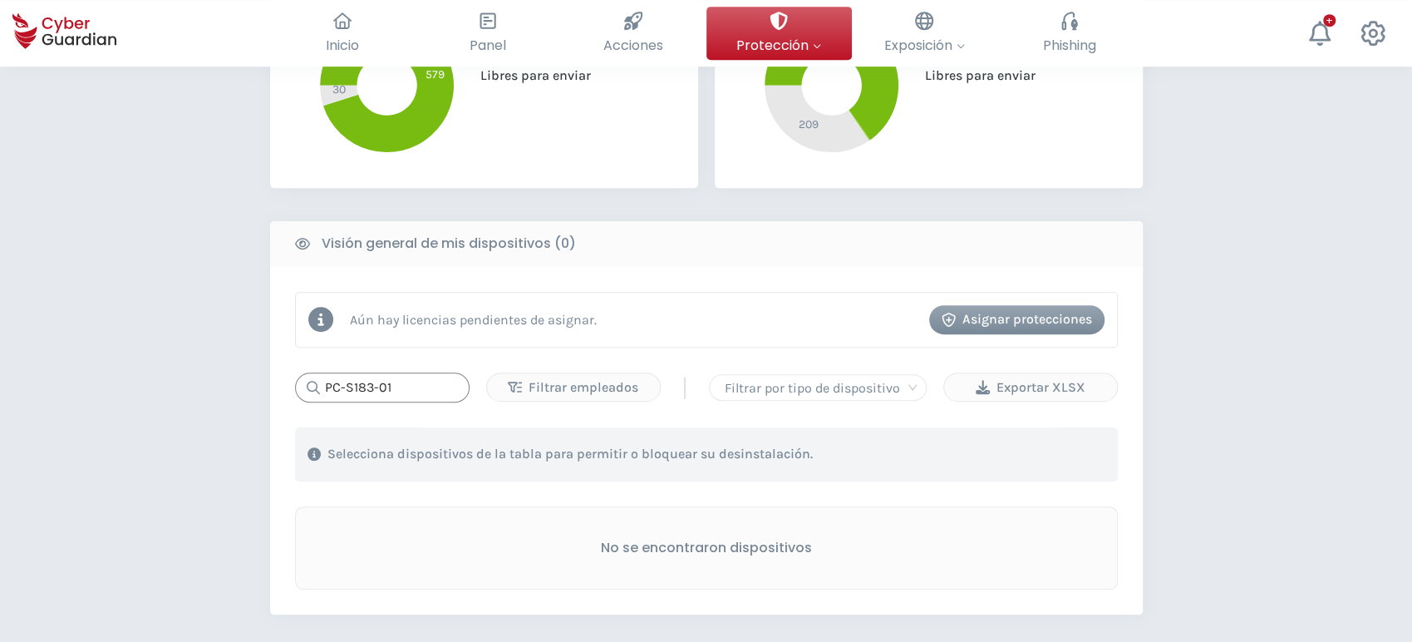
scroll to position [738, 0]
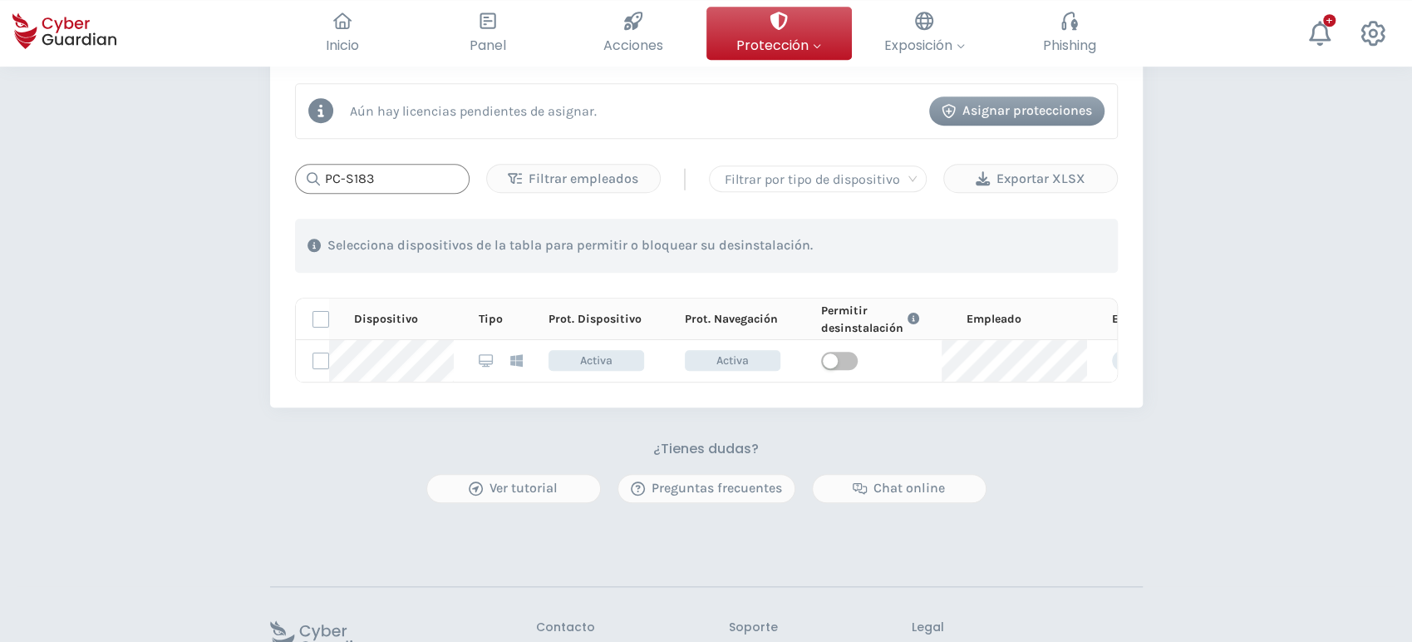
type input "PC-S183"
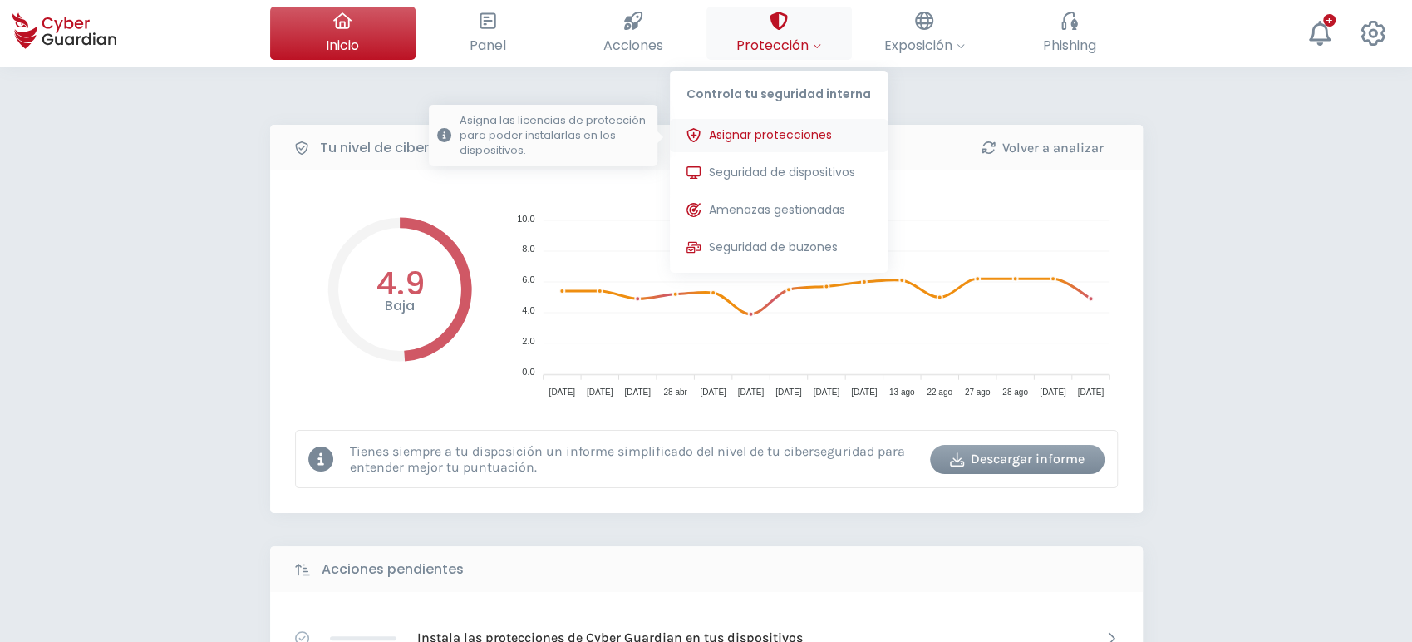
click at [774, 131] on span "Asignar protecciones" at bounding box center [770, 134] width 123 height 17
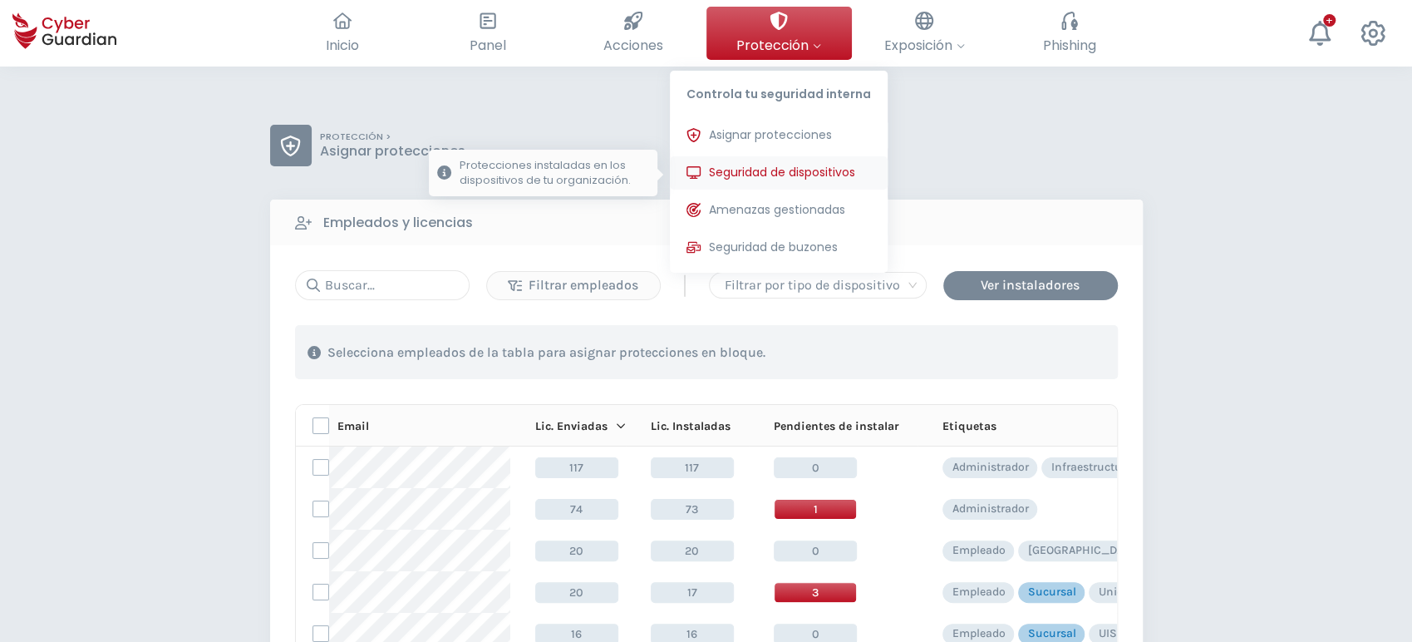
click at [777, 173] on span "Seguridad de dispositivos" at bounding box center [782, 172] width 146 height 17
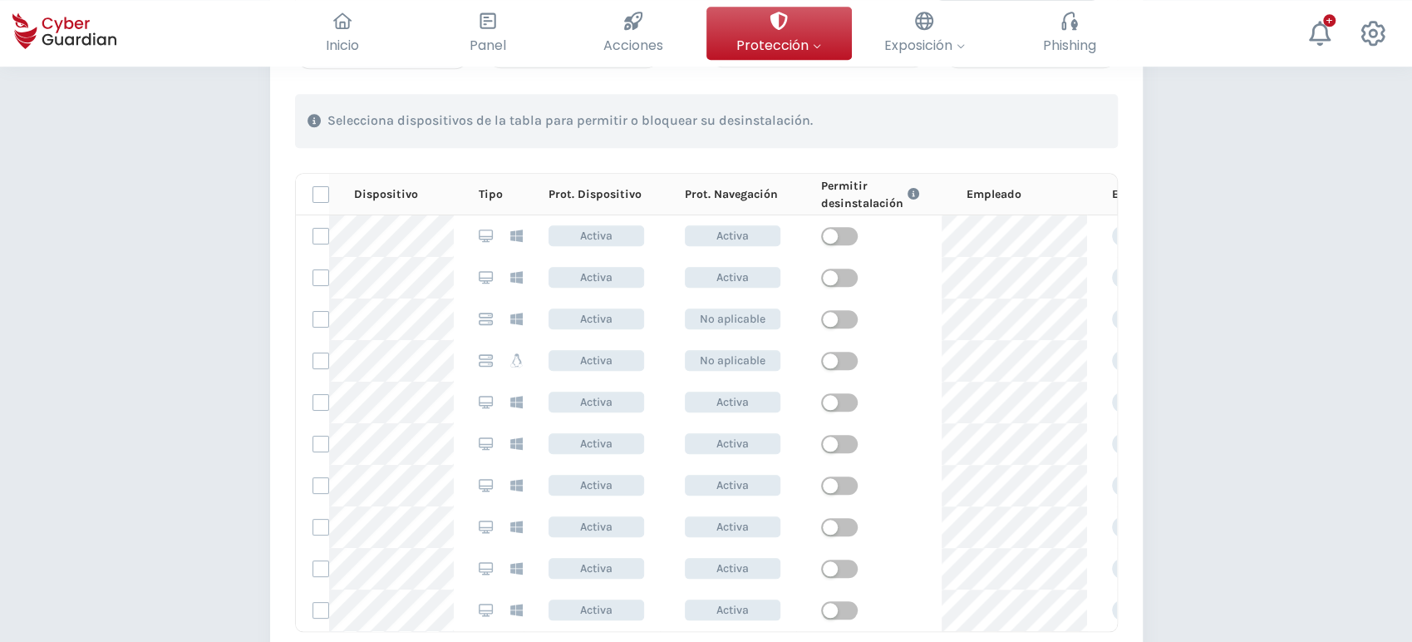
scroll to position [770, 0]
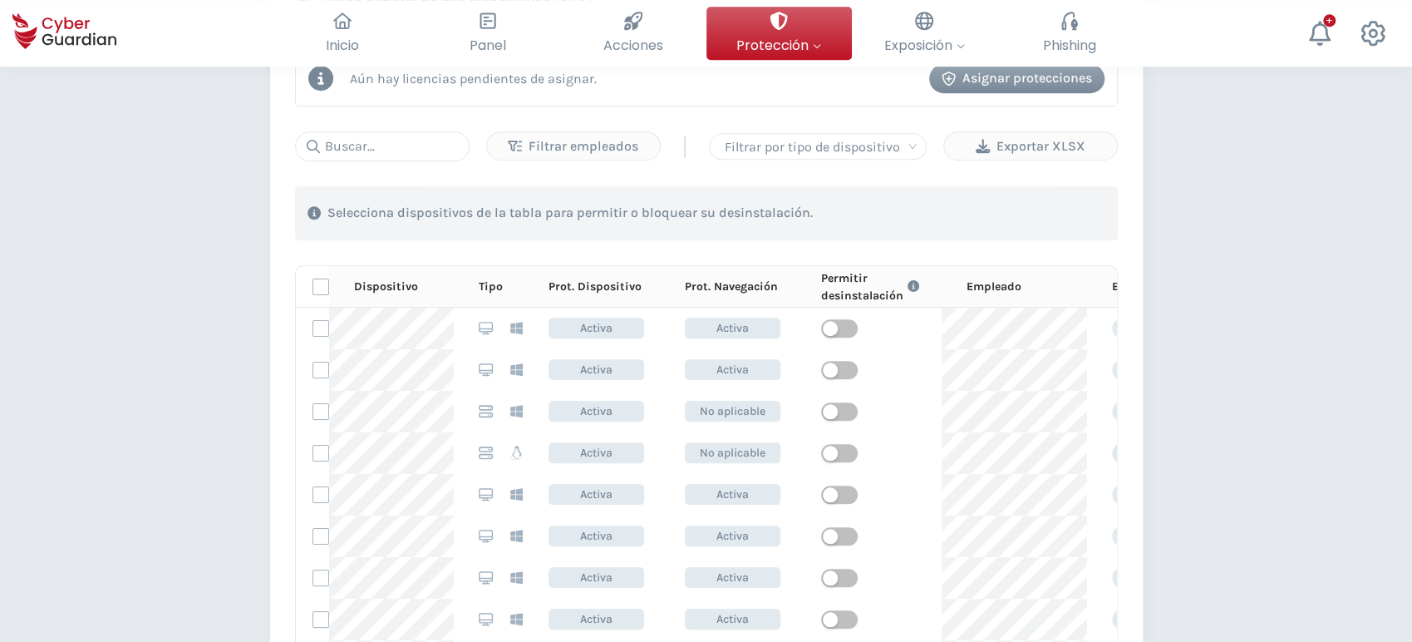
click at [378, 130] on div "Aún hay licencias pendientes de asignar. Asignar protecciones Filtrar empleados…" at bounding box center [706, 387] width 873 height 723
click at [386, 135] on input "text" at bounding box center [382, 146] width 175 height 30
paste input "PC-S010-11"
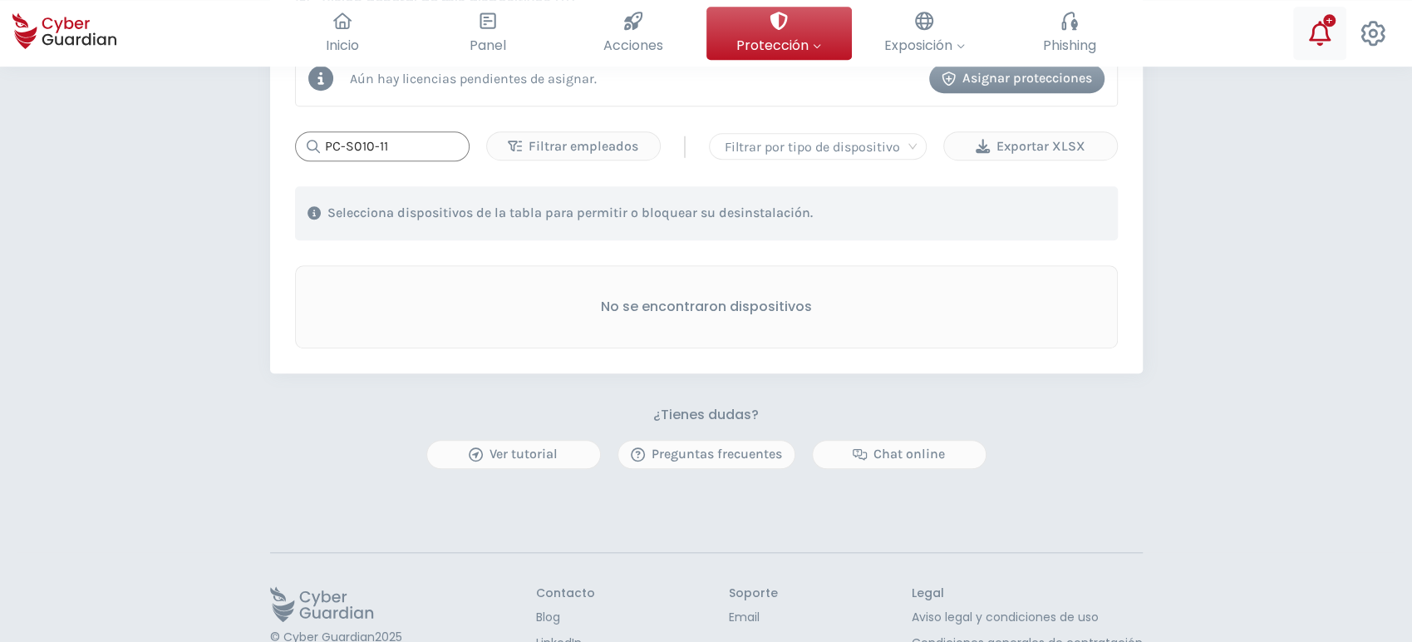
type input "PC-S010-11"
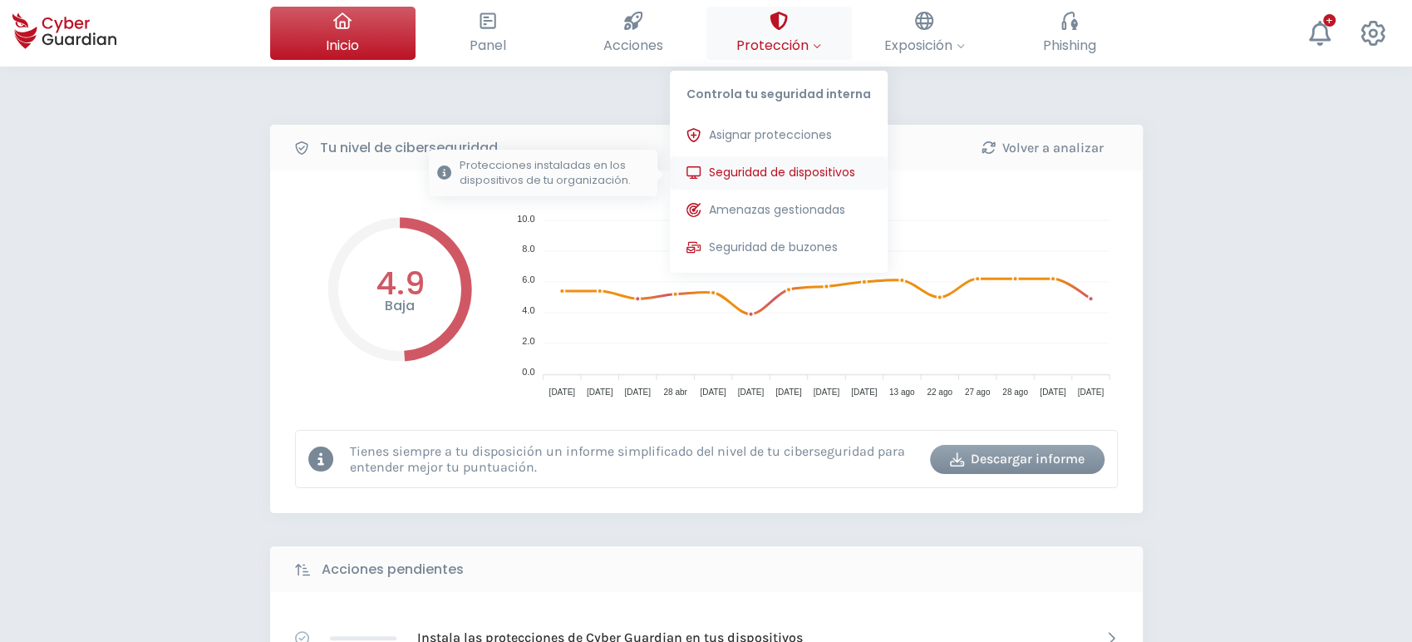
click at [774, 178] on span "Seguridad de dispositivos" at bounding box center [782, 172] width 146 height 17
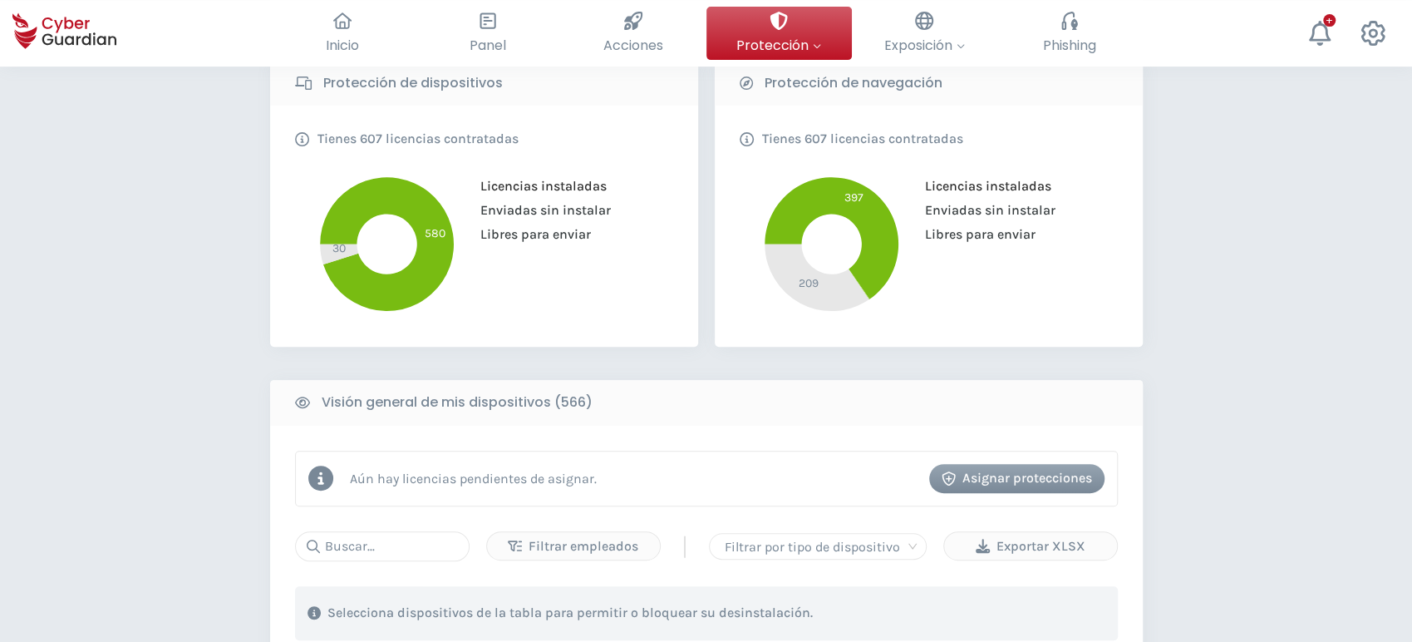
scroll to position [646, 0]
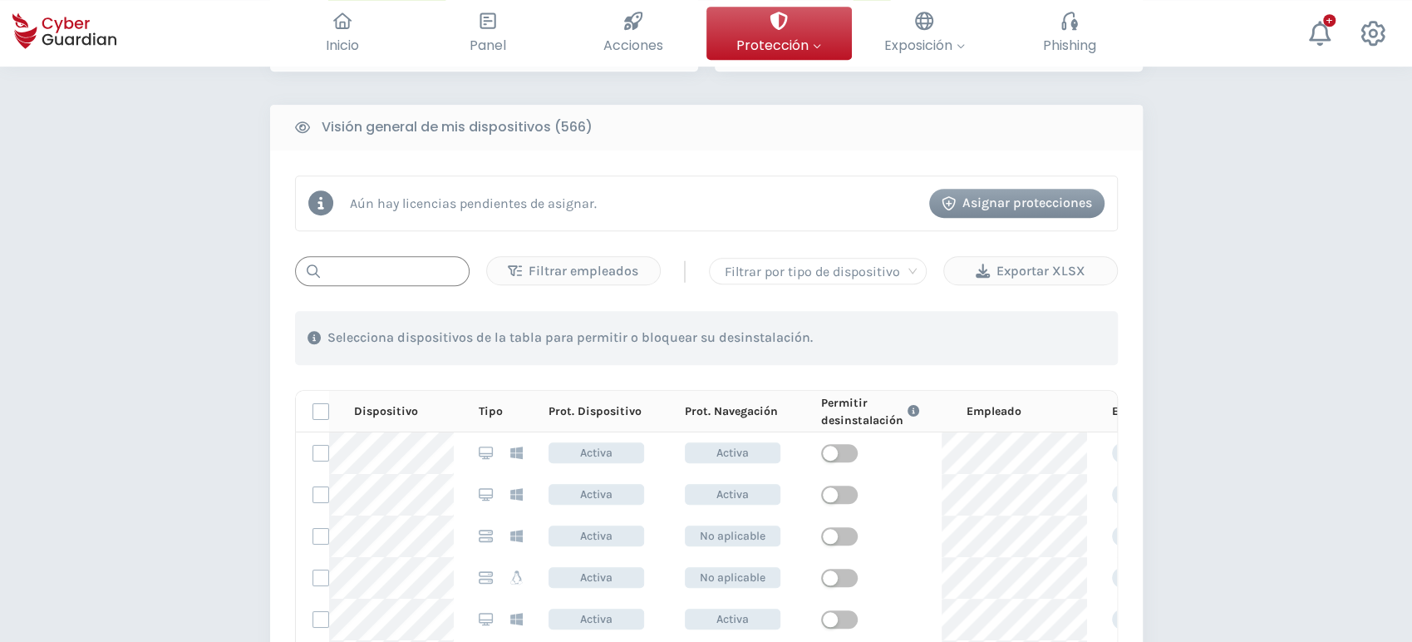
click at [372, 275] on input "text" at bounding box center [382, 271] width 175 height 30
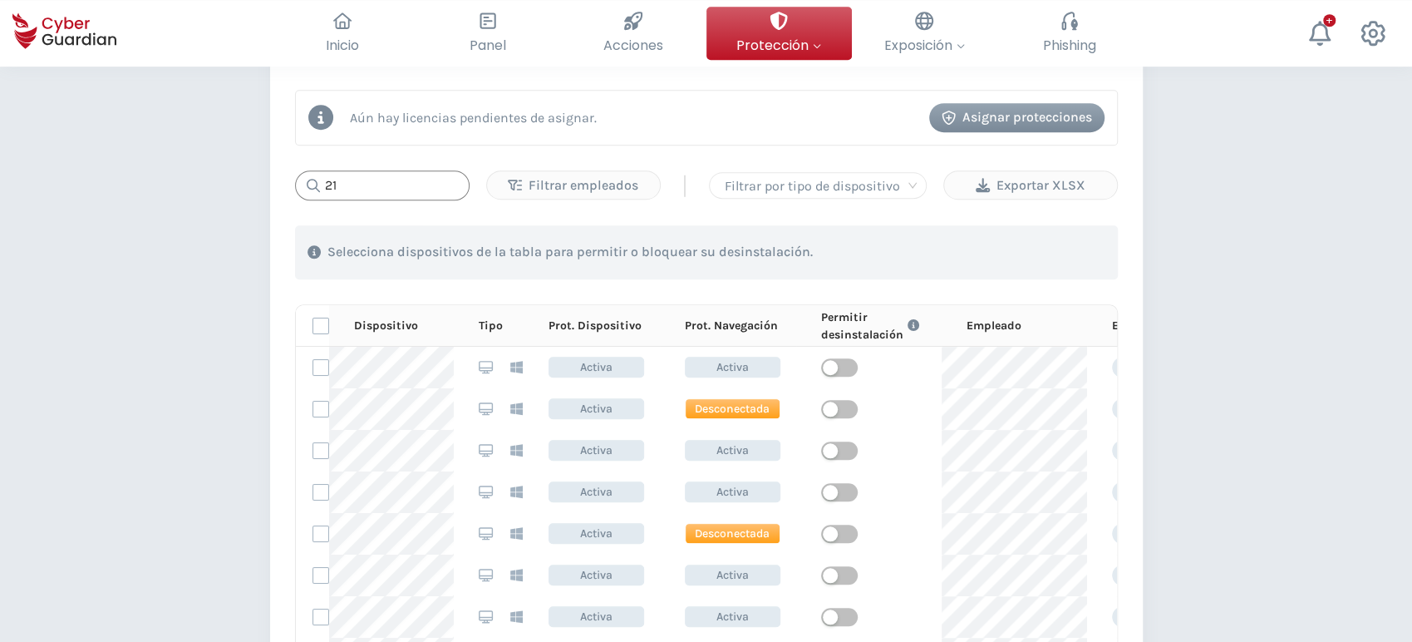
scroll to position [923, 0]
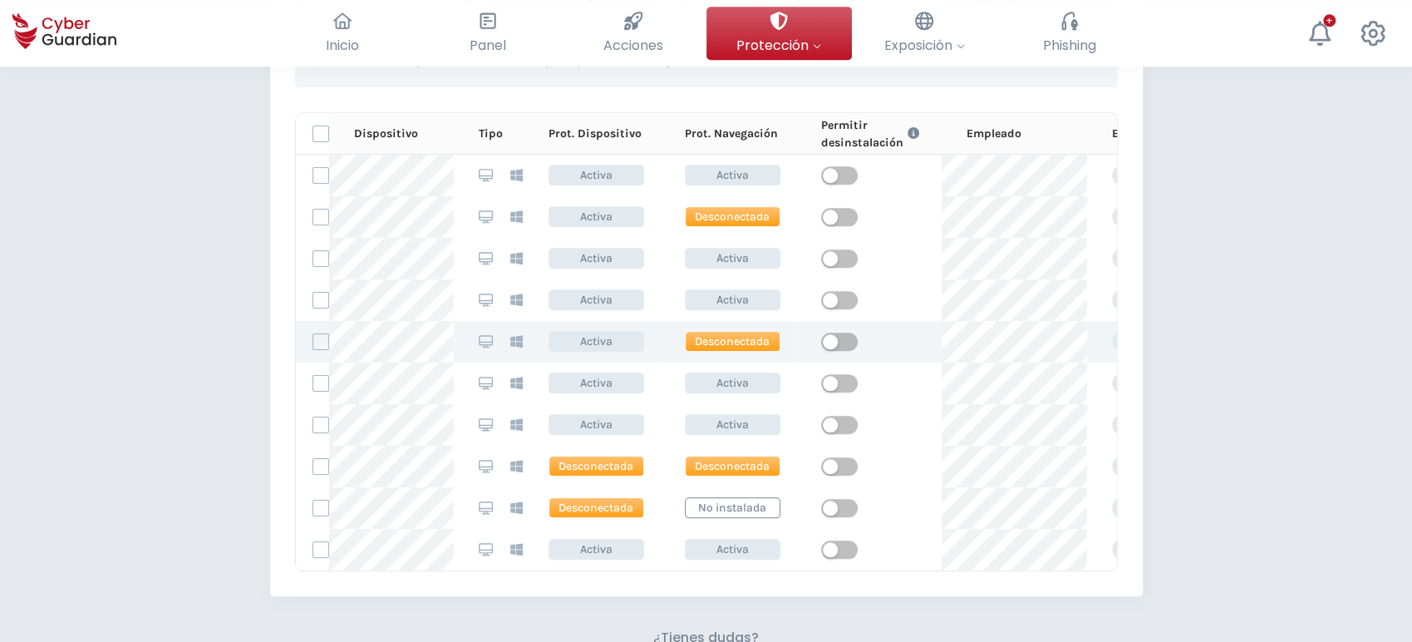
type input "21"
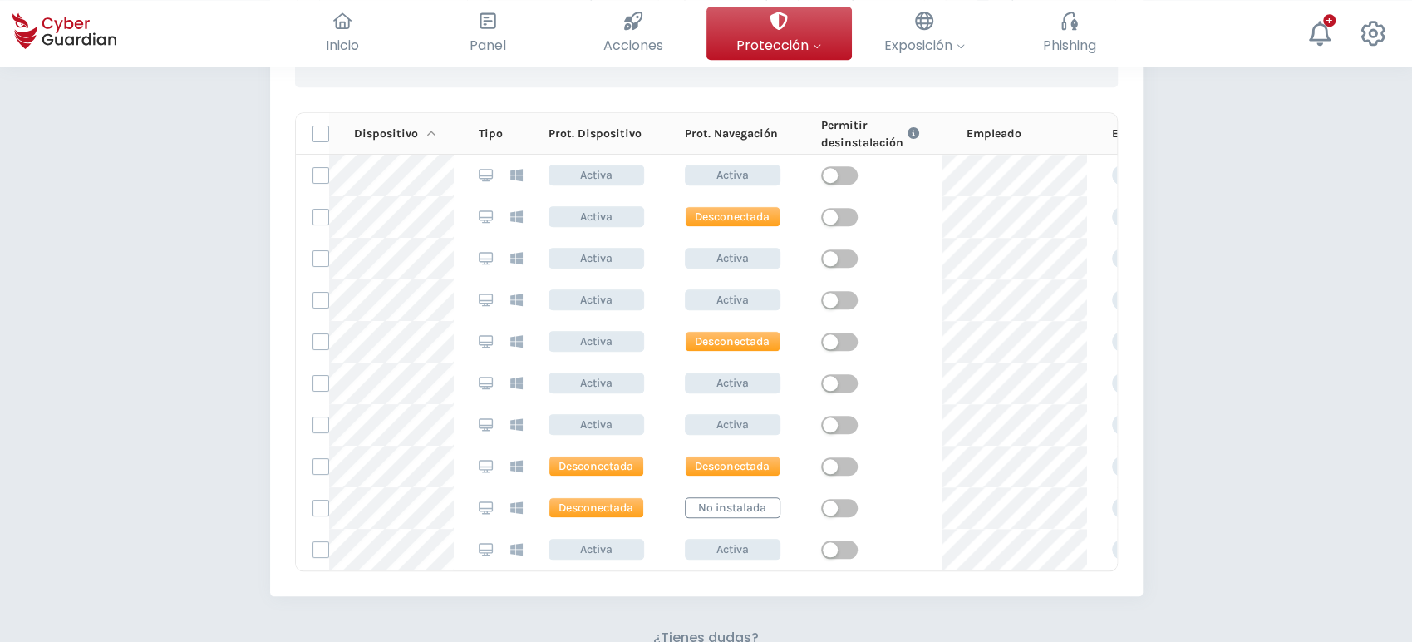
click at [372, 130] on div "Dispositivo" at bounding box center [404, 133] width 100 height 17
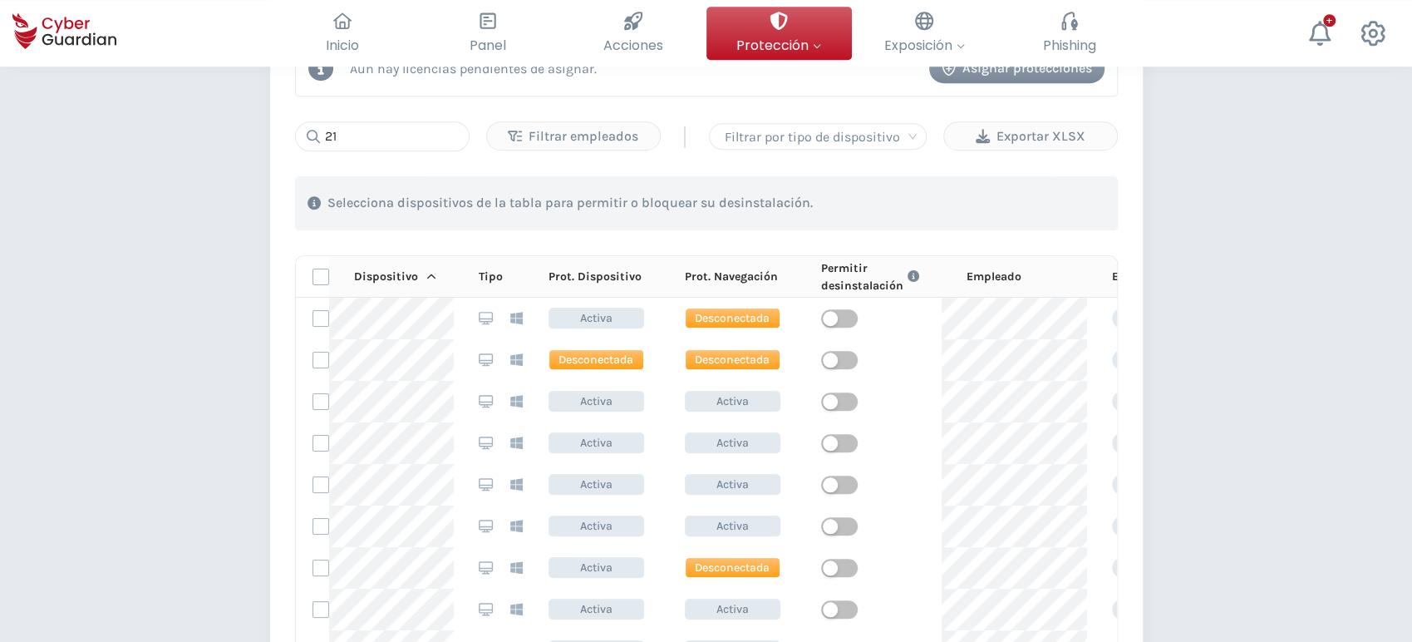
scroll to position [738, 0]
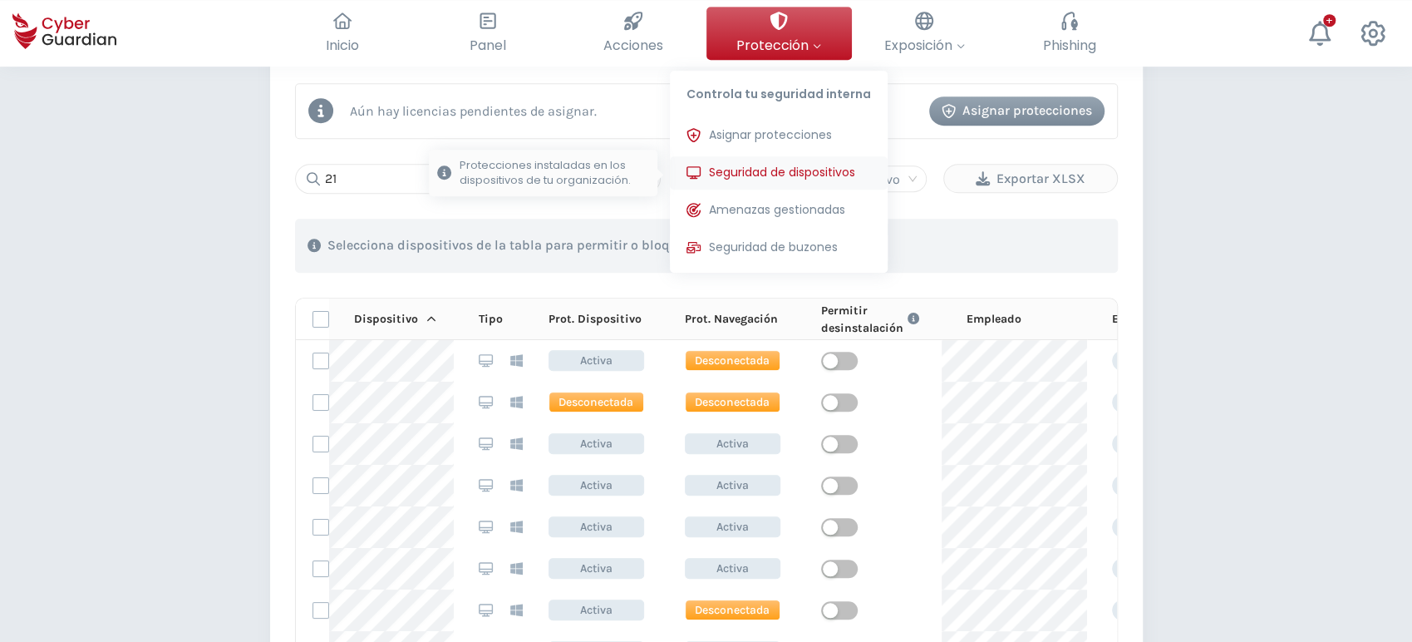
click at [763, 165] on span "Seguridad de dispositivos" at bounding box center [782, 172] width 146 height 17
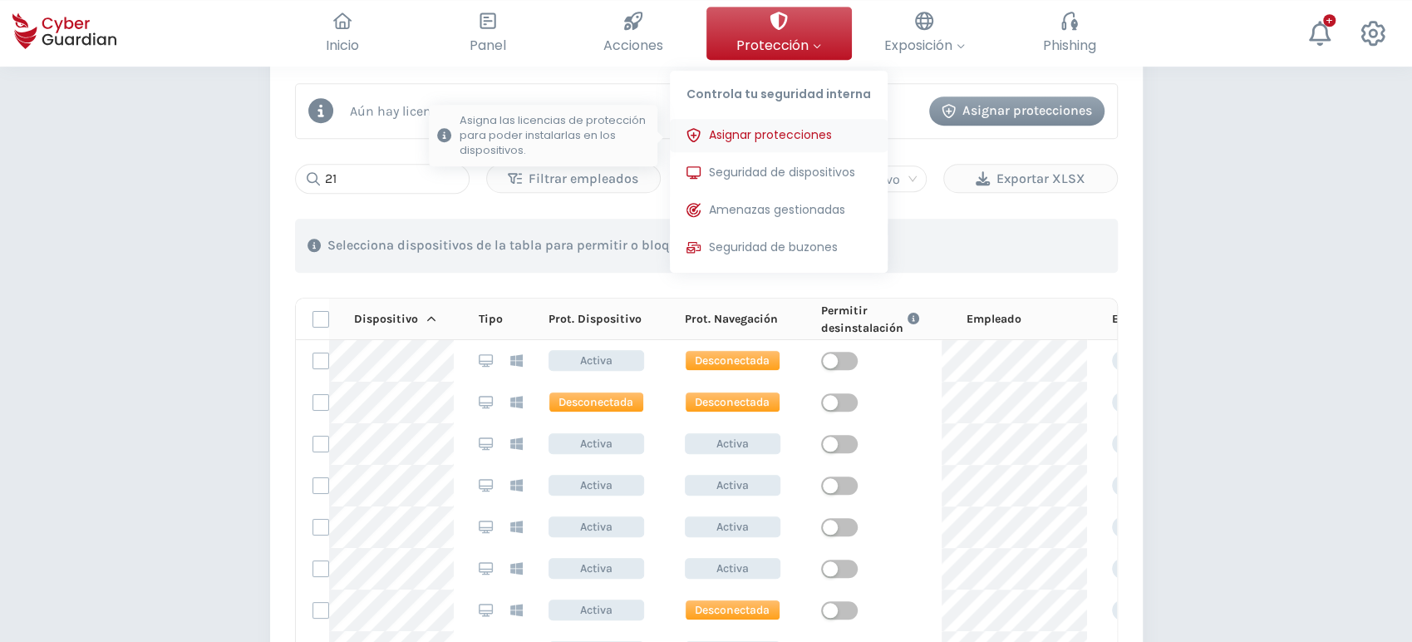
click at [755, 136] on span "Asignar protecciones" at bounding box center [770, 134] width 123 height 17
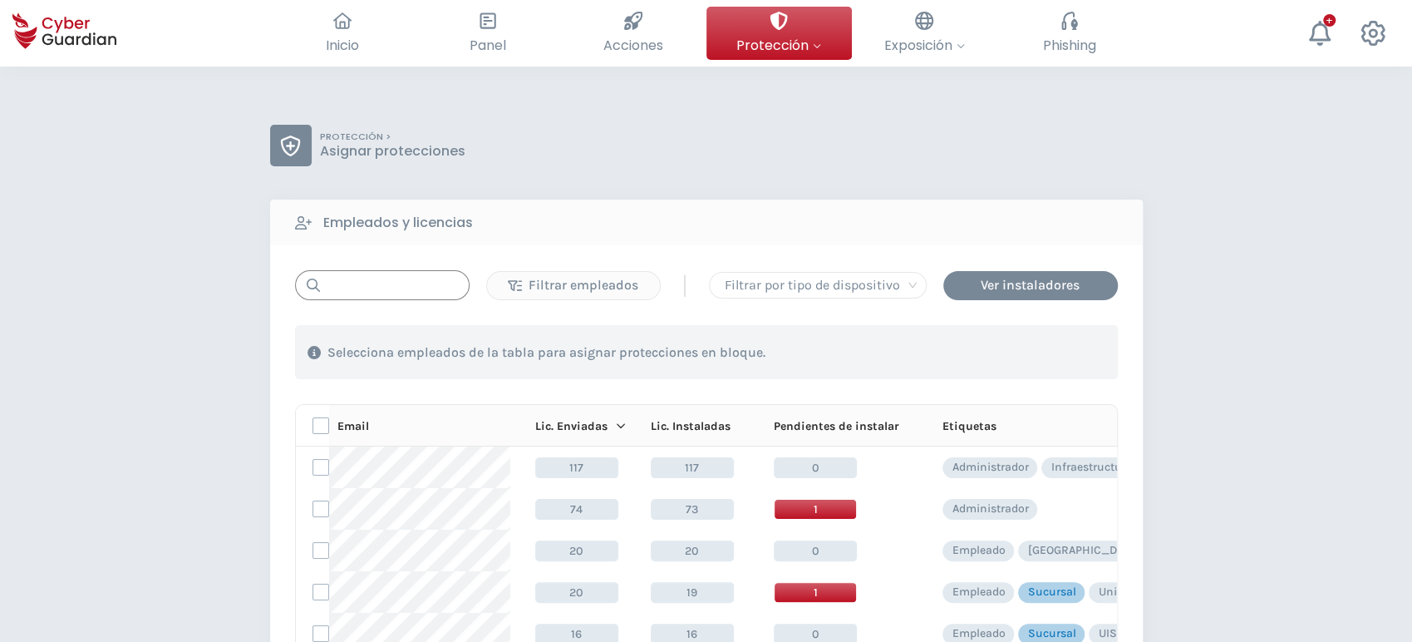
click at [358, 293] on input "text" at bounding box center [382, 285] width 175 height 30
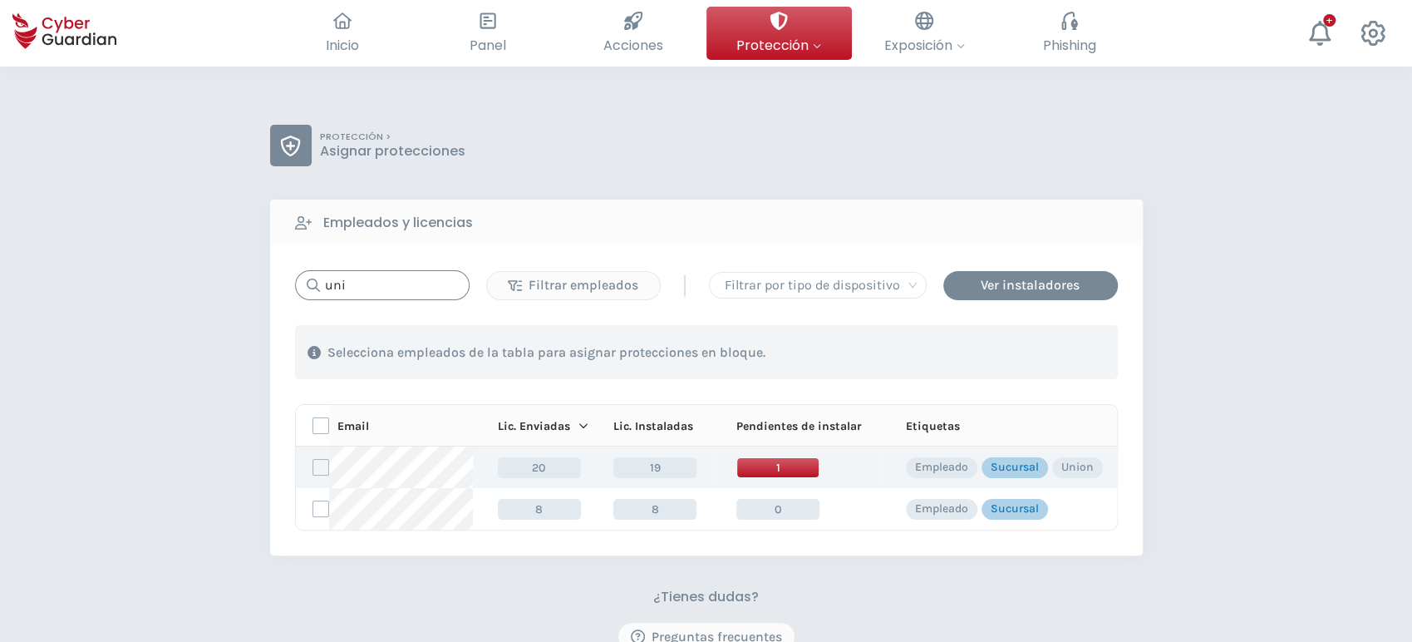
type input "uni"
click at [322, 471] on label at bounding box center [320, 467] width 17 height 17
click at [313, 471] on input "checkbox" at bounding box center [313, 467] width 0 height 15
click at [986, 356] on div "Asignar protecciones" at bounding box center [1017, 352] width 150 height 20
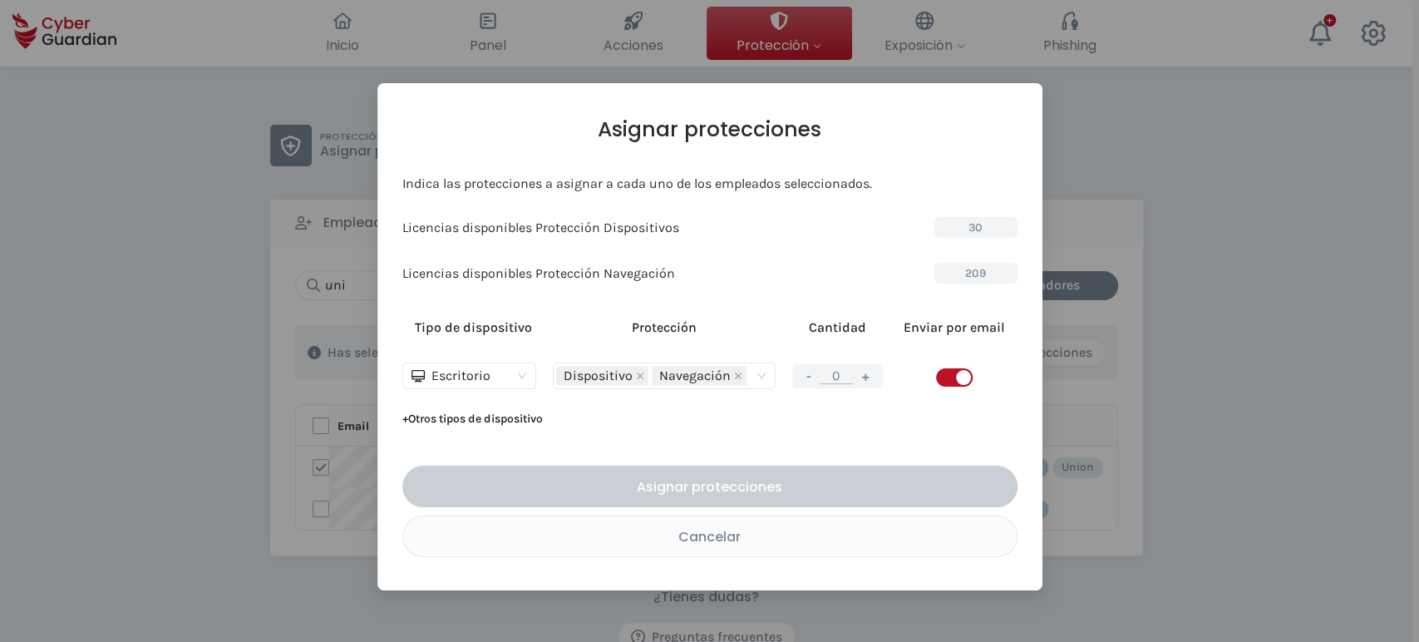
click at [868, 377] on button "+" at bounding box center [865, 376] width 20 height 21
type input "1"
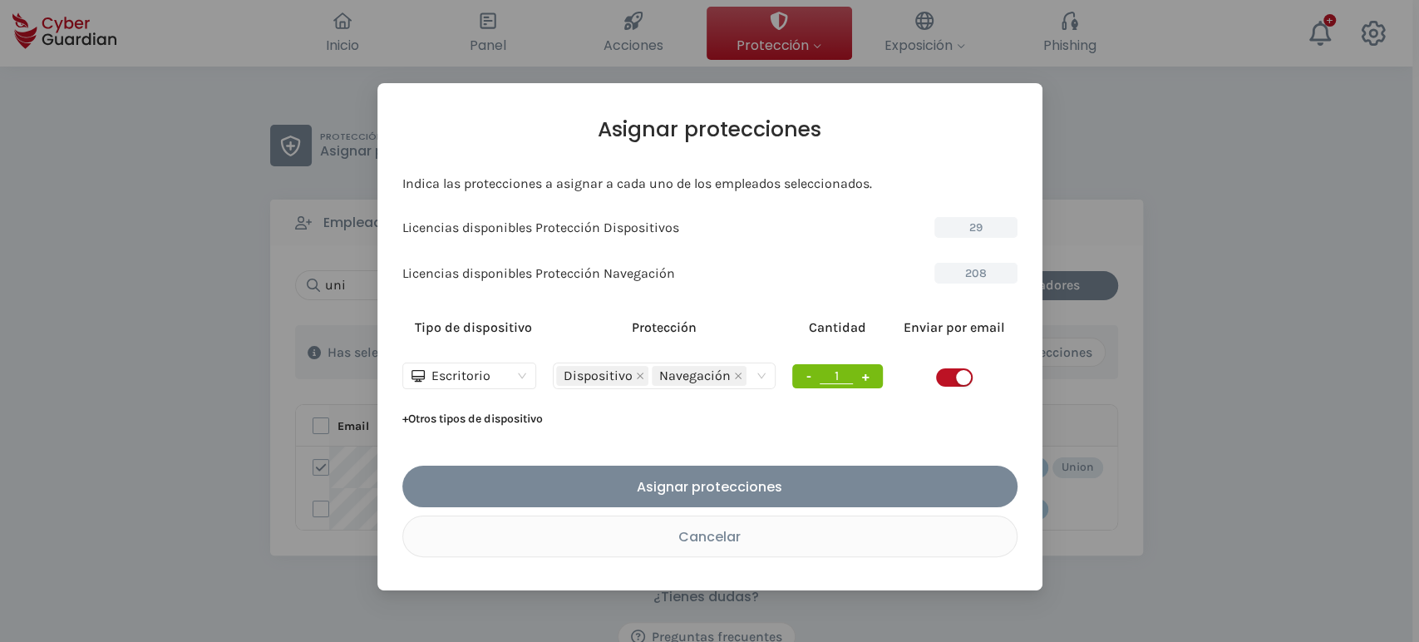
click at [944, 371] on span "button" at bounding box center [954, 377] width 37 height 18
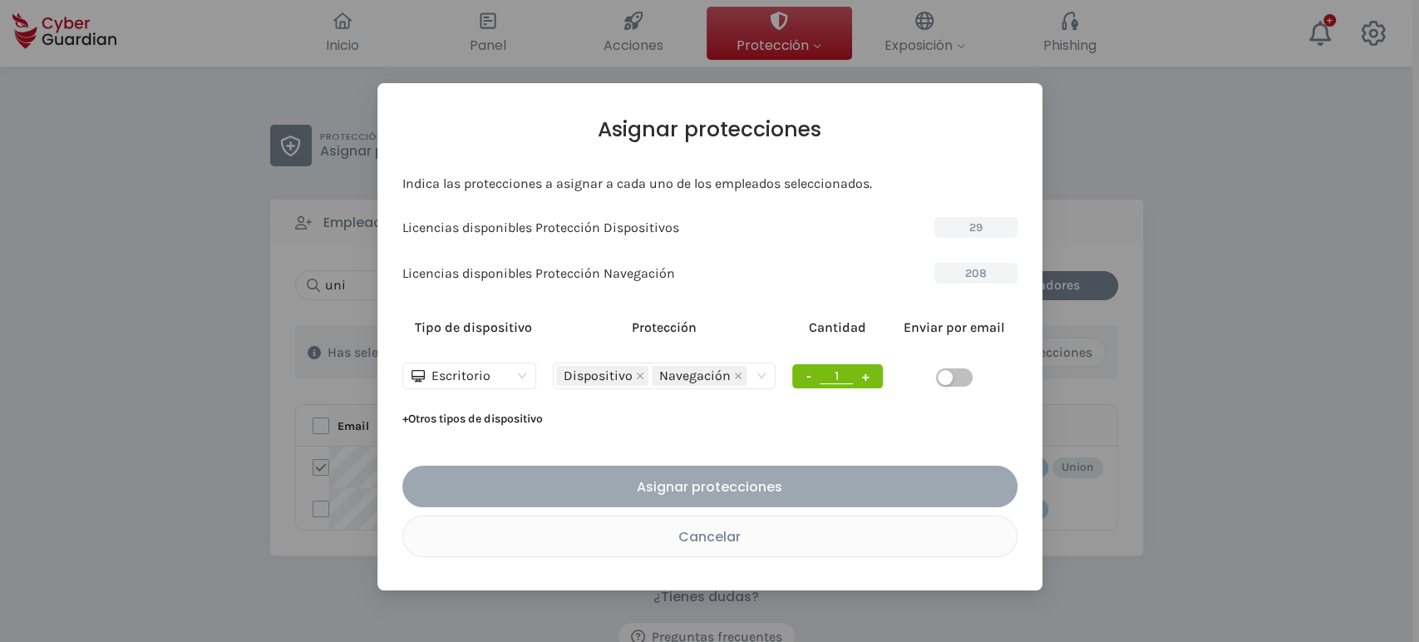
click at [778, 482] on div "Asignar protecciones" at bounding box center [710, 486] width 590 height 21
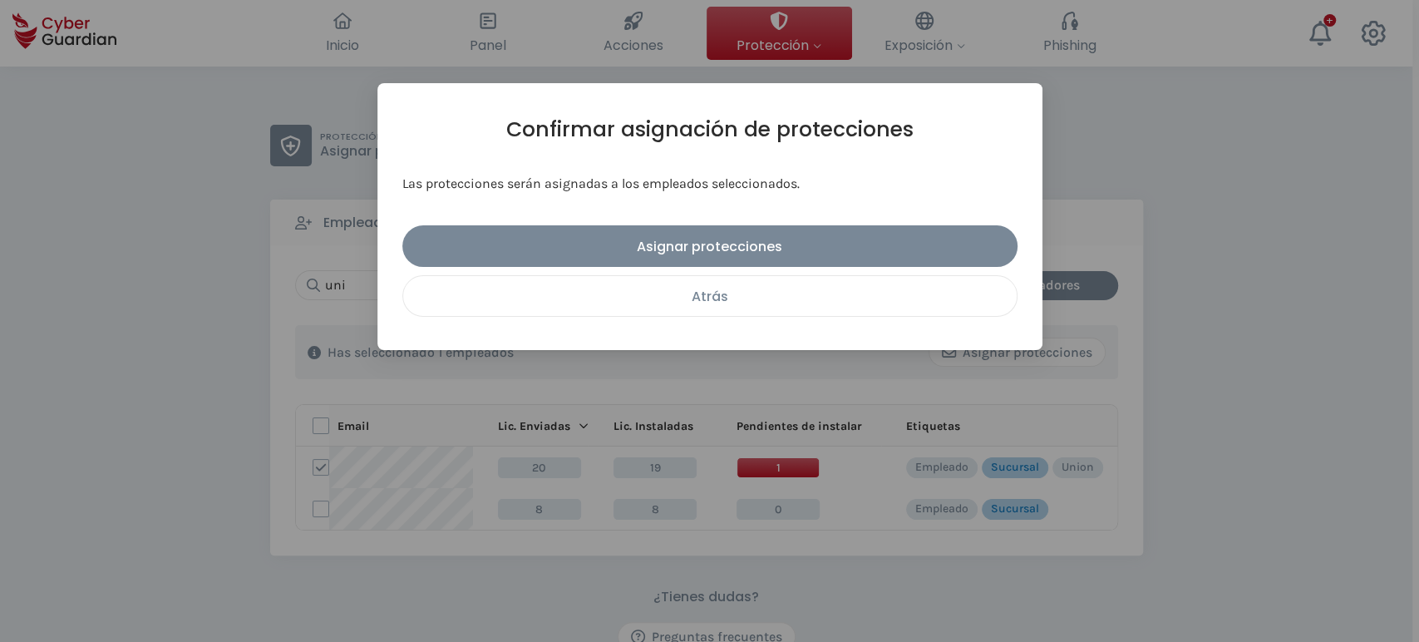
click at [717, 305] on div "Atrás" at bounding box center [710, 296] width 588 height 21
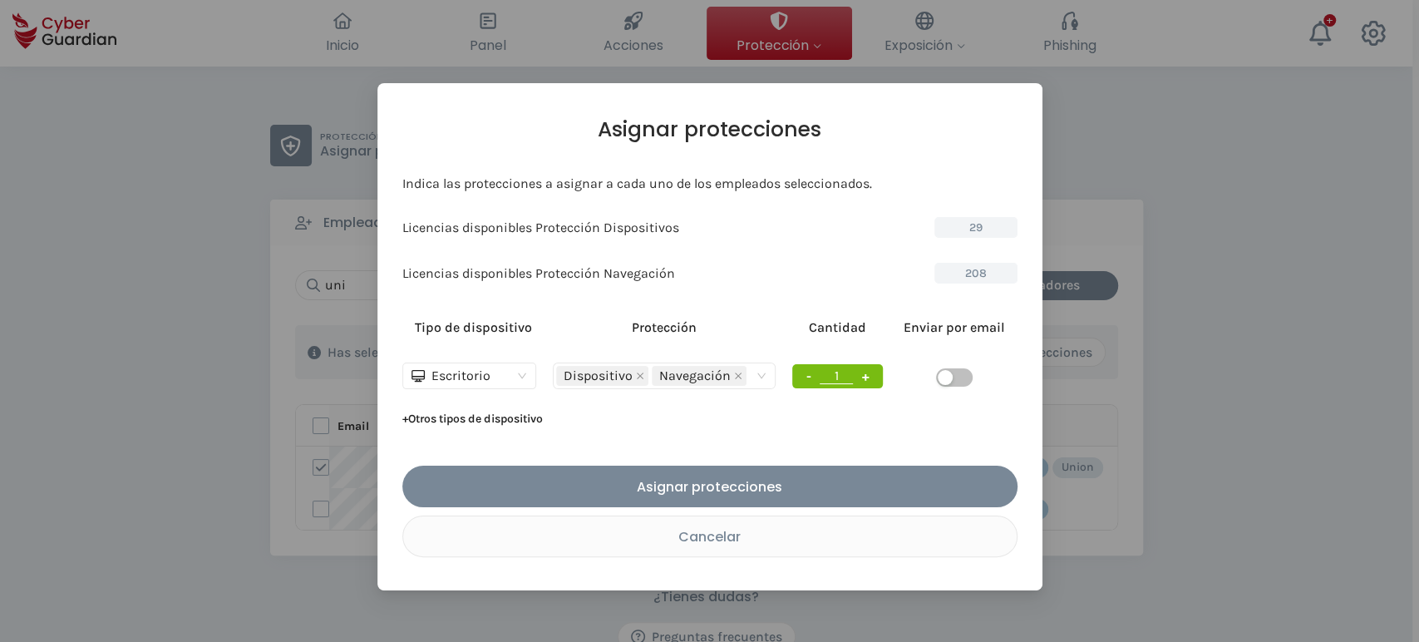
click at [734, 374] on icon "close" at bounding box center [738, 375] width 8 height 8
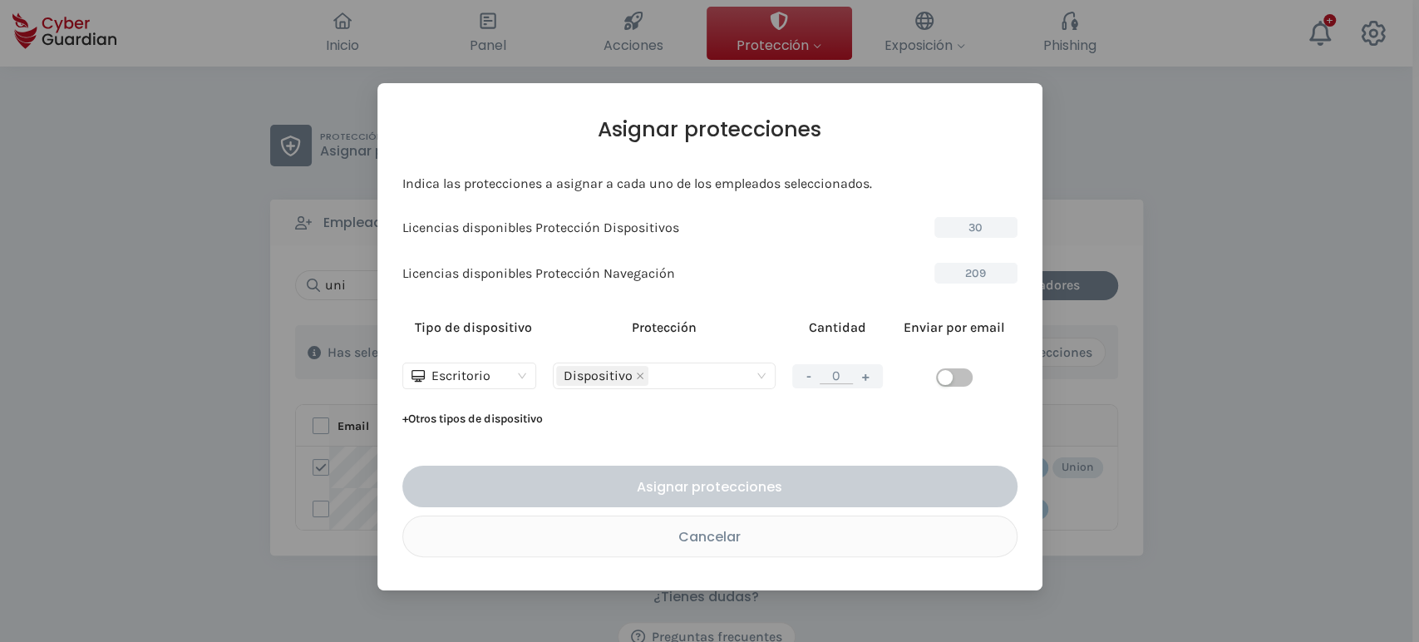
click at [859, 376] on button "+" at bounding box center [865, 376] width 20 height 21
type input "1"
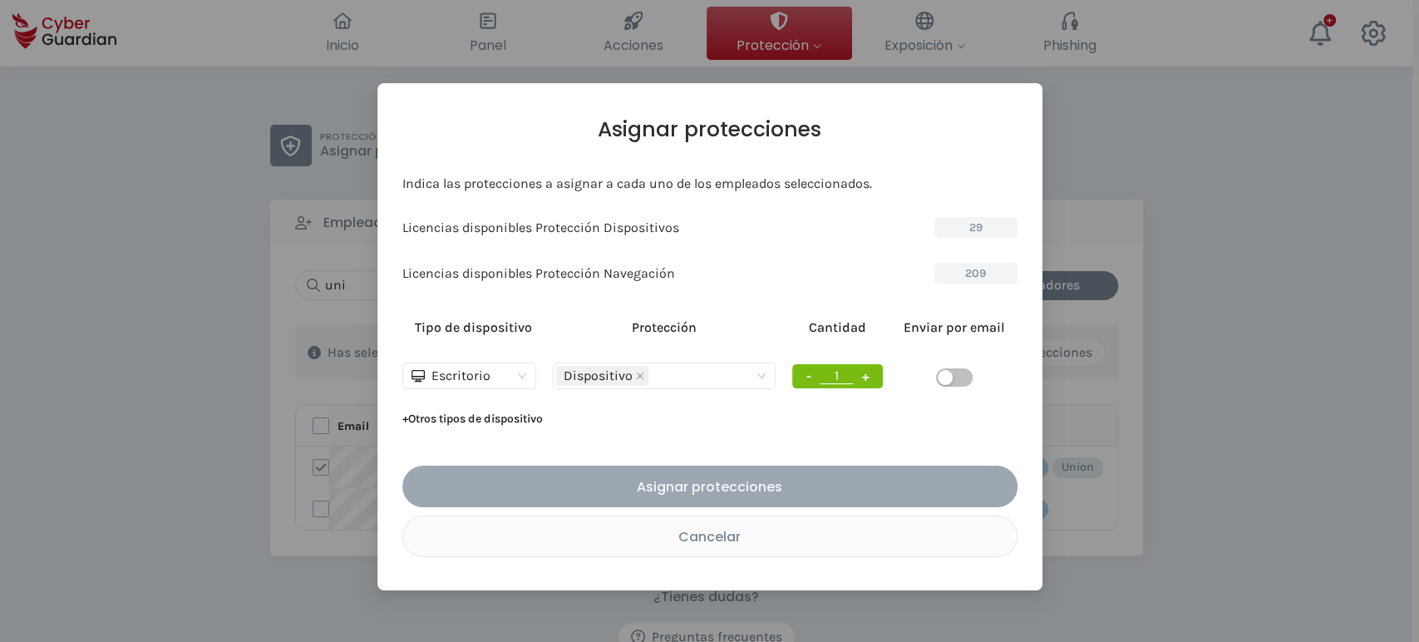
click at [800, 479] on div "Asignar protecciones" at bounding box center [710, 486] width 590 height 21
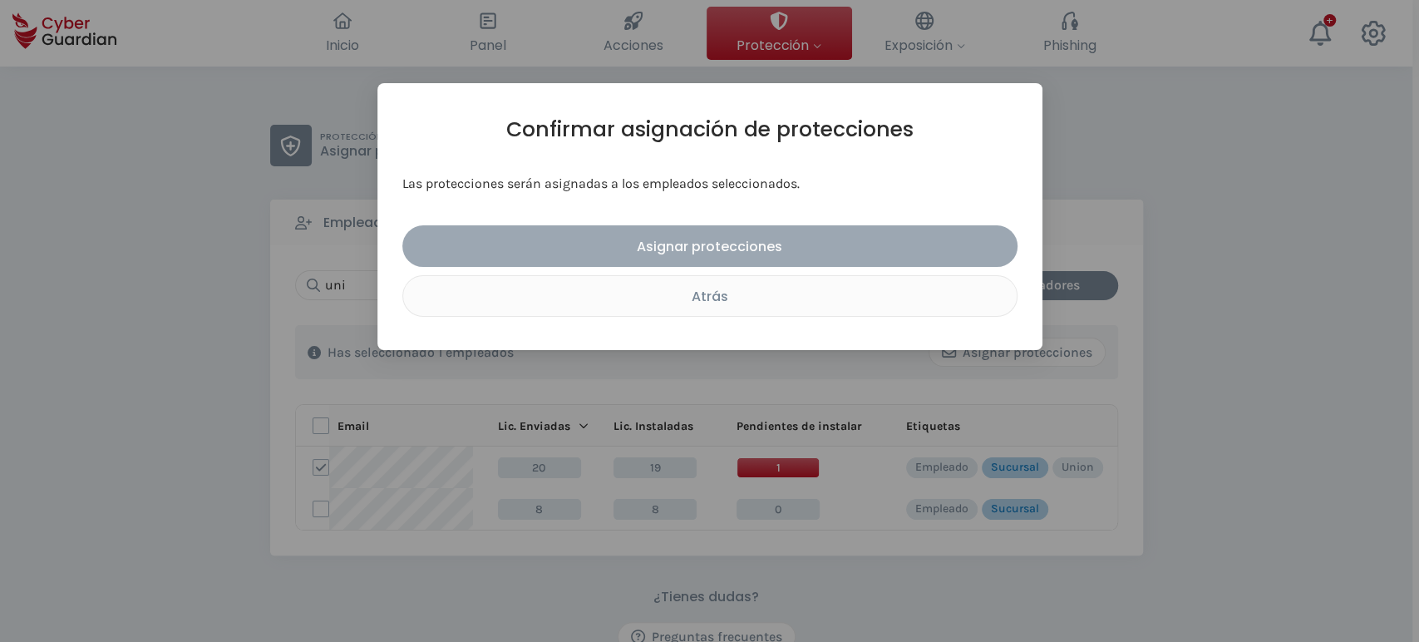
click at [722, 245] on div "Asignar protecciones" at bounding box center [710, 246] width 590 height 21
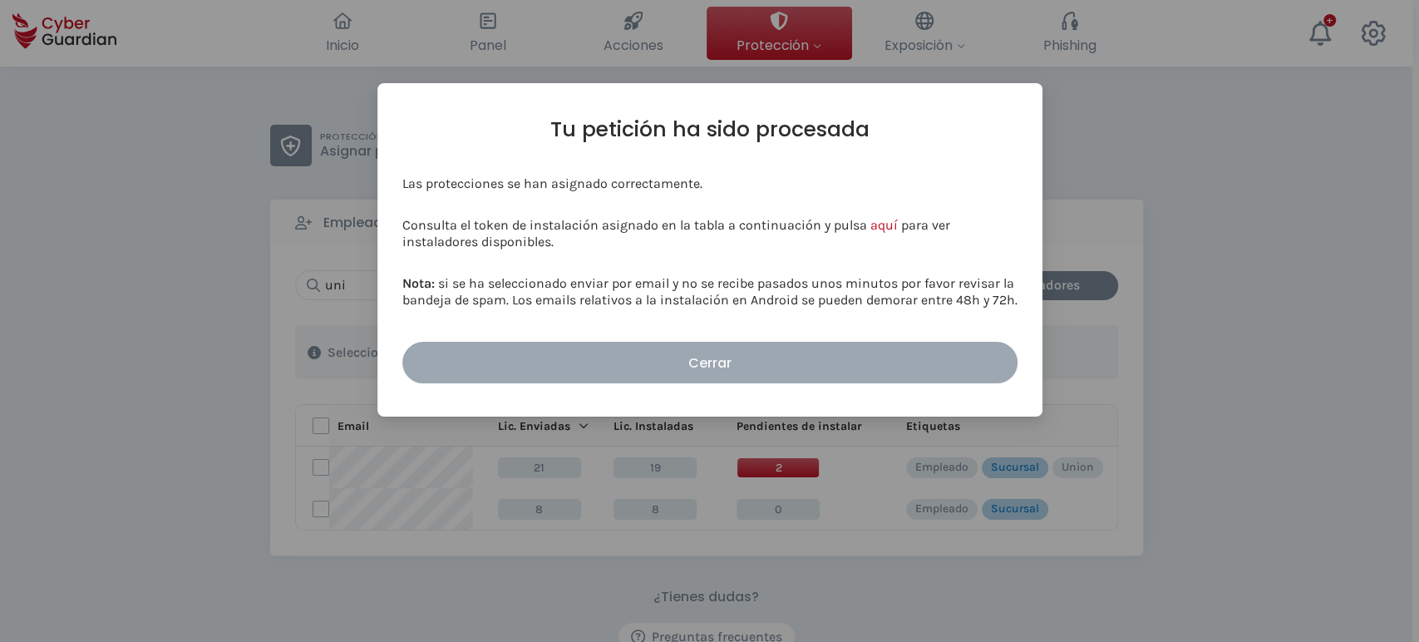
click at [729, 357] on div "Cerrar" at bounding box center [710, 362] width 590 height 21
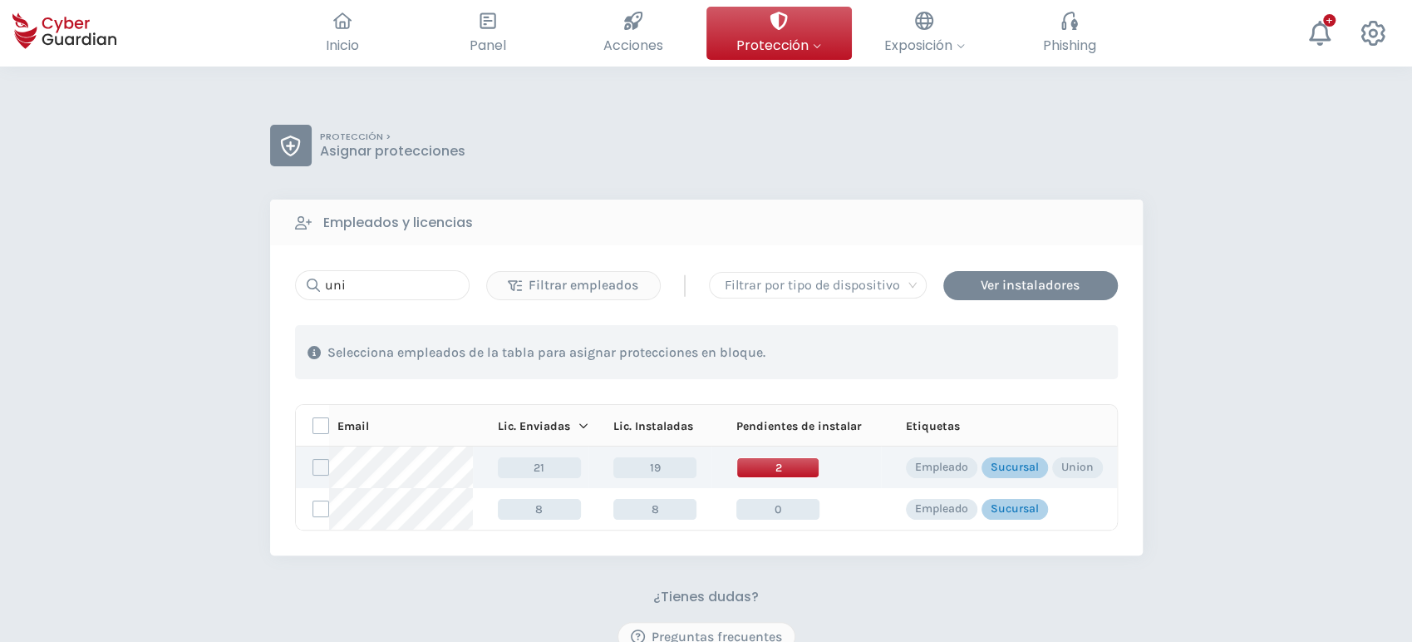
click at [764, 460] on span "2" at bounding box center [777, 467] width 83 height 21
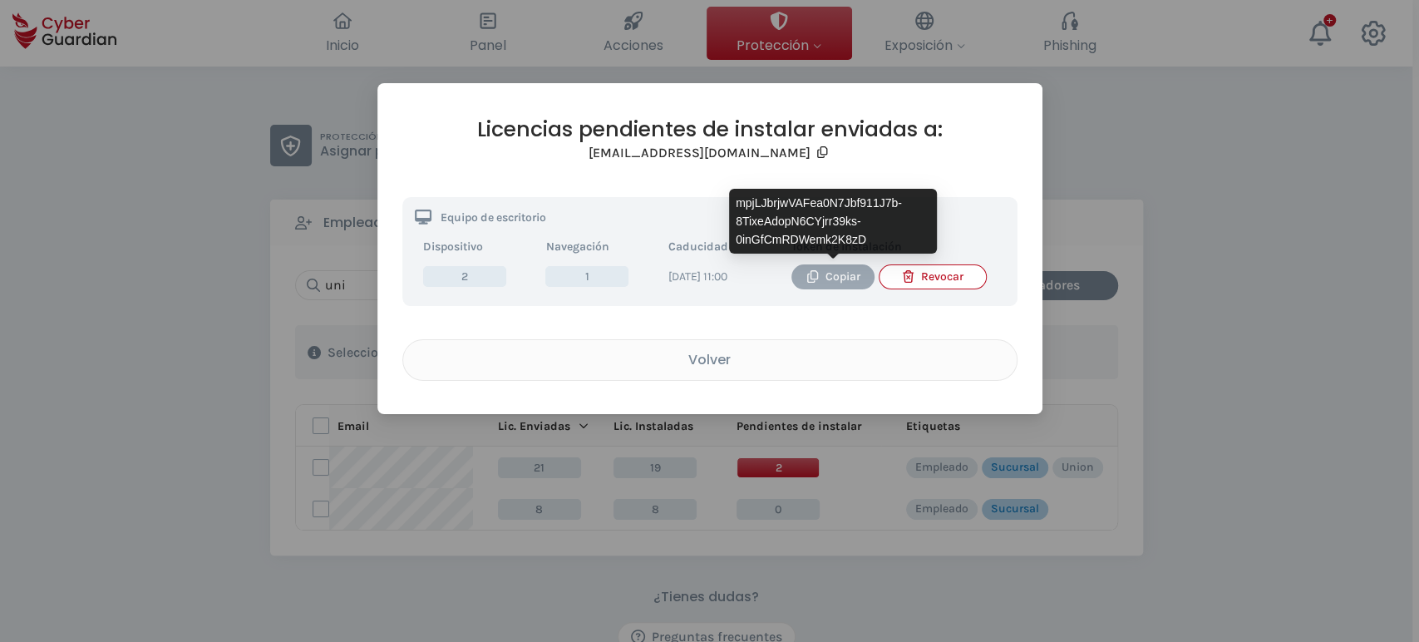
click at [836, 275] on div "Copiar" at bounding box center [833, 277] width 58 height 18
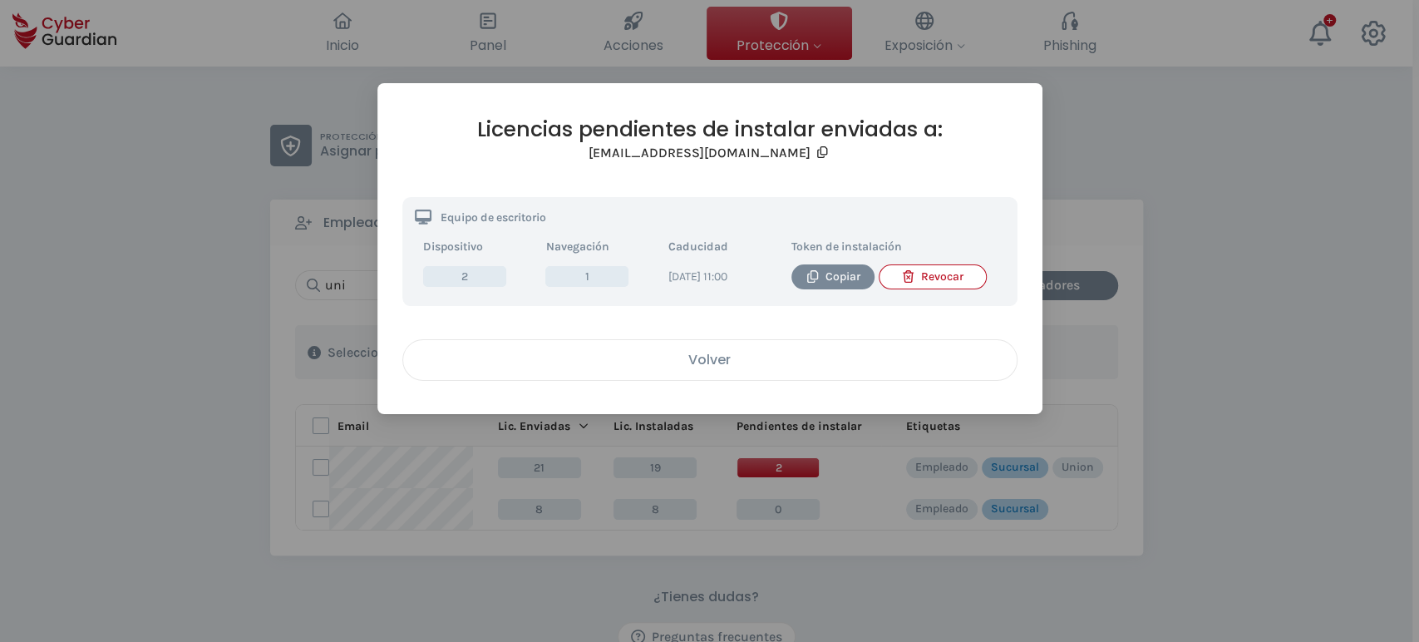
click at [753, 370] on div "Volver" at bounding box center [710, 359] width 588 height 21
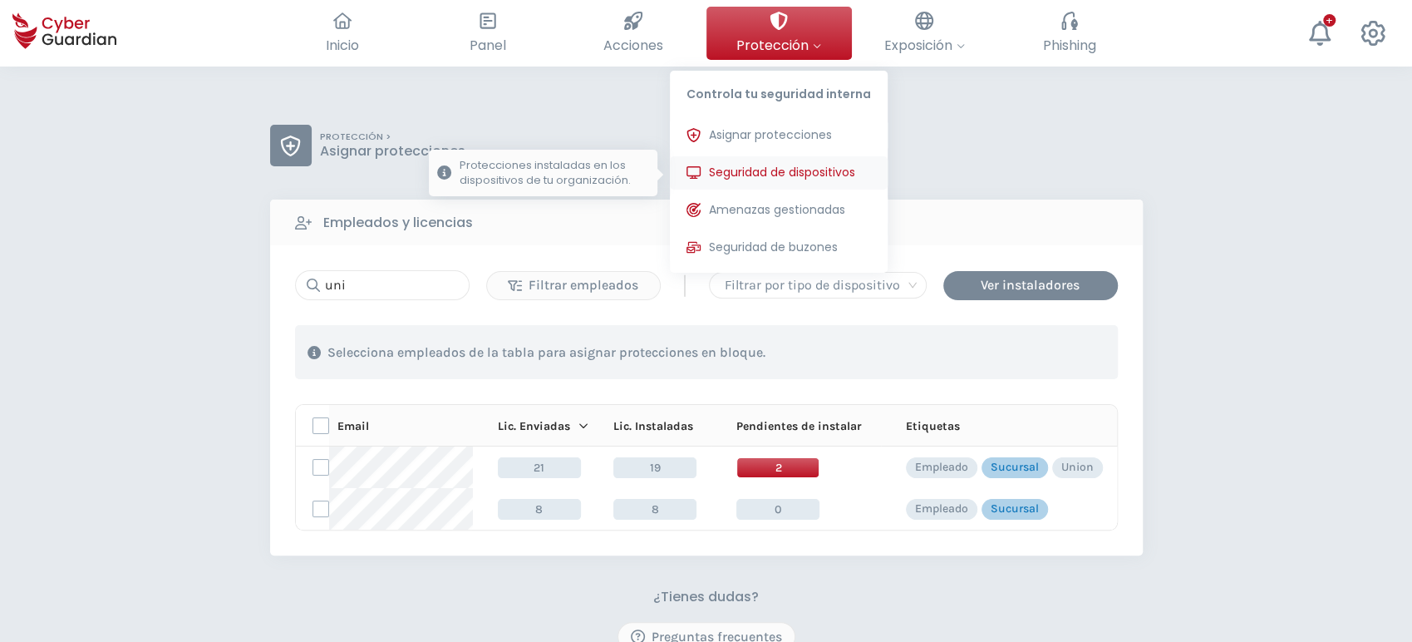
click at [766, 166] on span "Seguridad de dispositivos" at bounding box center [782, 172] width 146 height 17
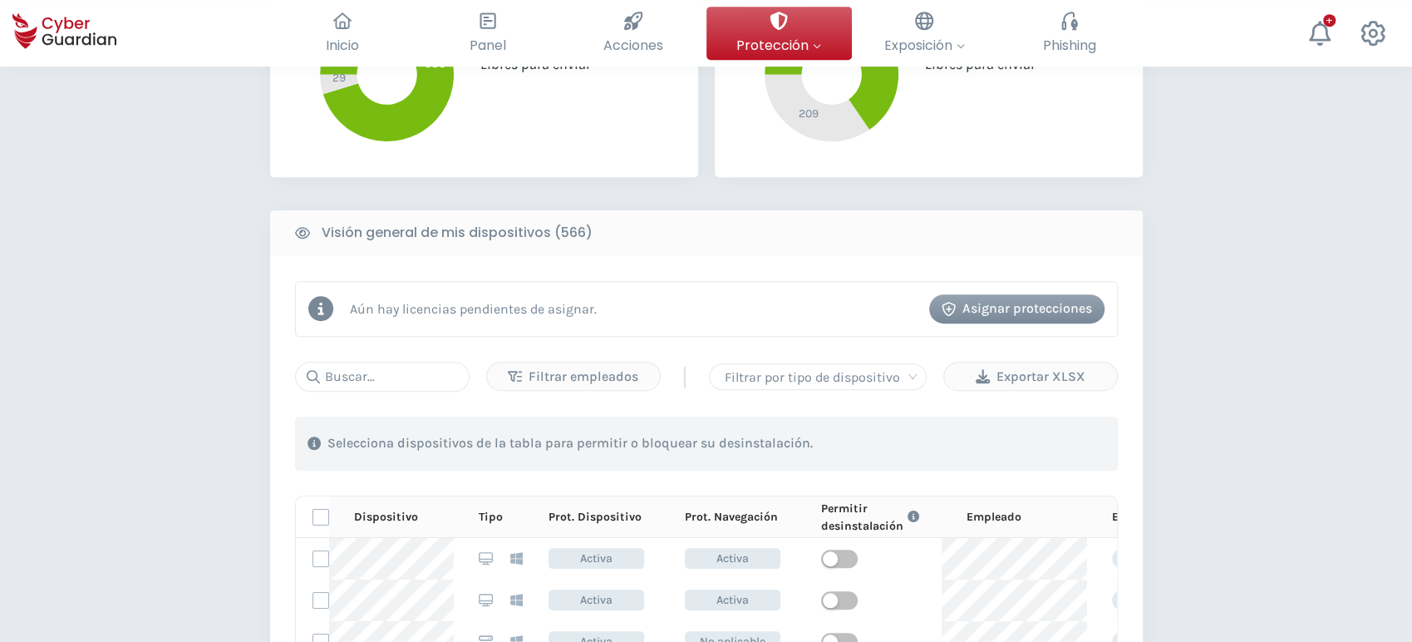
scroll to position [553, 0]
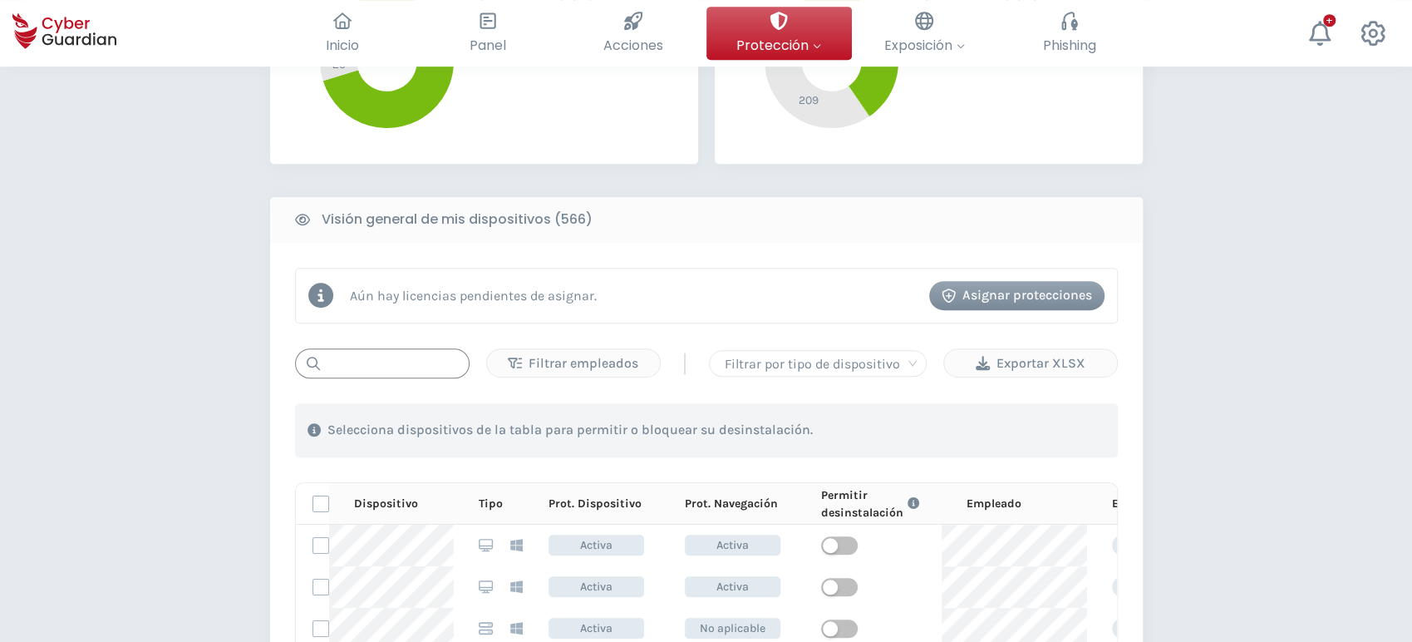
click at [372, 354] on input "text" at bounding box center [382, 363] width 175 height 30
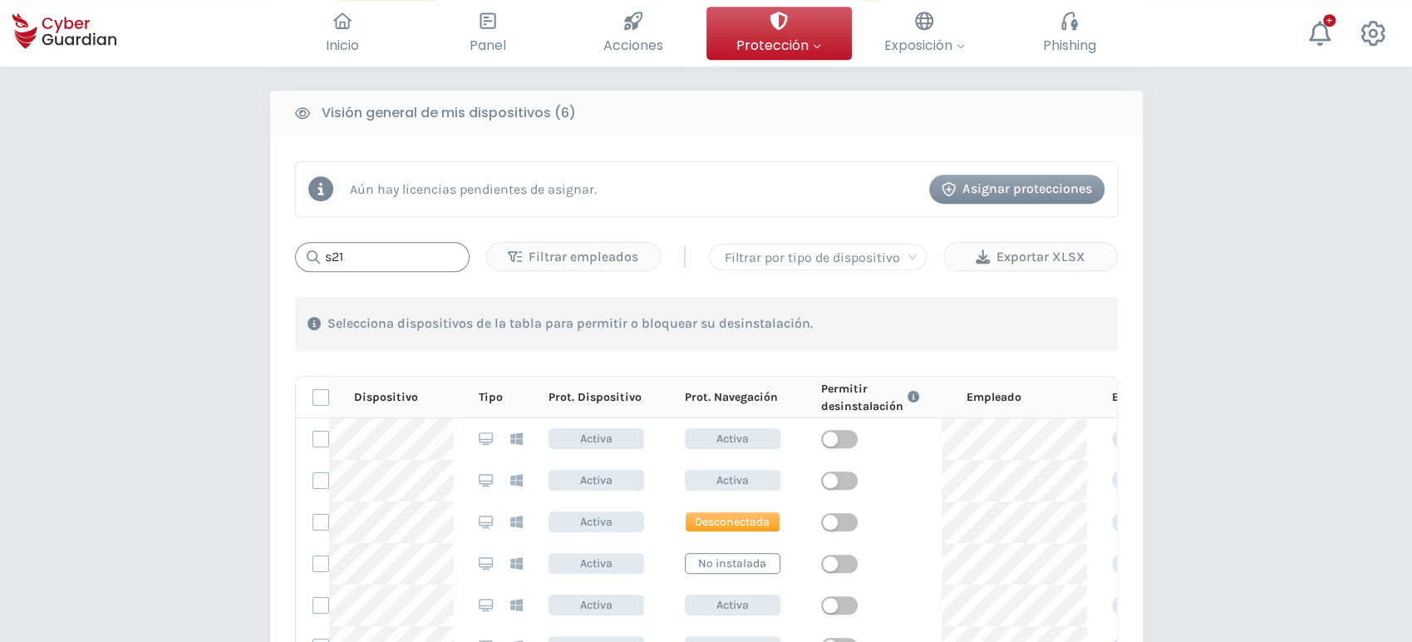
scroll to position [646, 0]
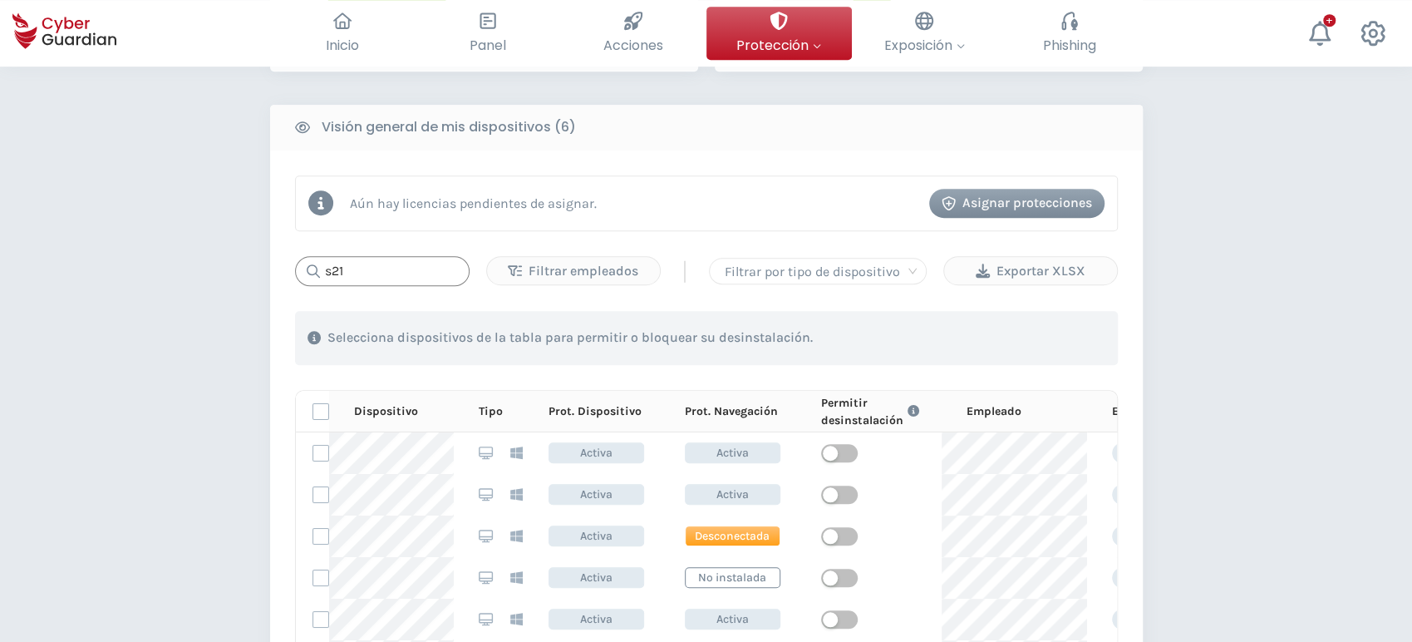
drag, startPoint x: 369, startPoint y: 279, endPoint x: 202, endPoint y: 271, distance: 167.2
click at [203, 271] on div "PROTECCIÓN > Seguridad de dispositivos ¿Cómo funciona? Añade empleados Instala …" at bounding box center [706, 241] width 1412 height 1641
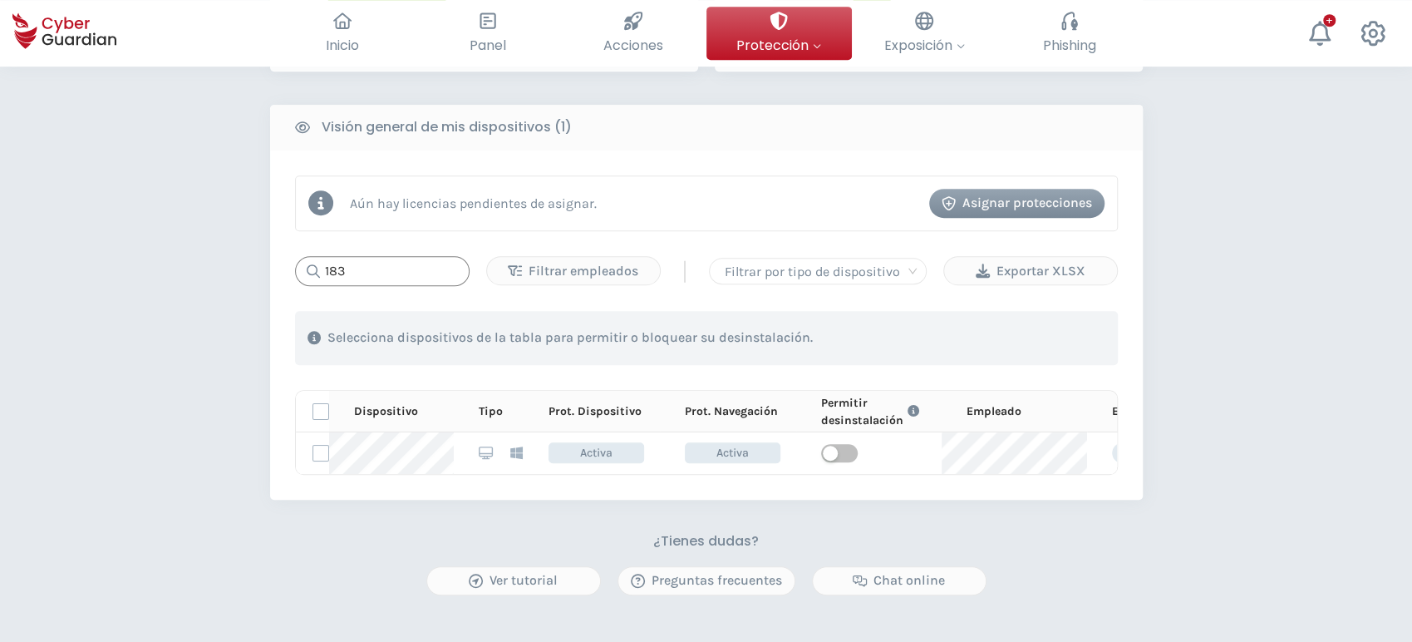
type input "183"
drag, startPoint x: 376, startPoint y: 270, endPoint x: 66, endPoint y: 234, distance: 311.2
click at [125, 234] on div "PROTECCIÓN > Seguridad de dispositivos ¿Cómo funciona? Añade empleados Instala …" at bounding box center [706, 137] width 1412 height 1433
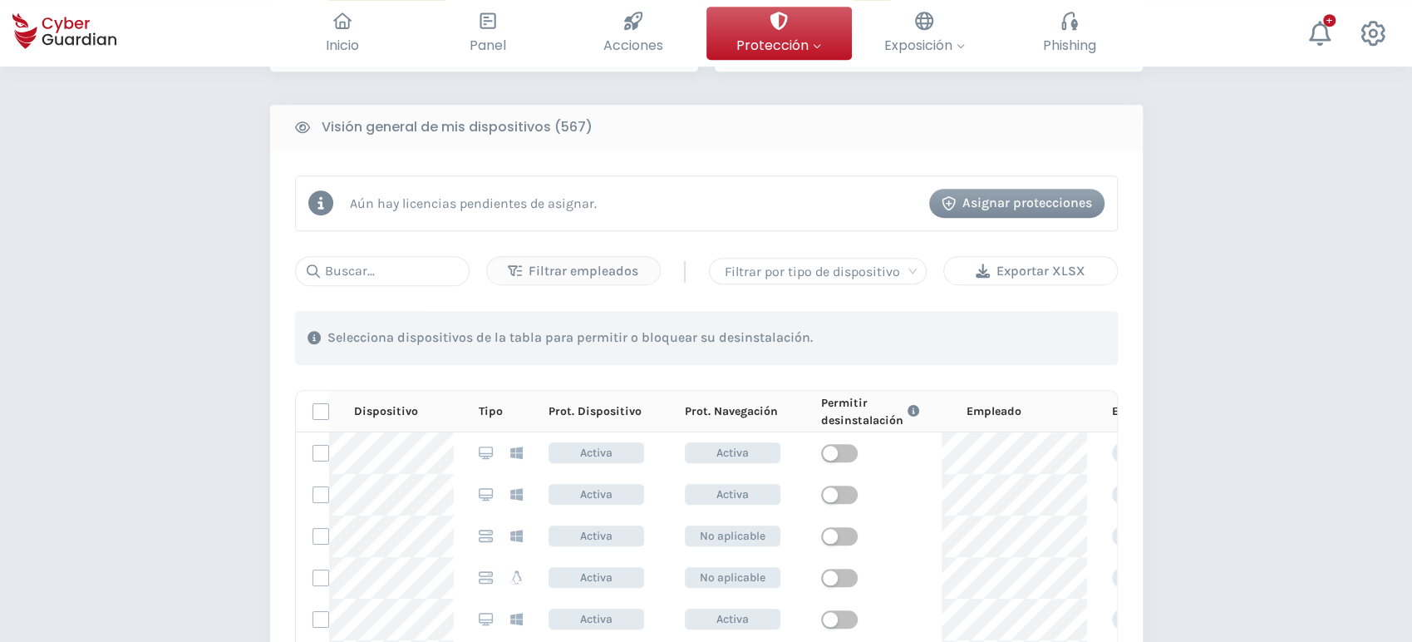
click at [1027, 275] on div "Exportar XLSX" at bounding box center [1030, 271] width 148 height 20
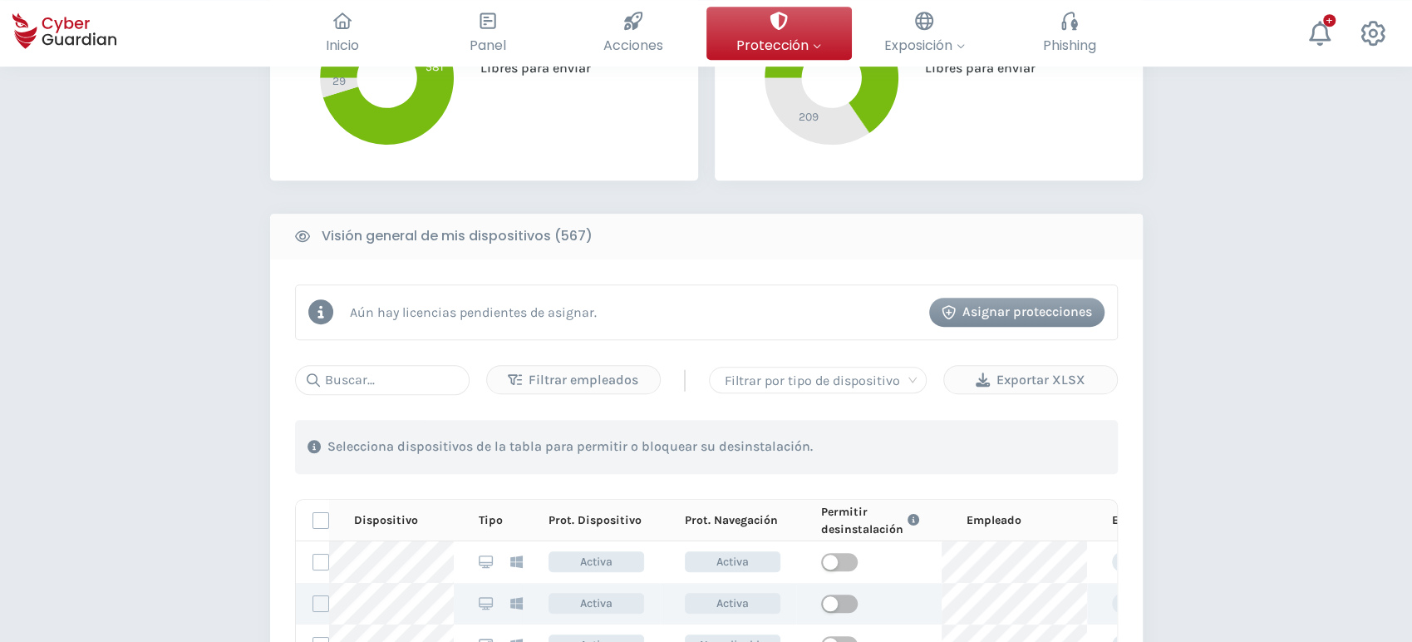
scroll to position [369, 0]
